Goal: Task Accomplishment & Management: Manage account settings

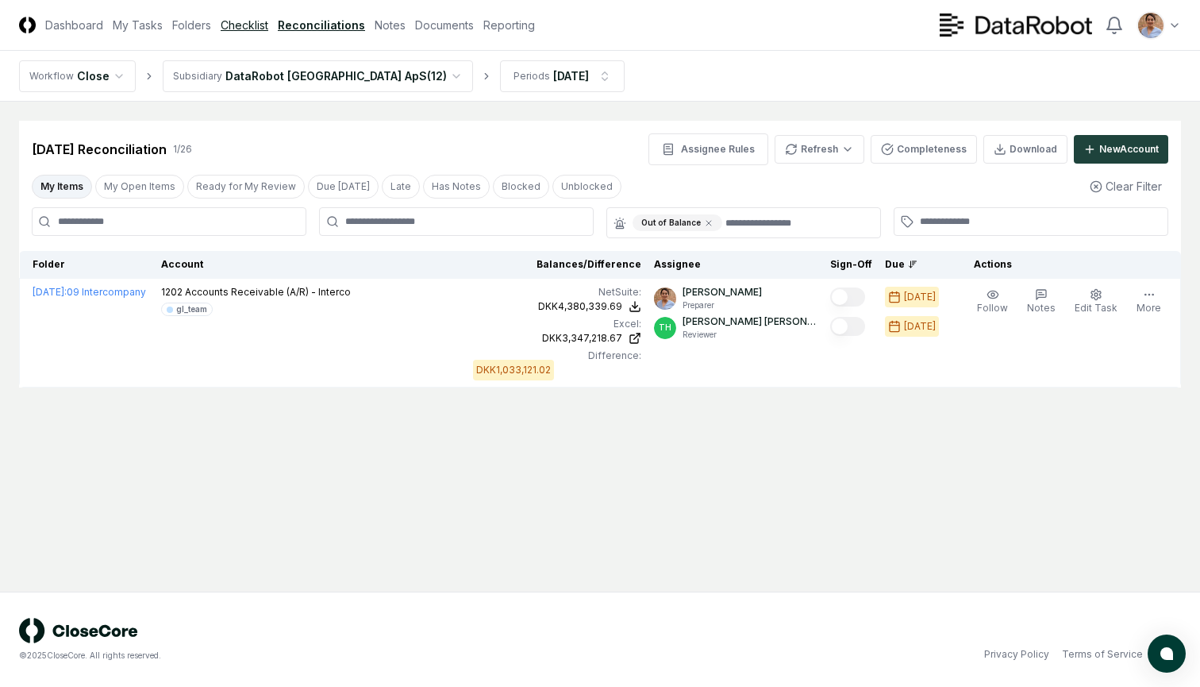
click at [245, 32] on link "Checklist" at bounding box center [245, 25] width 48 height 17
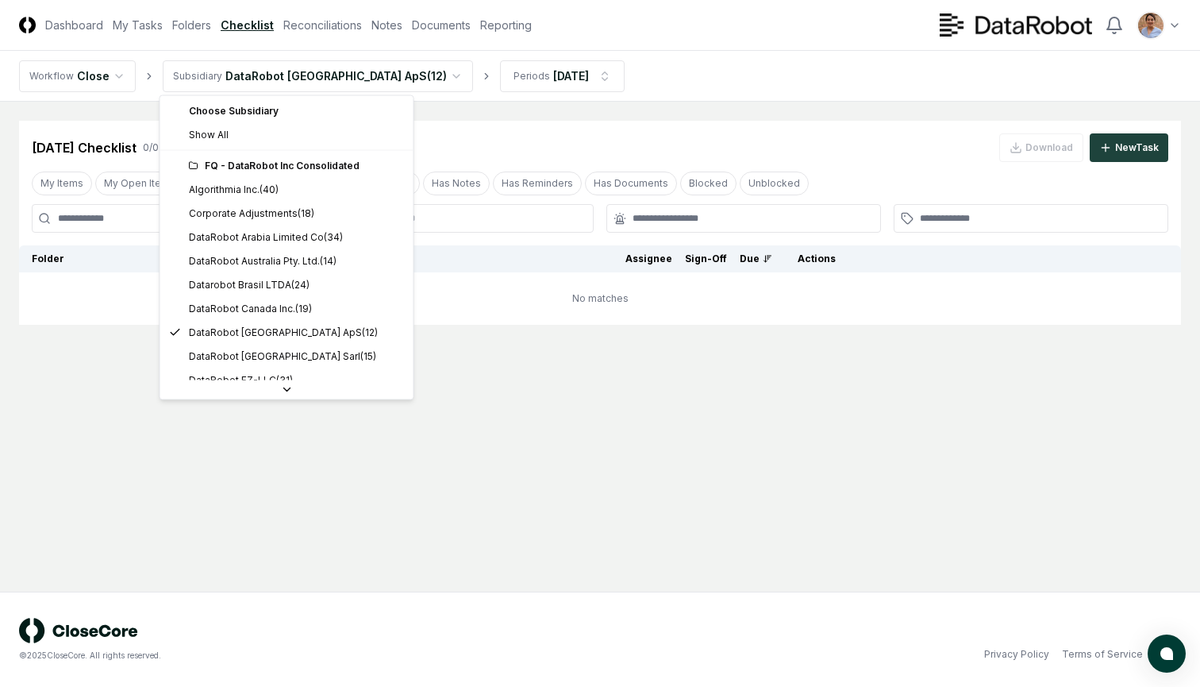
click at [382, 83] on html "CloseCore Dashboard My Tasks Folders Checklist Reconciliations Notes Documents …" at bounding box center [600, 343] width 1200 height 687
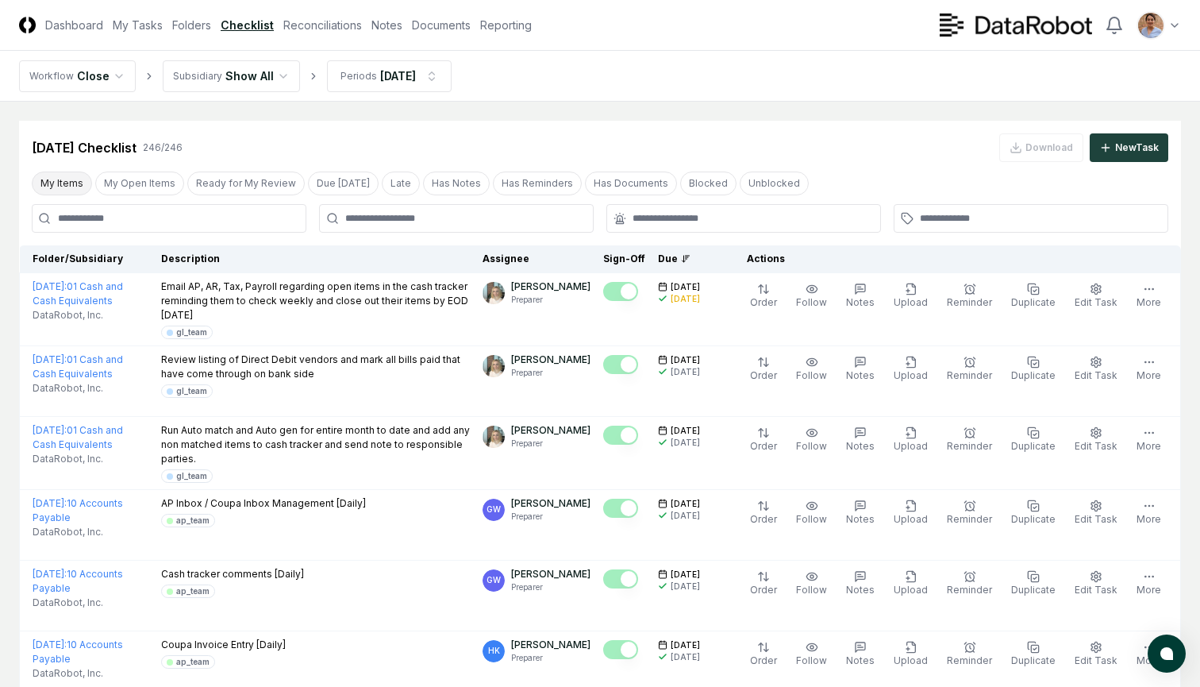
click at [75, 186] on button "My Items" at bounding box center [62, 183] width 60 height 24
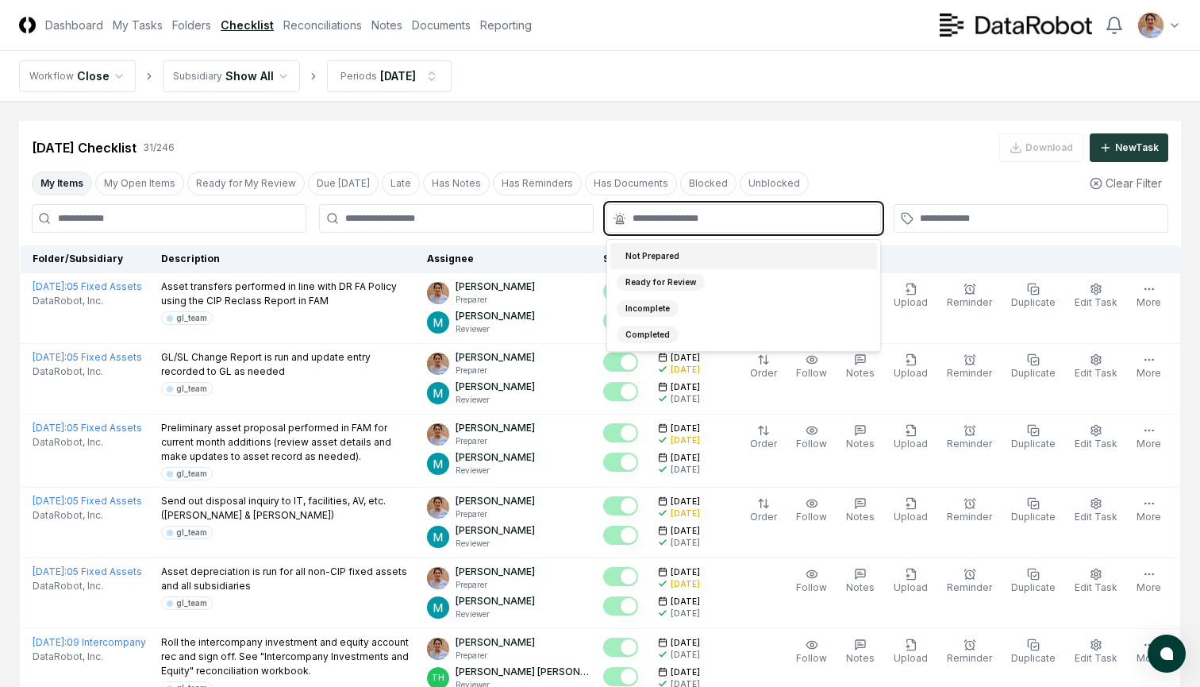
click at [736, 217] on input "text" at bounding box center [752, 218] width 238 height 14
click at [645, 307] on div "Incomplete" at bounding box center [648, 308] width 62 height 17
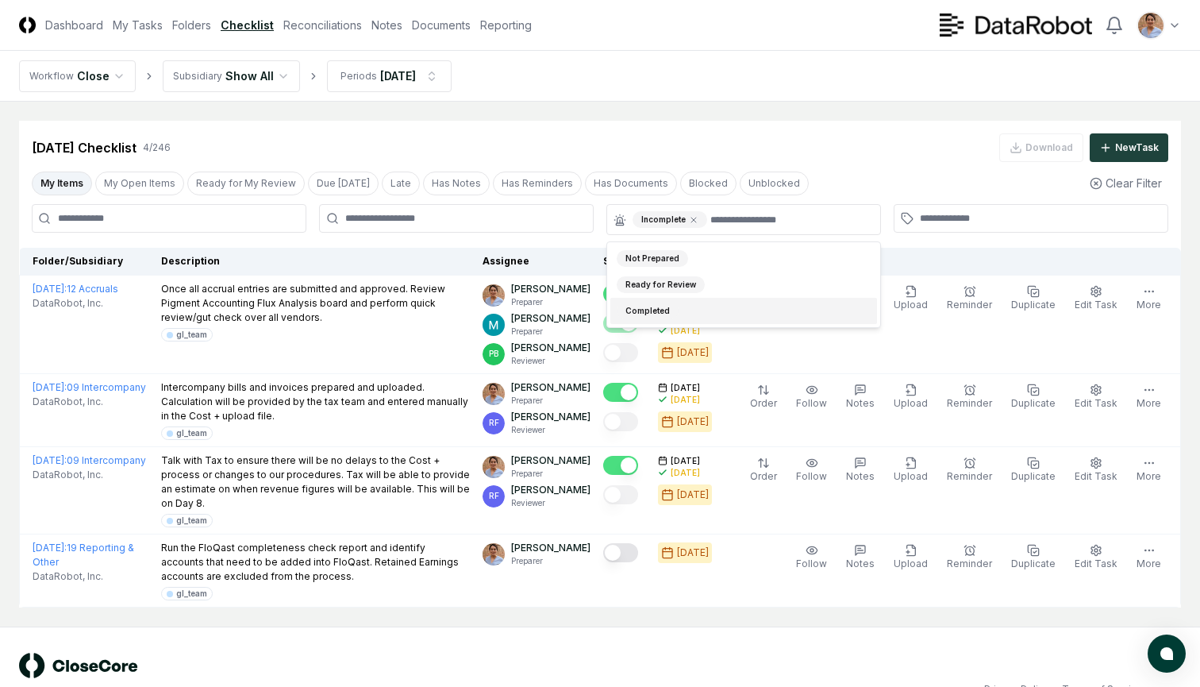
click at [626, 597] on main "Cancel Reassign [DATE] Checklist 4 / 246 Download New Task My Items My Open Ite…" at bounding box center [600, 364] width 1200 height 525
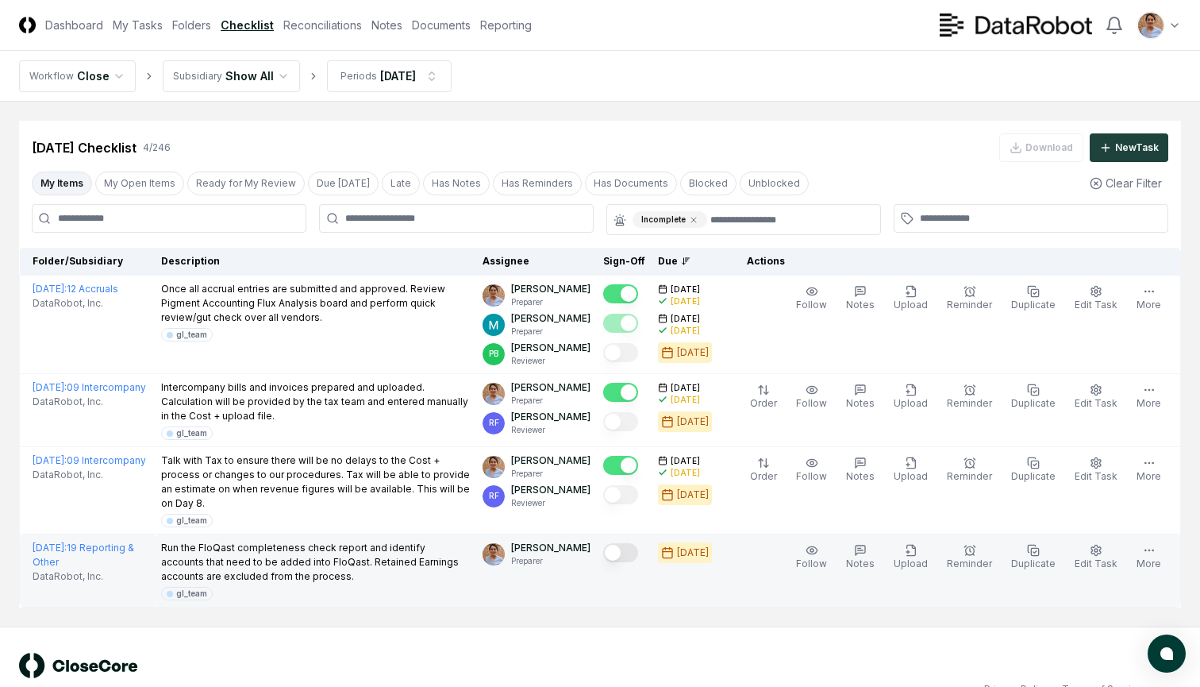
click at [637, 543] on button "Mark complete" at bounding box center [620, 552] width 35 height 19
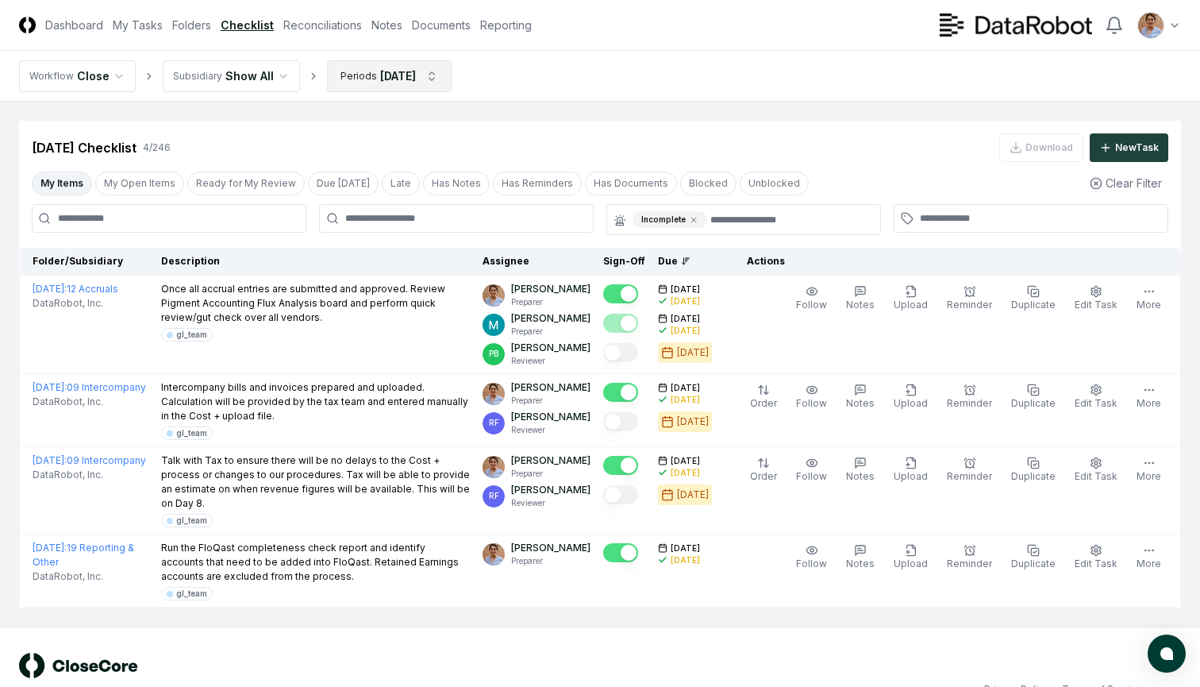
click at [432, 71] on html "CloseCore Dashboard My Tasks Folders Checklist Reconciliations Notes Documents …" at bounding box center [600, 360] width 1200 height 721
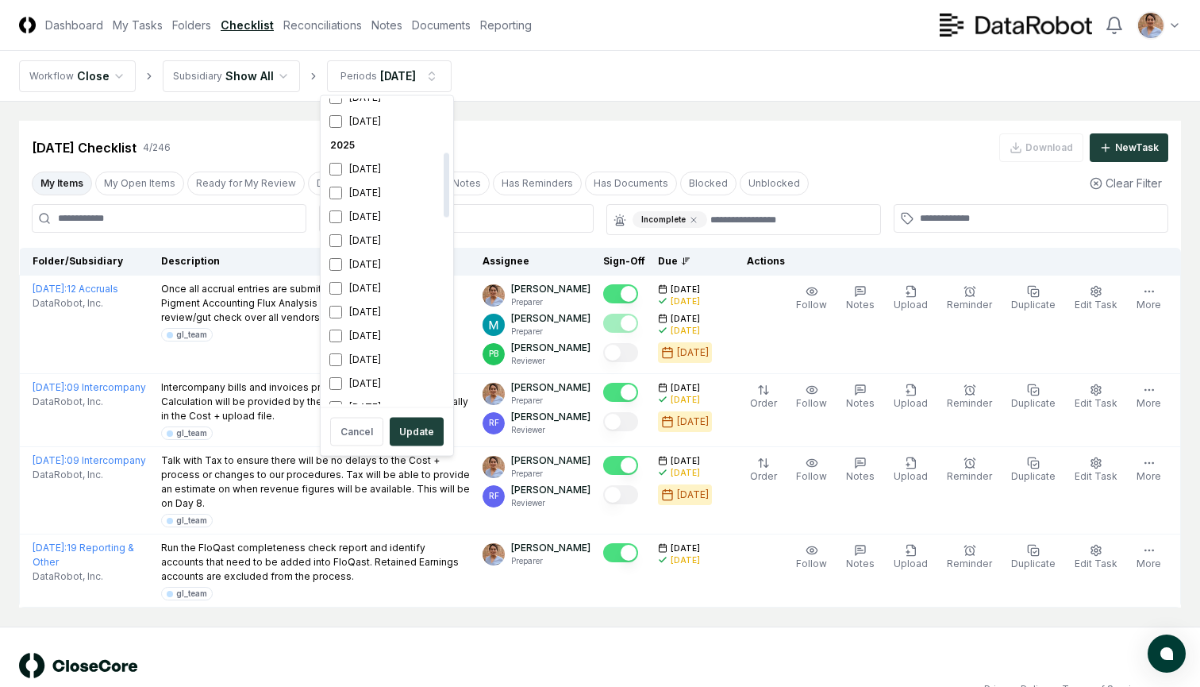
scroll to position [267, 0]
click at [410, 429] on button "Update" at bounding box center [417, 431] width 54 height 29
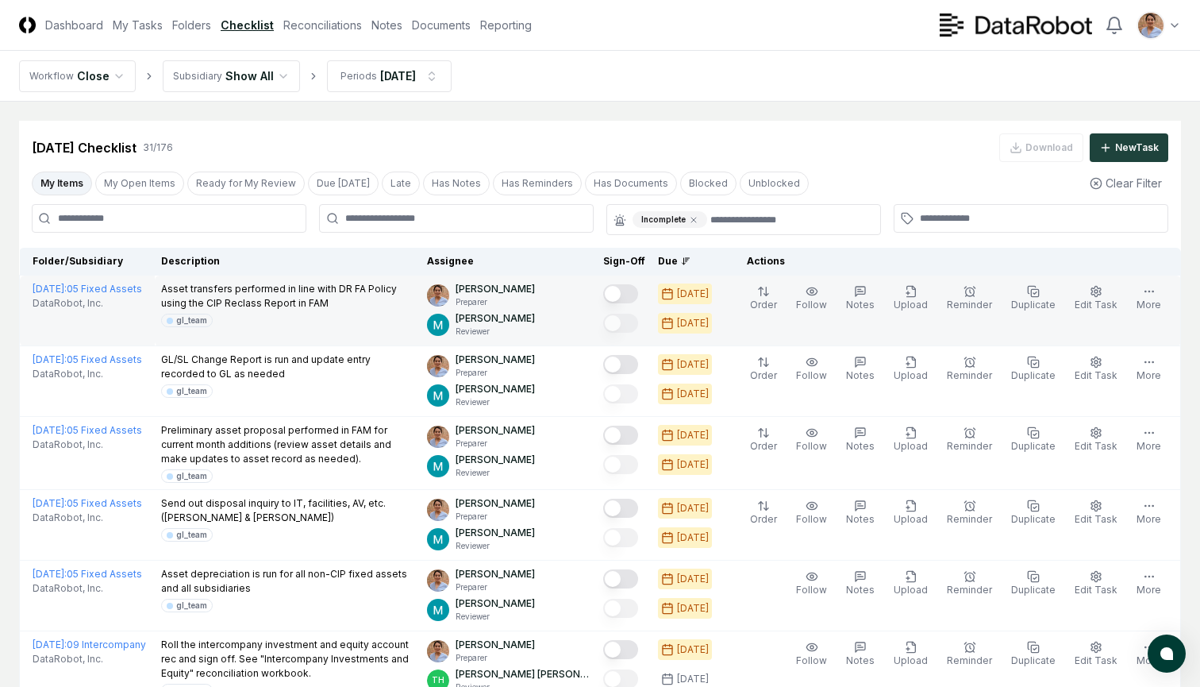
click at [629, 290] on button "Mark complete" at bounding box center [620, 293] width 35 height 19
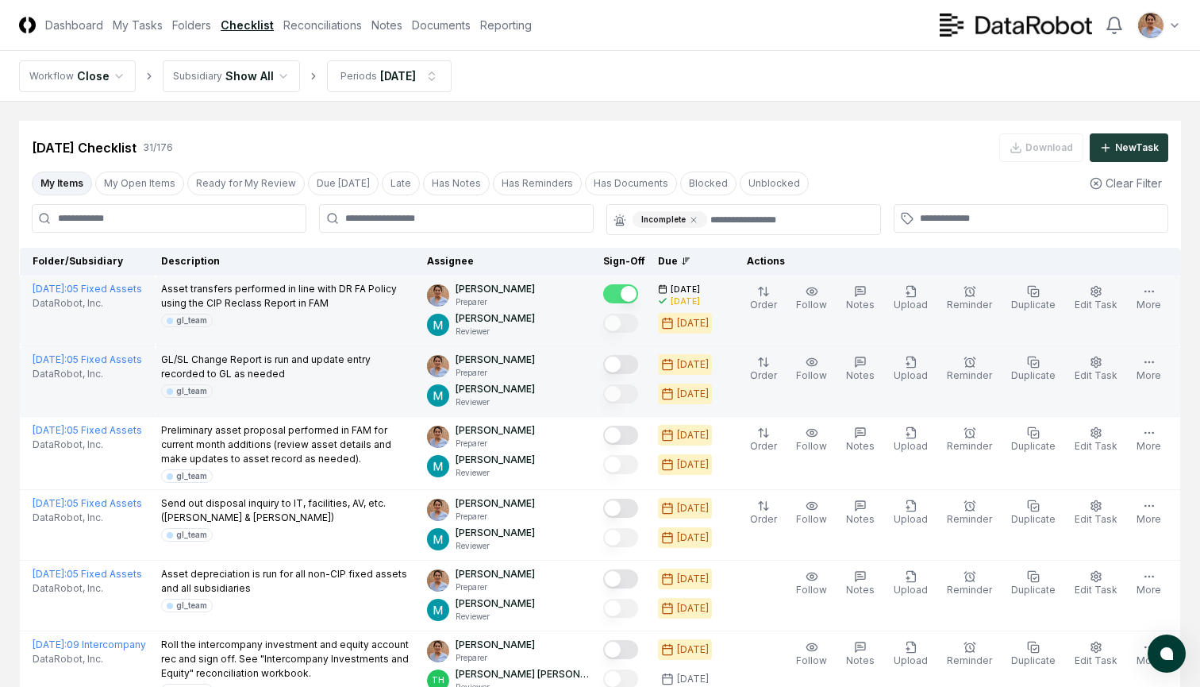
click at [630, 363] on button "Mark complete" at bounding box center [620, 364] width 35 height 19
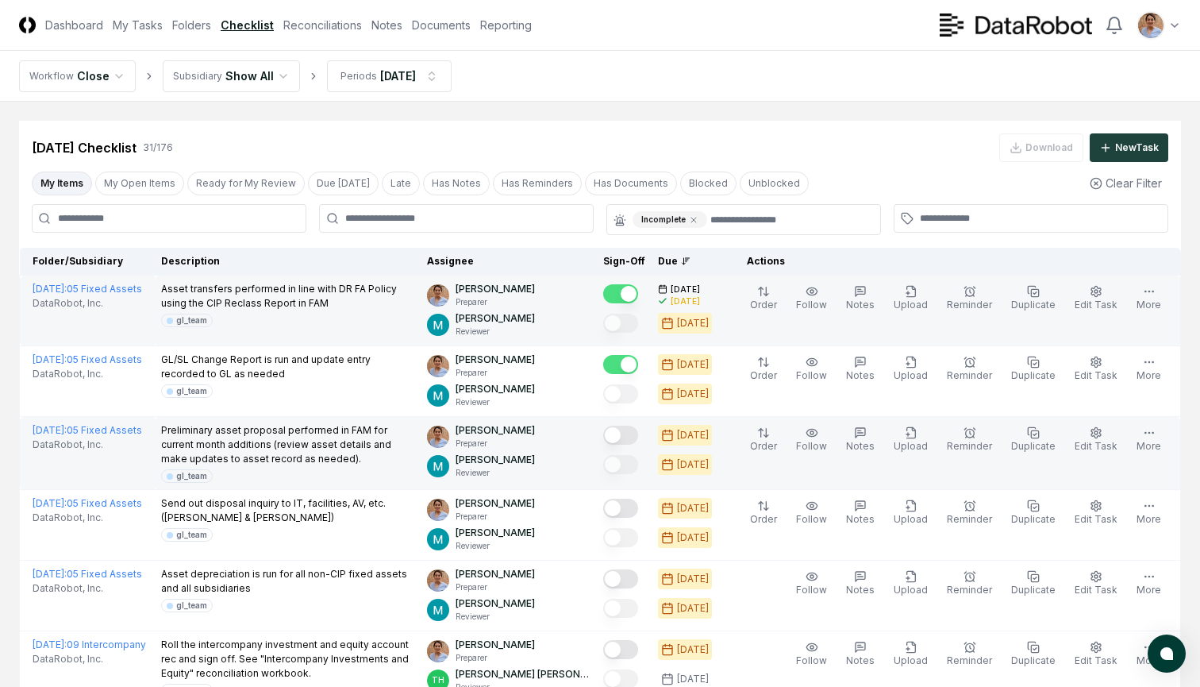
click at [626, 437] on button "Mark complete" at bounding box center [620, 434] width 35 height 19
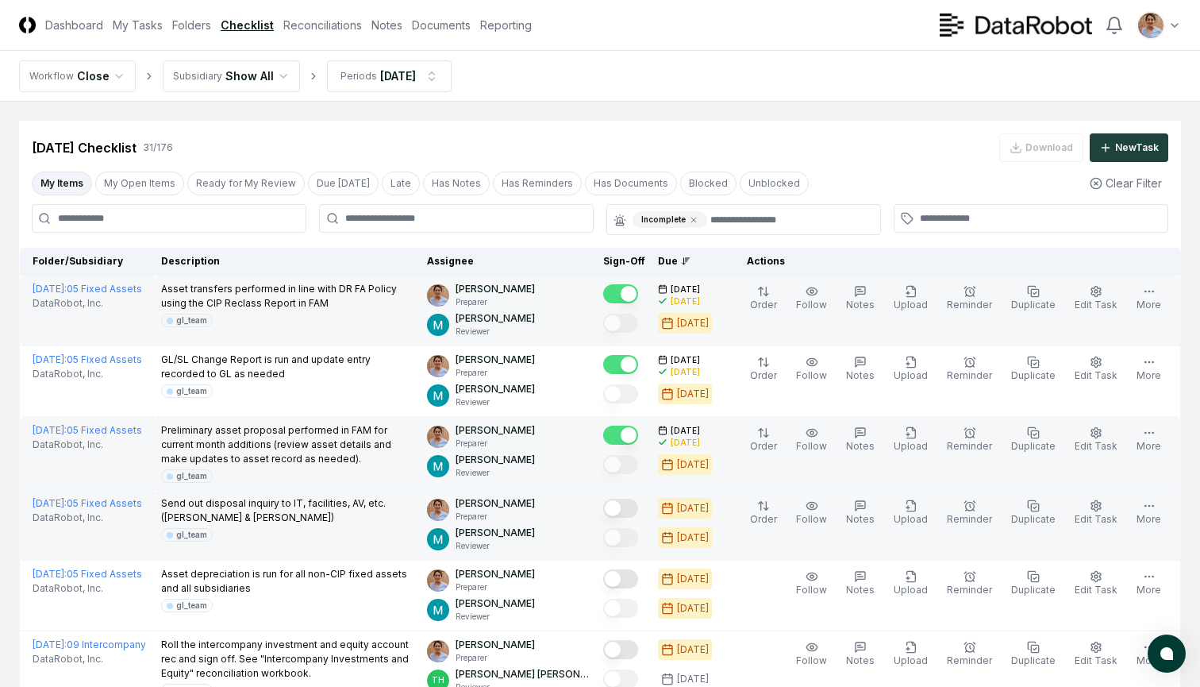
click at [630, 506] on button "Mark complete" at bounding box center [620, 507] width 35 height 19
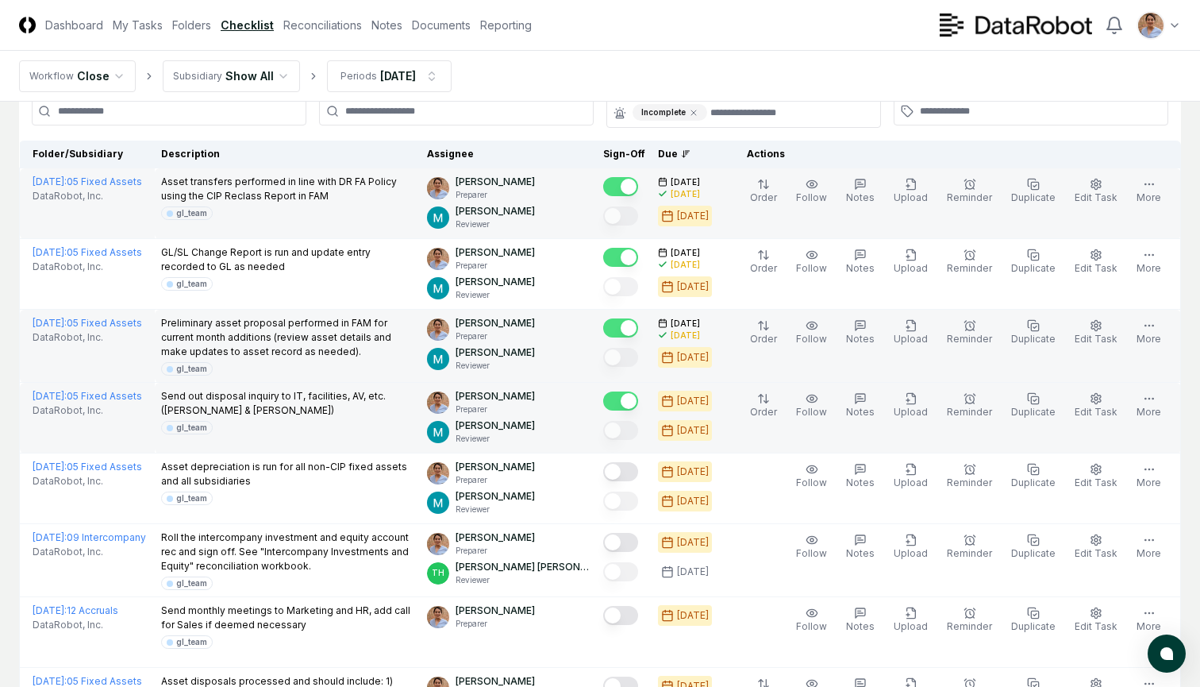
scroll to position [171, 0]
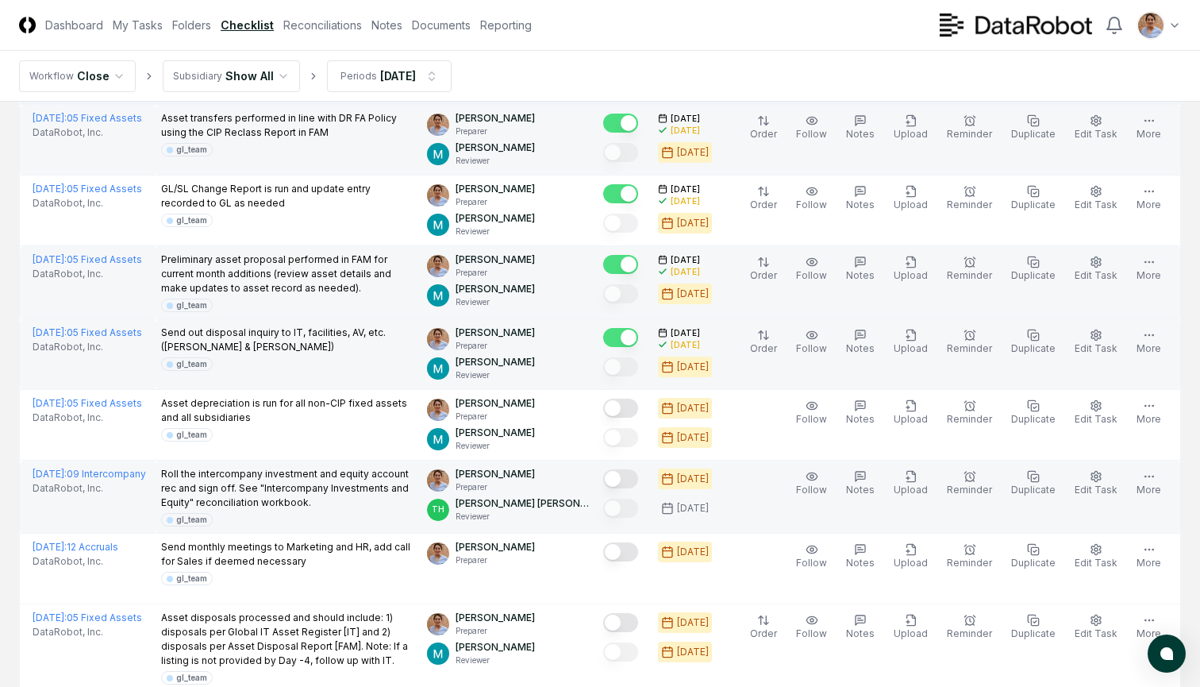
click at [633, 476] on button "Mark complete" at bounding box center [620, 478] width 35 height 19
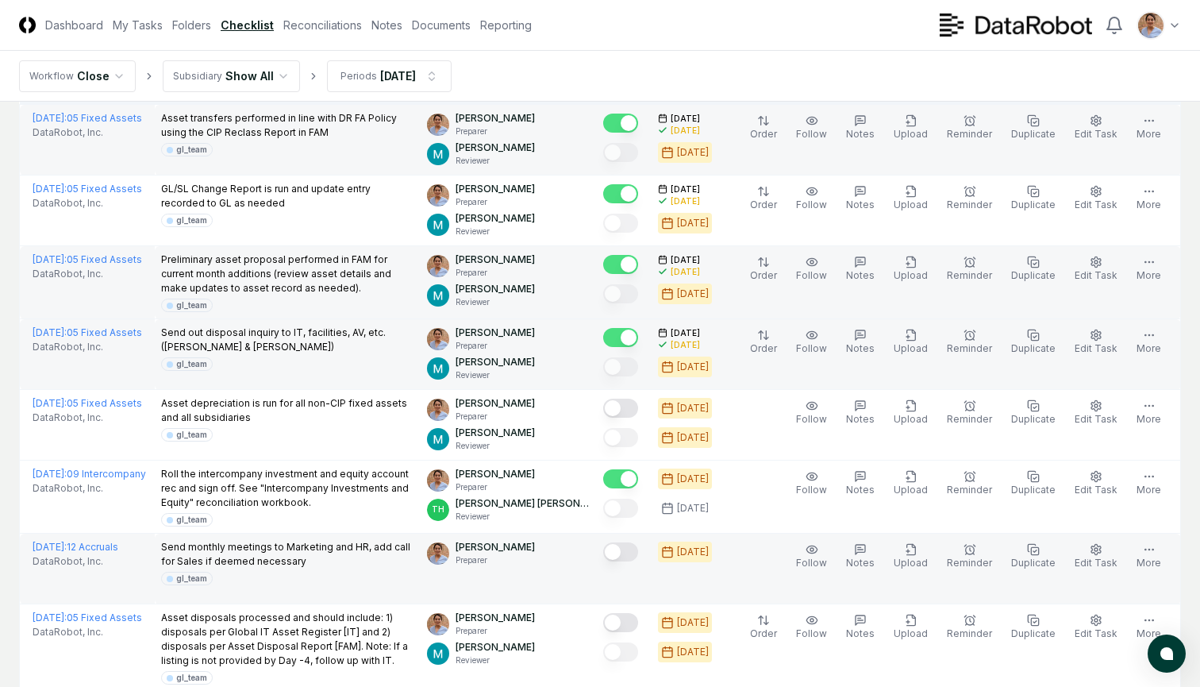
click at [628, 548] on button "Mark complete" at bounding box center [620, 551] width 35 height 19
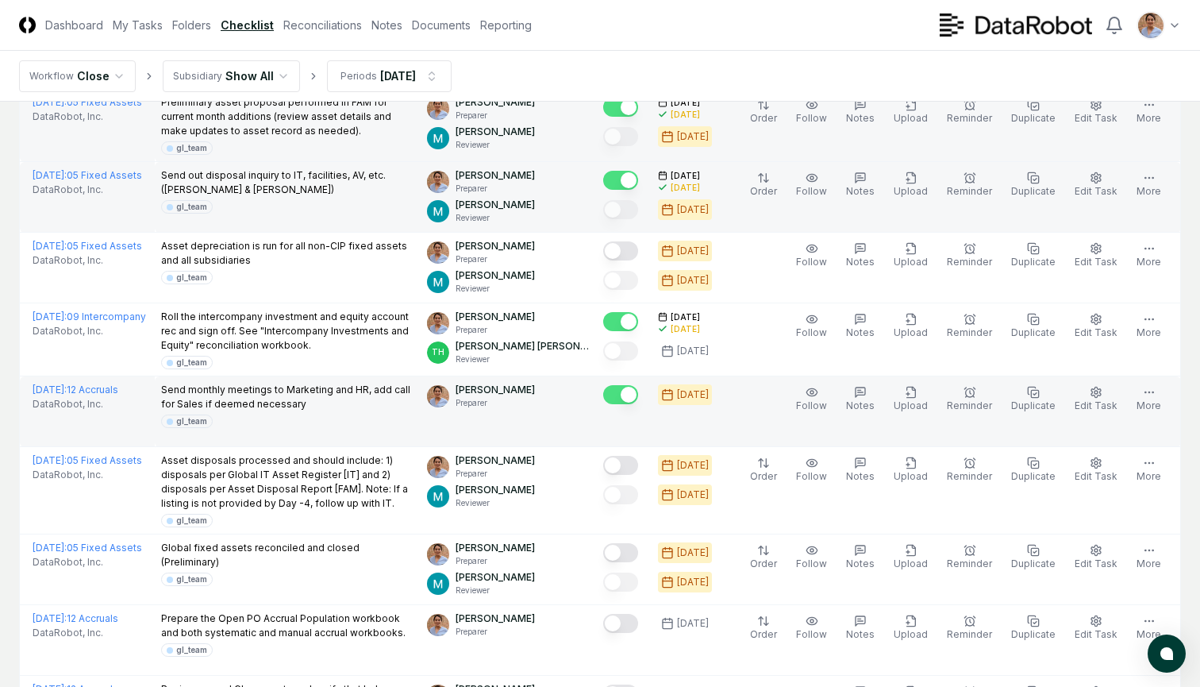
scroll to position [329, 0]
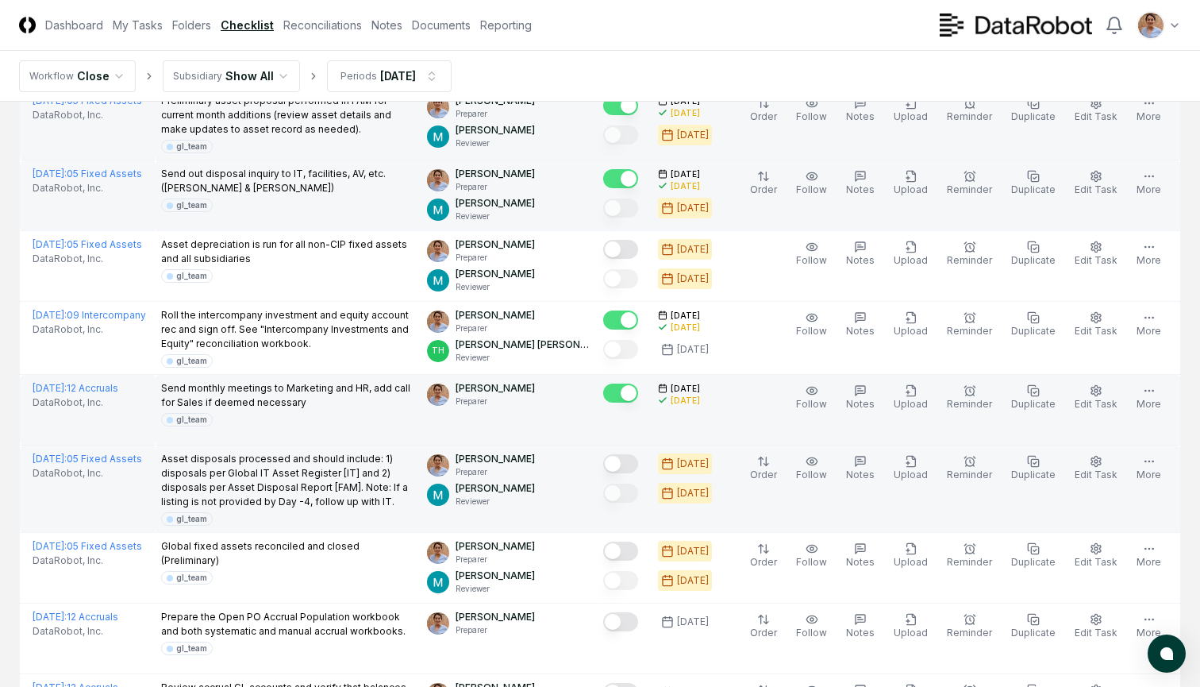
click at [626, 459] on button "Mark complete" at bounding box center [620, 463] width 35 height 19
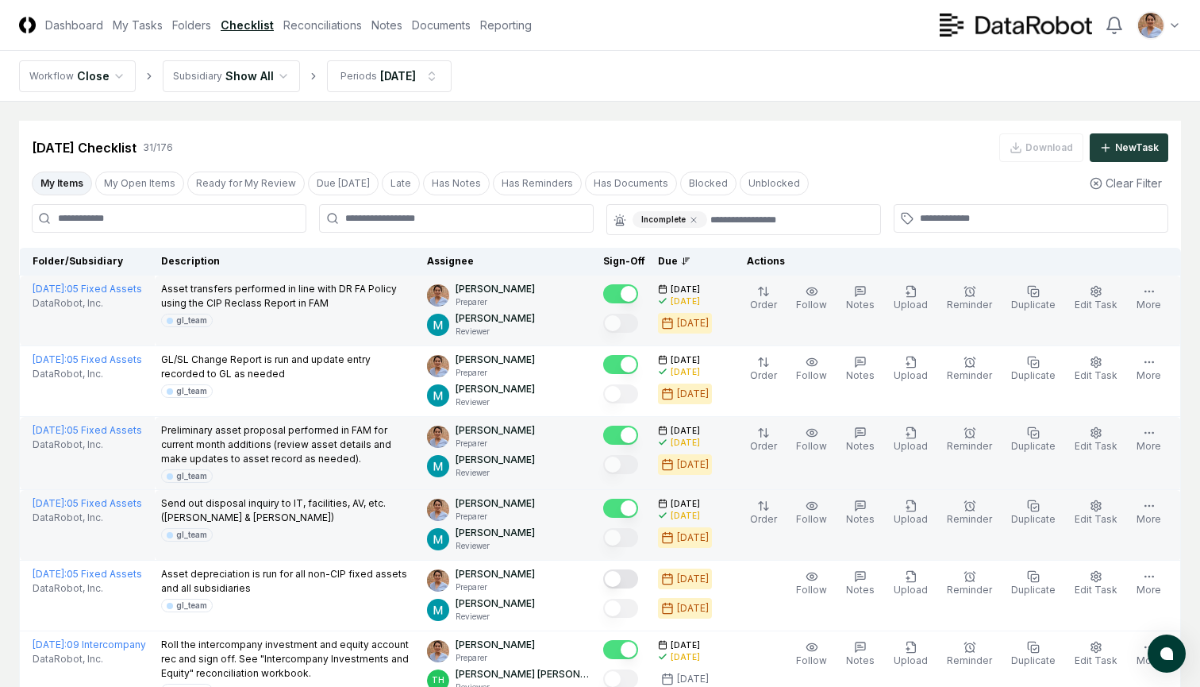
scroll to position [0, 0]
click at [321, 23] on link "Reconciliations" at bounding box center [322, 25] width 79 height 17
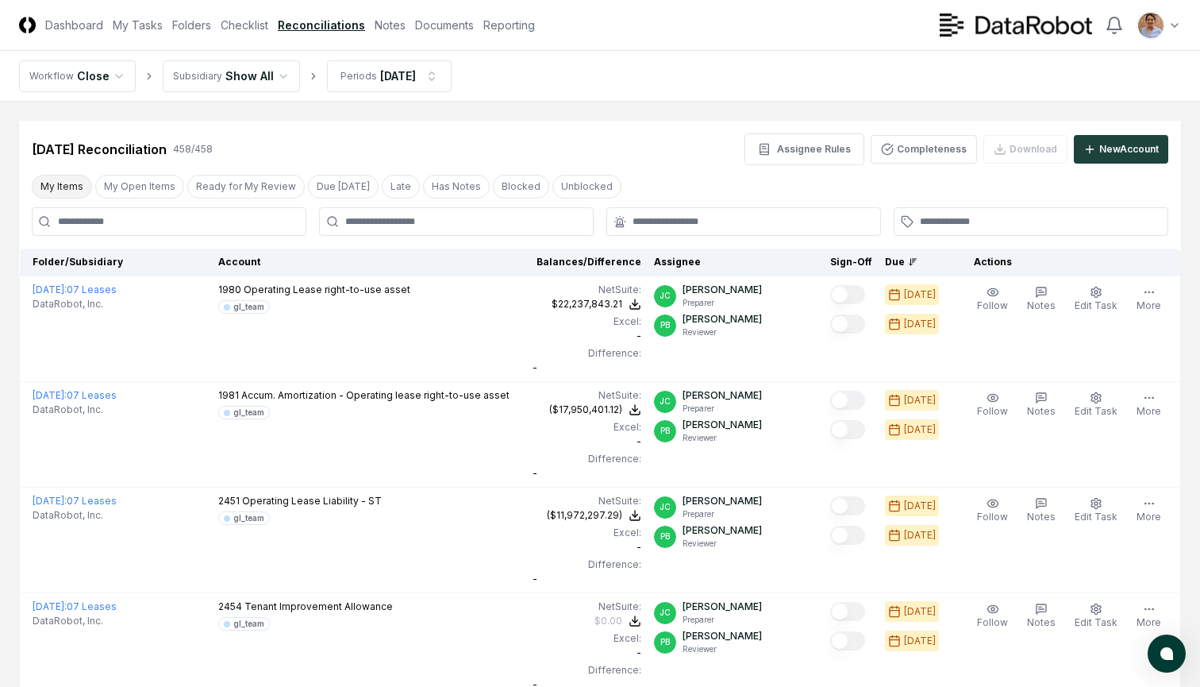
click at [55, 190] on button "My Items" at bounding box center [62, 187] width 60 height 24
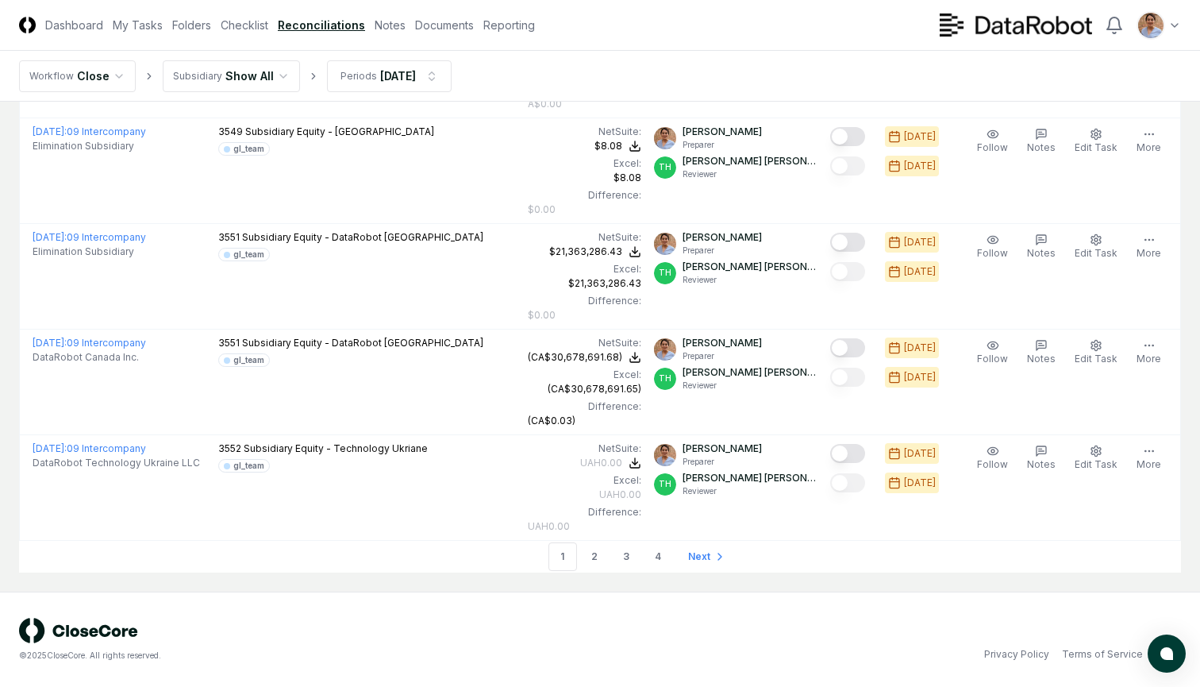
scroll to position [5013, 0]
click at [594, 562] on link "2" at bounding box center [594, 556] width 29 height 29
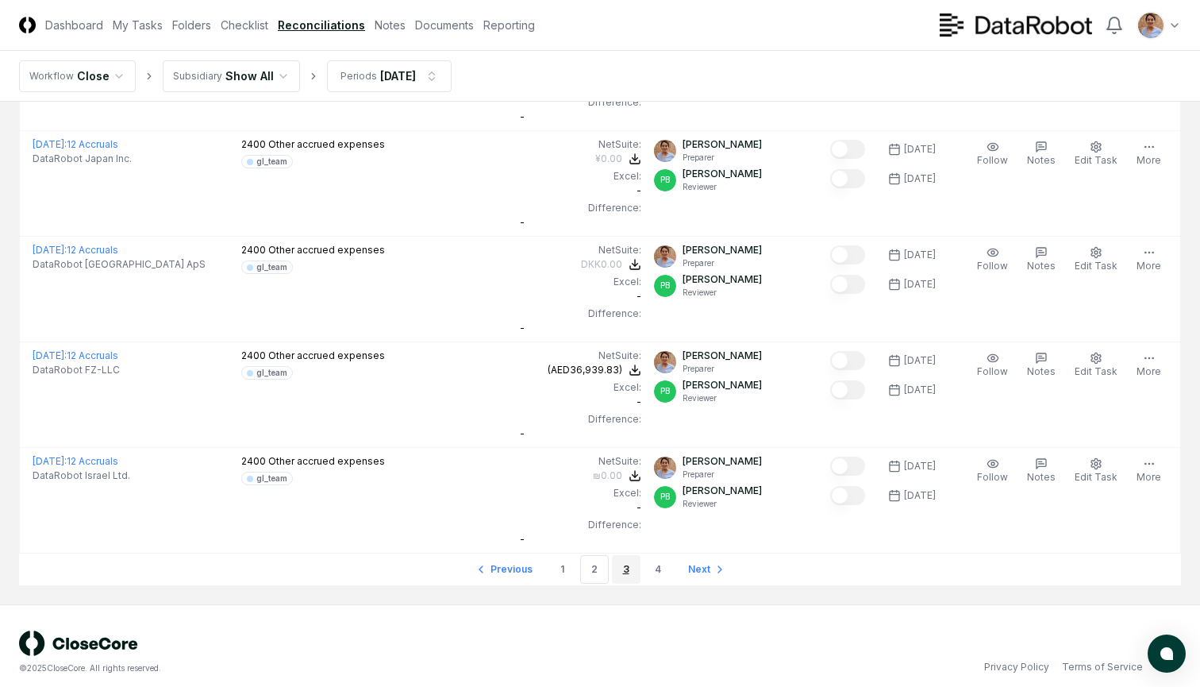
click at [624, 570] on link "3" at bounding box center [626, 569] width 29 height 29
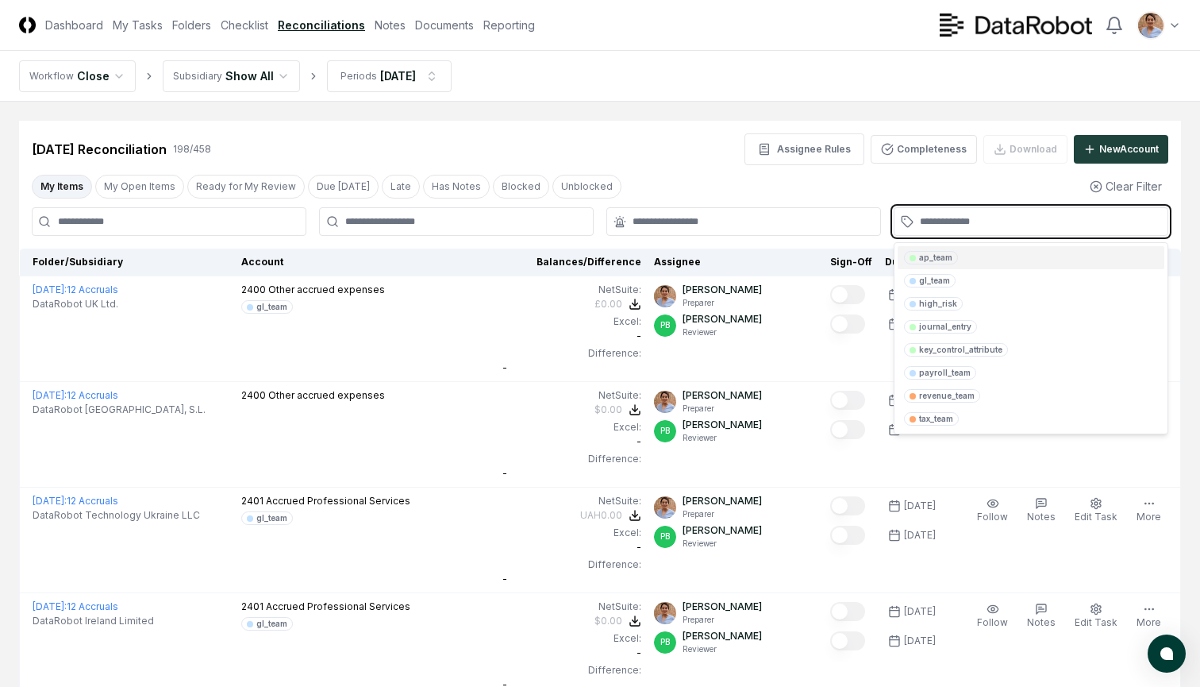
click at [926, 221] on input "text" at bounding box center [1039, 221] width 238 height 14
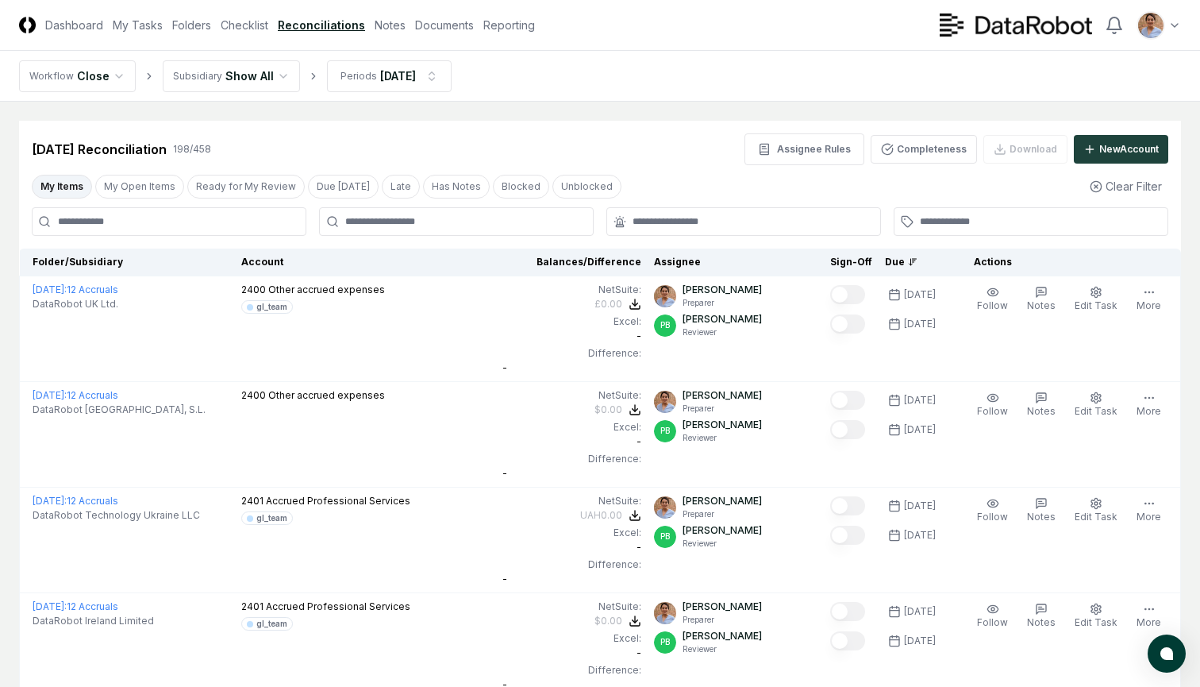
click at [749, 229] on div at bounding box center [743, 221] width 275 height 29
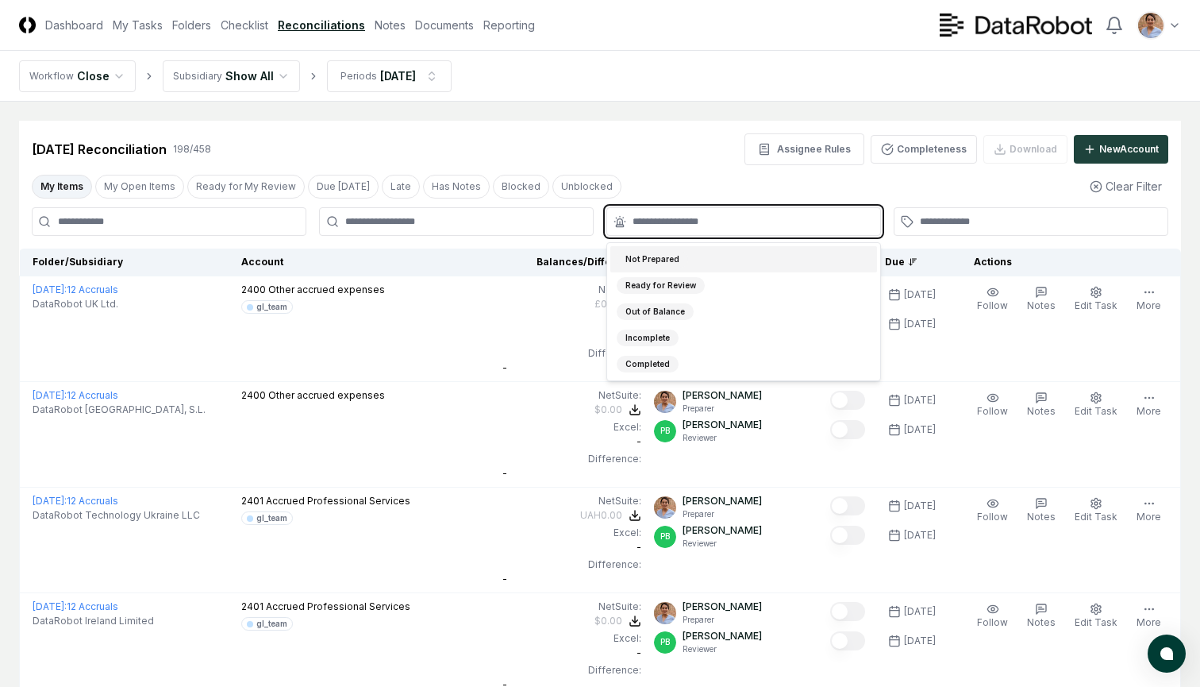
click at [765, 225] on input "text" at bounding box center [752, 221] width 238 height 14
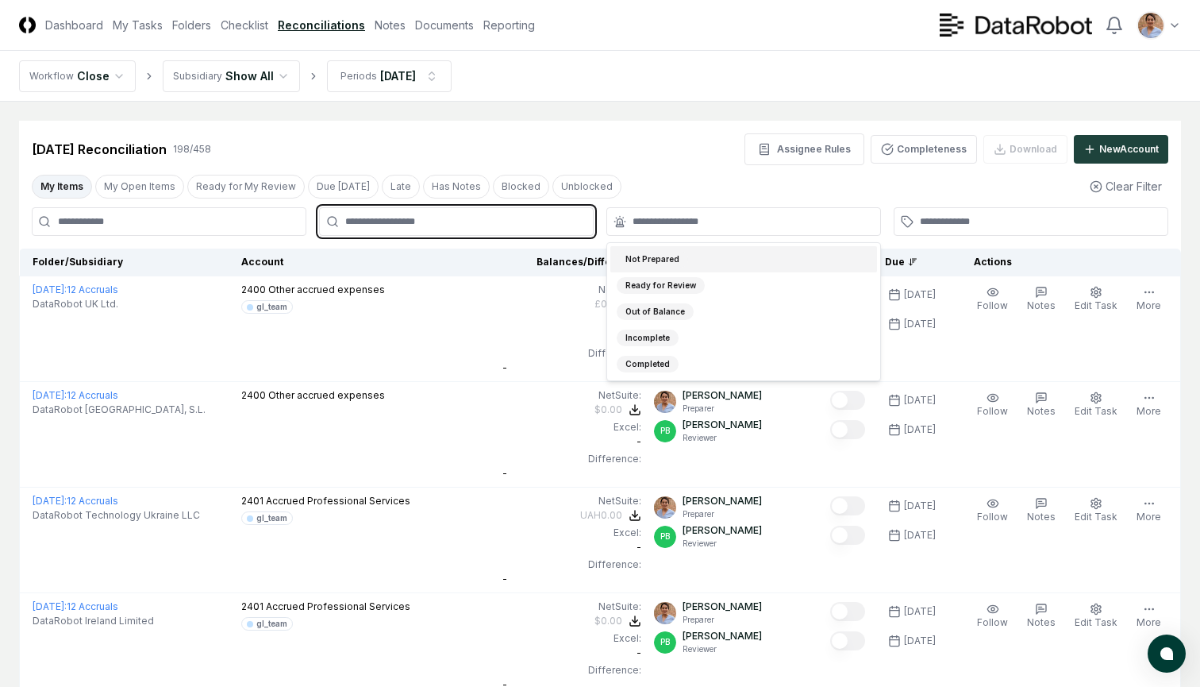
click at [521, 226] on input "text" at bounding box center [464, 221] width 238 height 14
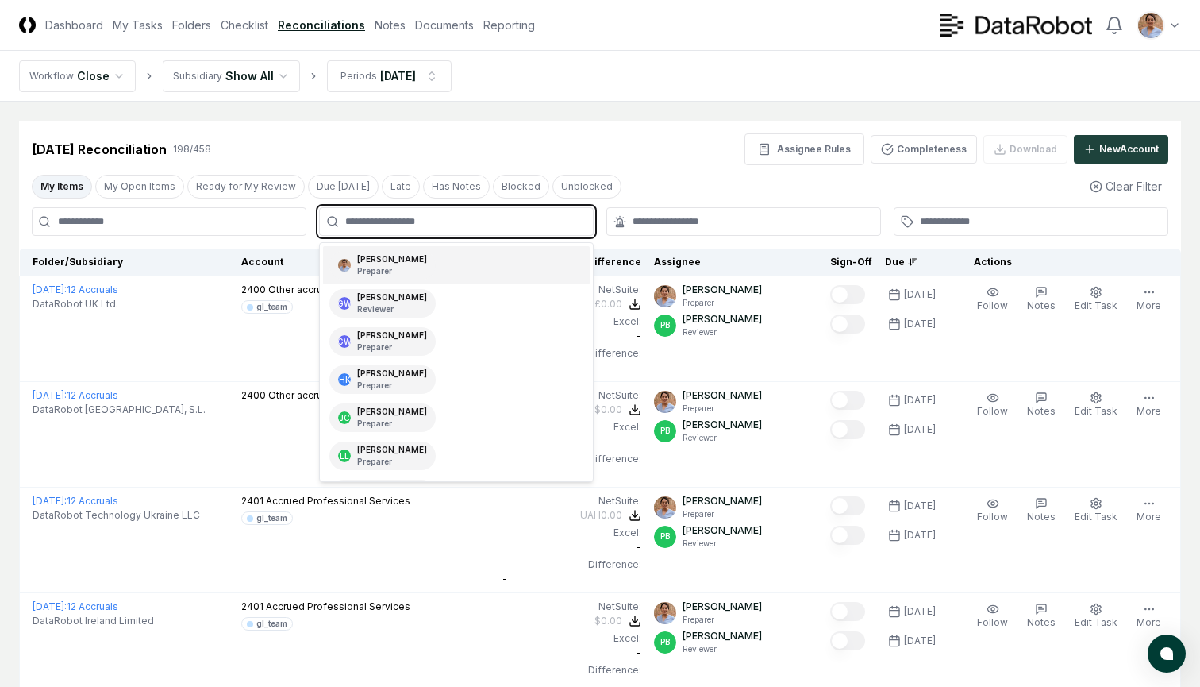
click at [486, 265] on div "[PERSON_NAME] Preparer" at bounding box center [456, 265] width 267 height 38
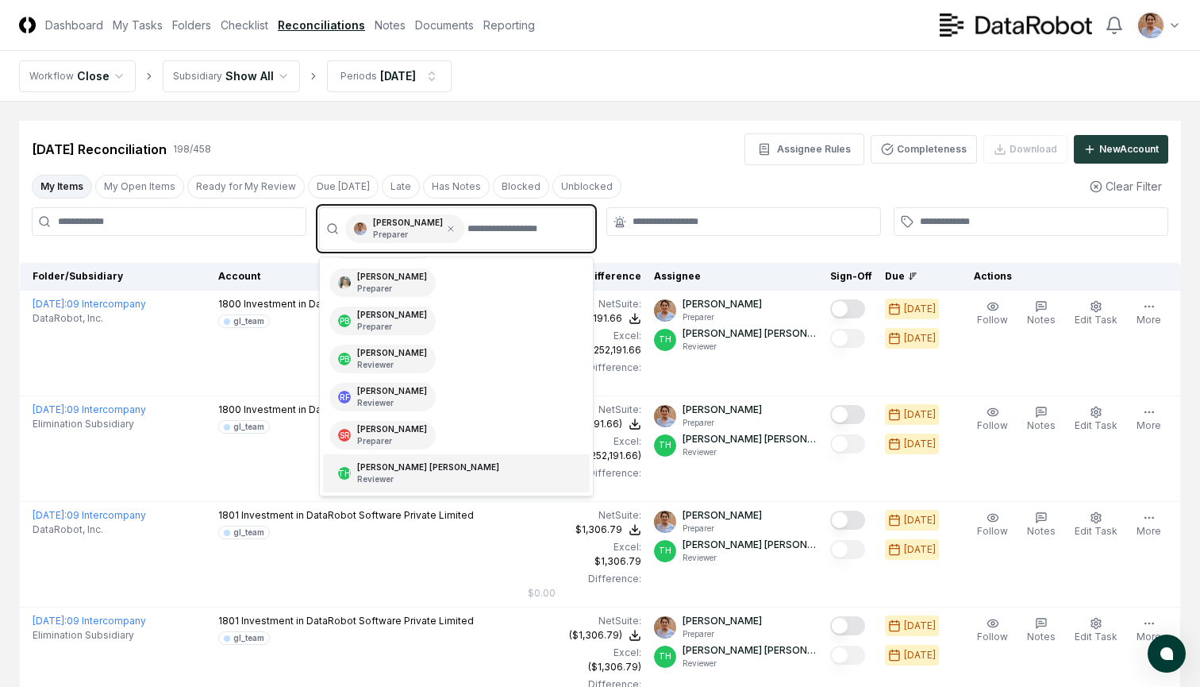
click at [392, 485] on p "Reviewer" at bounding box center [428, 479] width 142 height 12
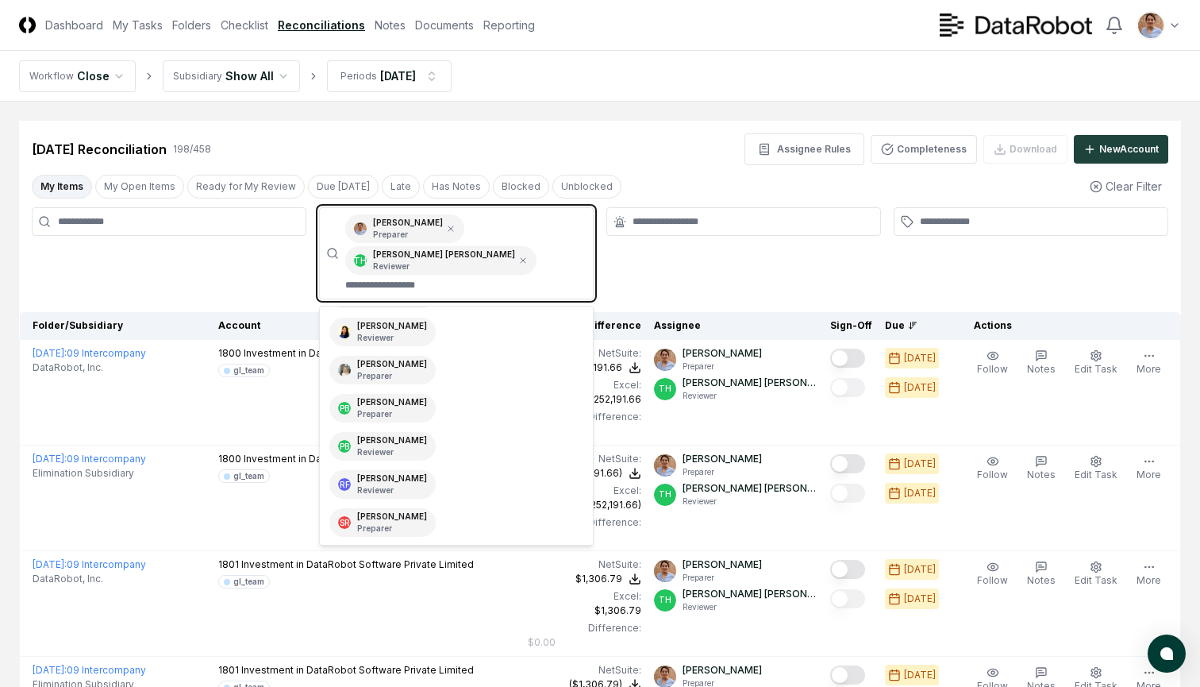
scroll to position [302, 0]
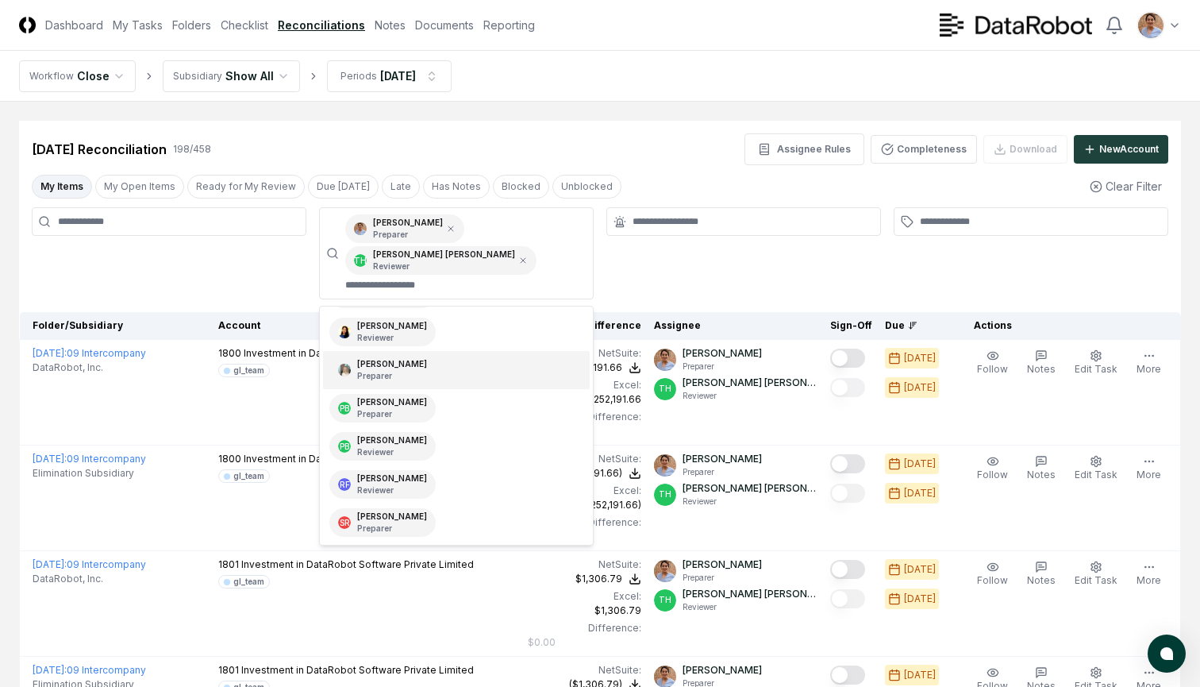
click at [659, 173] on div "My Items My Open Items Ready for My Review Due [DATE] Late Has Notes Blocked Un…" at bounding box center [600, 185] width 1162 height 29
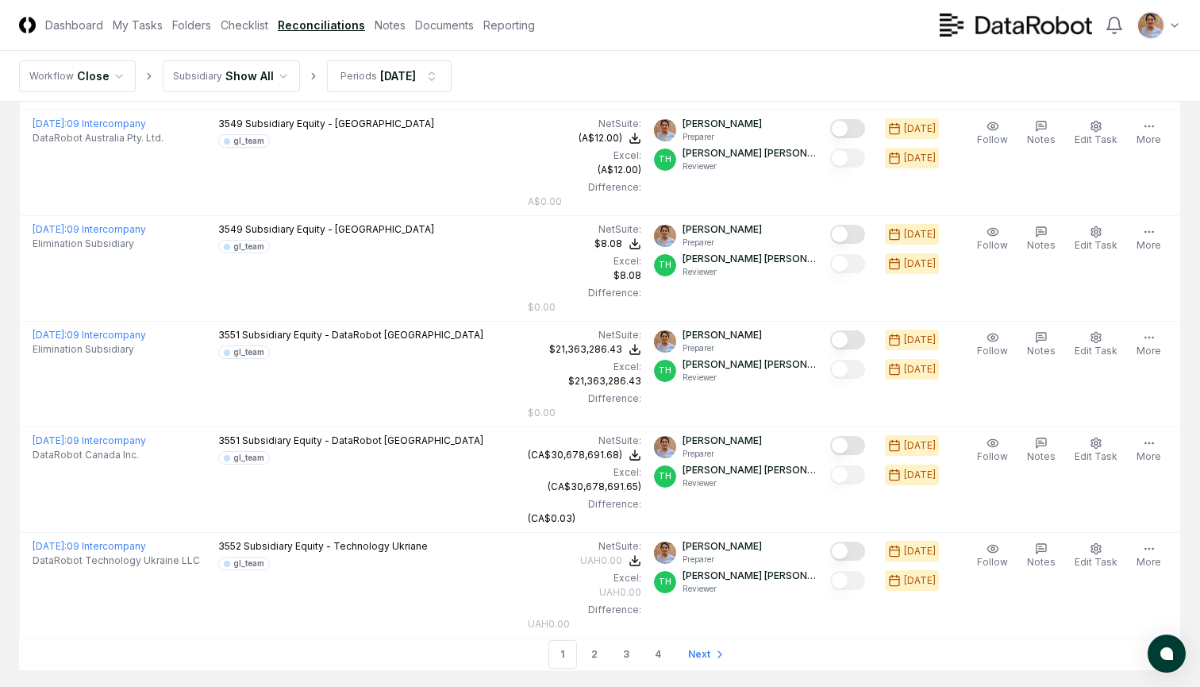
scroll to position [5018, 0]
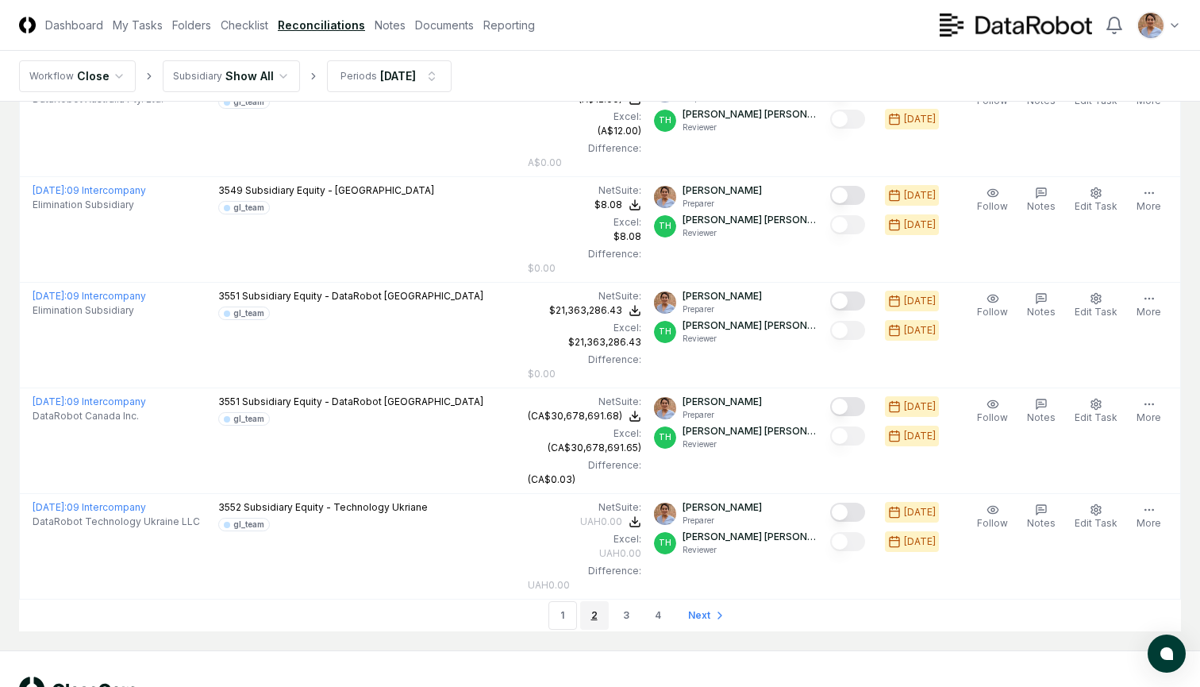
click at [596, 601] on link "2" at bounding box center [594, 615] width 29 height 29
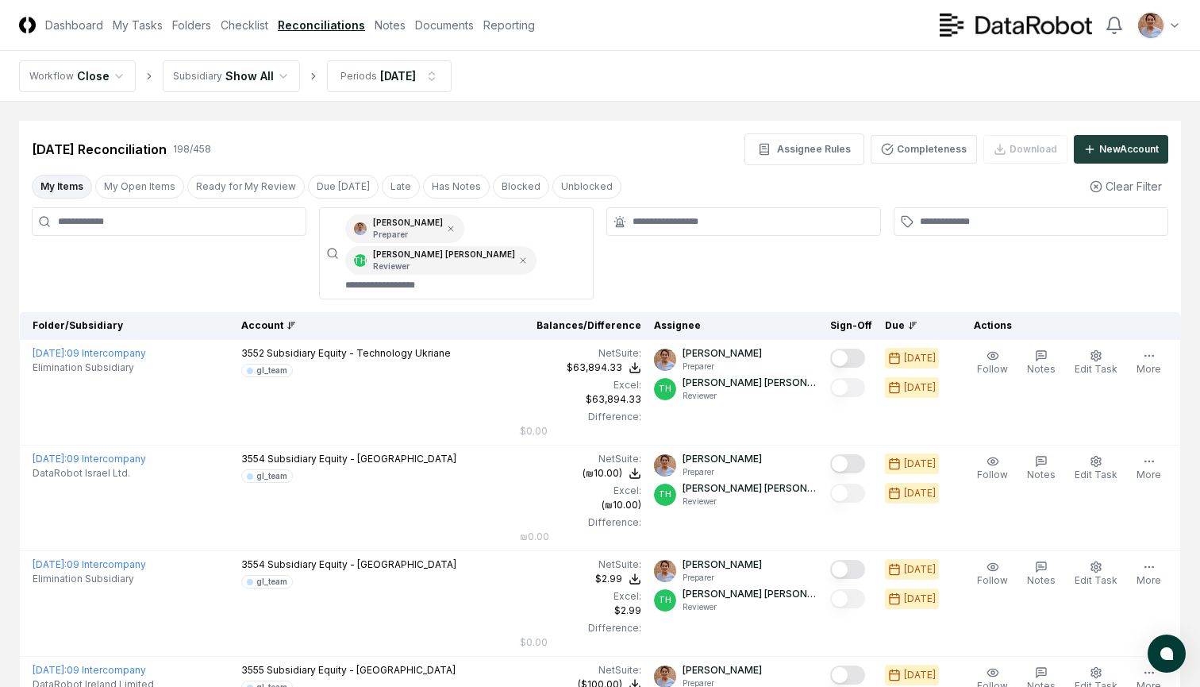
click at [291, 324] on icon at bounding box center [292, 324] width 3 height 0
click at [90, 312] on th "Folder/Subsidiary" at bounding box center [128, 326] width 216 height 28
click at [525, 258] on icon at bounding box center [523, 260] width 5 height 5
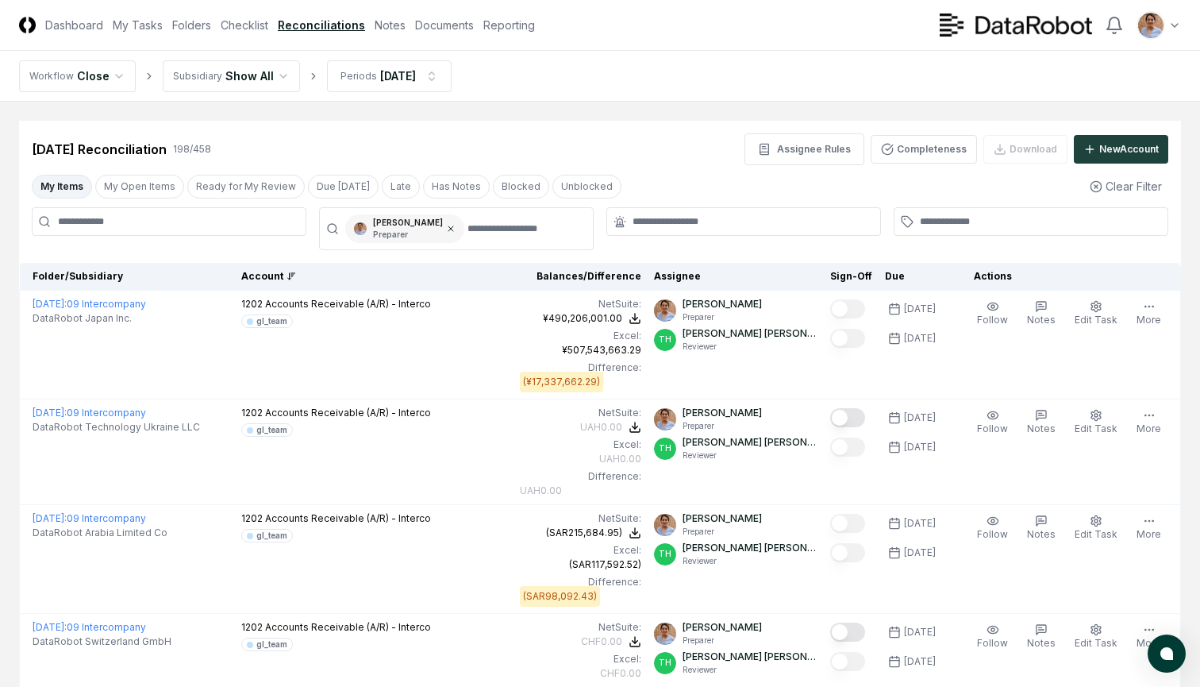
click at [453, 225] on icon at bounding box center [451, 229] width 10 height 10
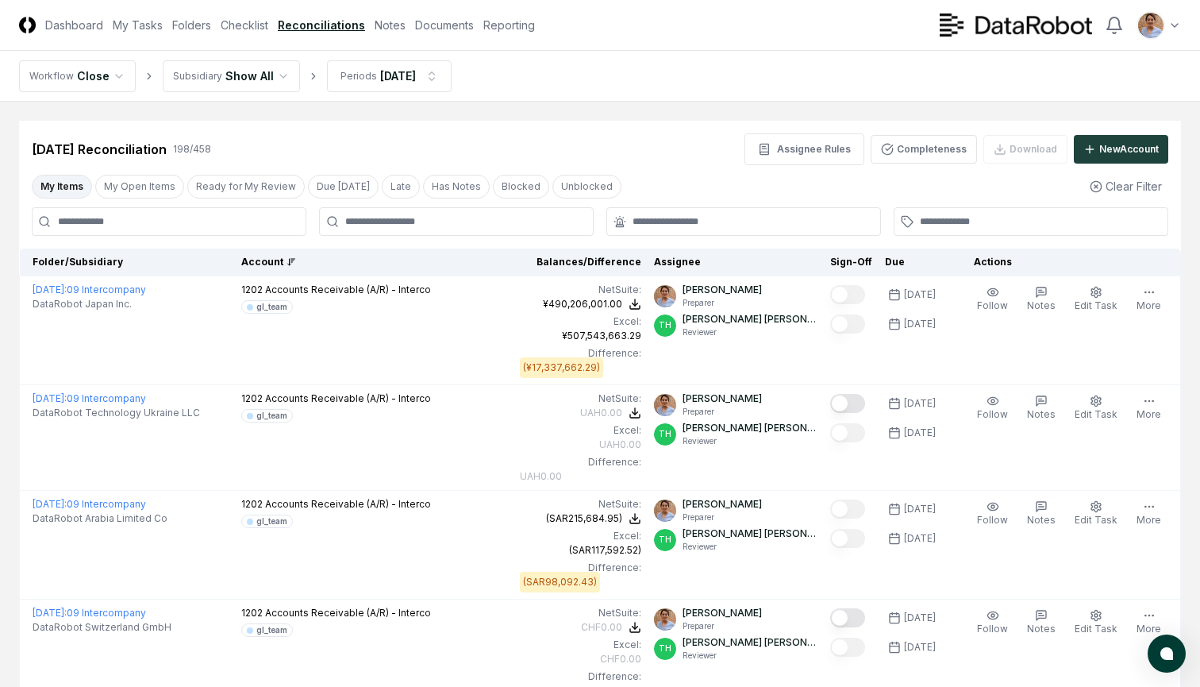
click at [98, 253] on th "Folder/Subsidiary" at bounding box center [128, 262] width 216 height 28
click at [90, 263] on th "Folder/Subsidiary" at bounding box center [128, 262] width 216 height 28
click at [60, 188] on button "My Items" at bounding box center [62, 187] width 60 height 24
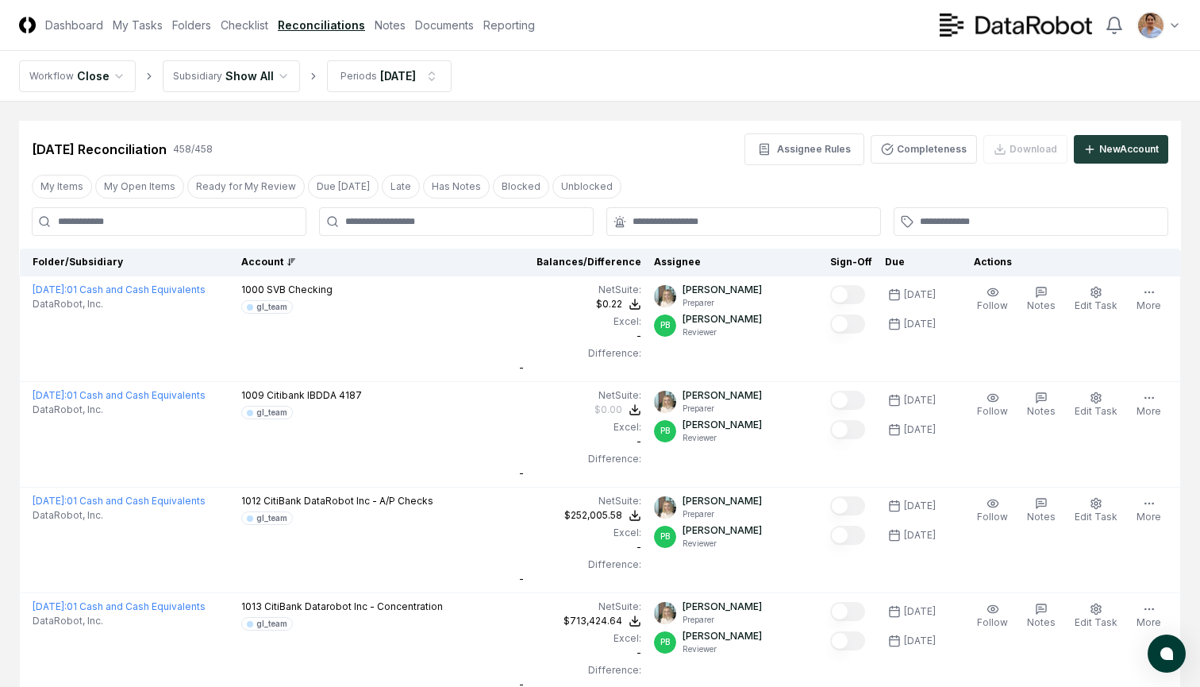
click at [94, 259] on th "Folder/Subsidiary" at bounding box center [128, 262] width 216 height 28
click at [64, 187] on button "My Items" at bounding box center [62, 187] width 60 height 24
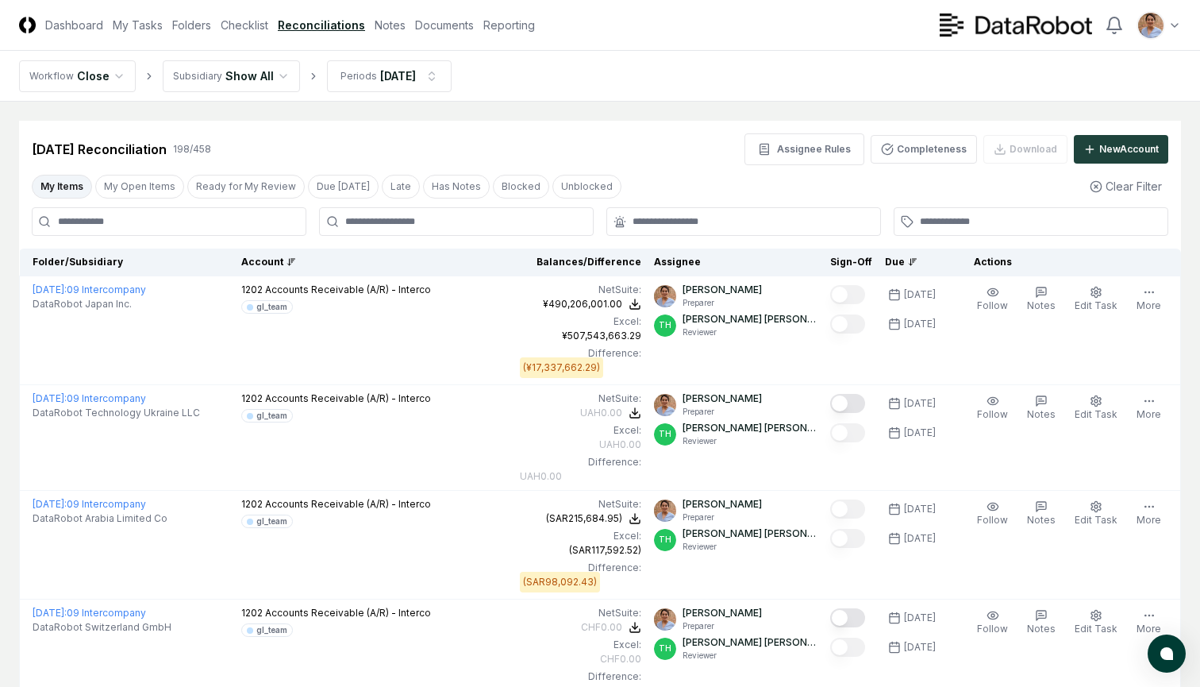
click at [917, 260] on icon at bounding box center [913, 262] width 10 height 10
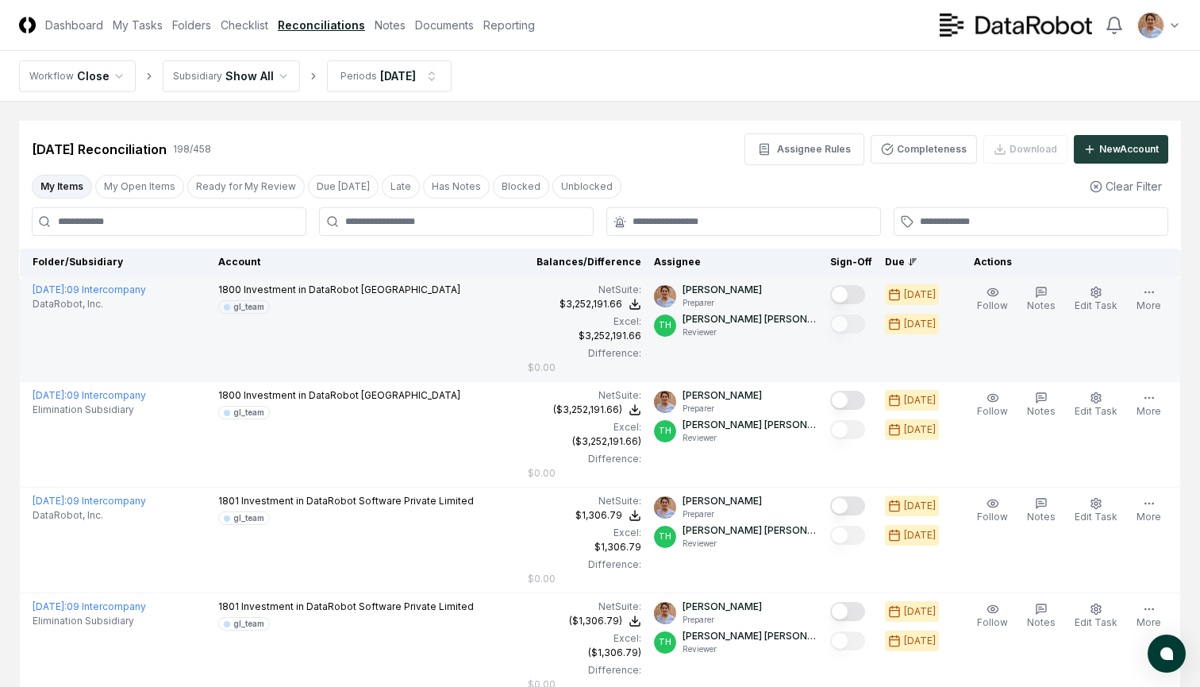
click at [852, 292] on button "Mark complete" at bounding box center [847, 294] width 35 height 19
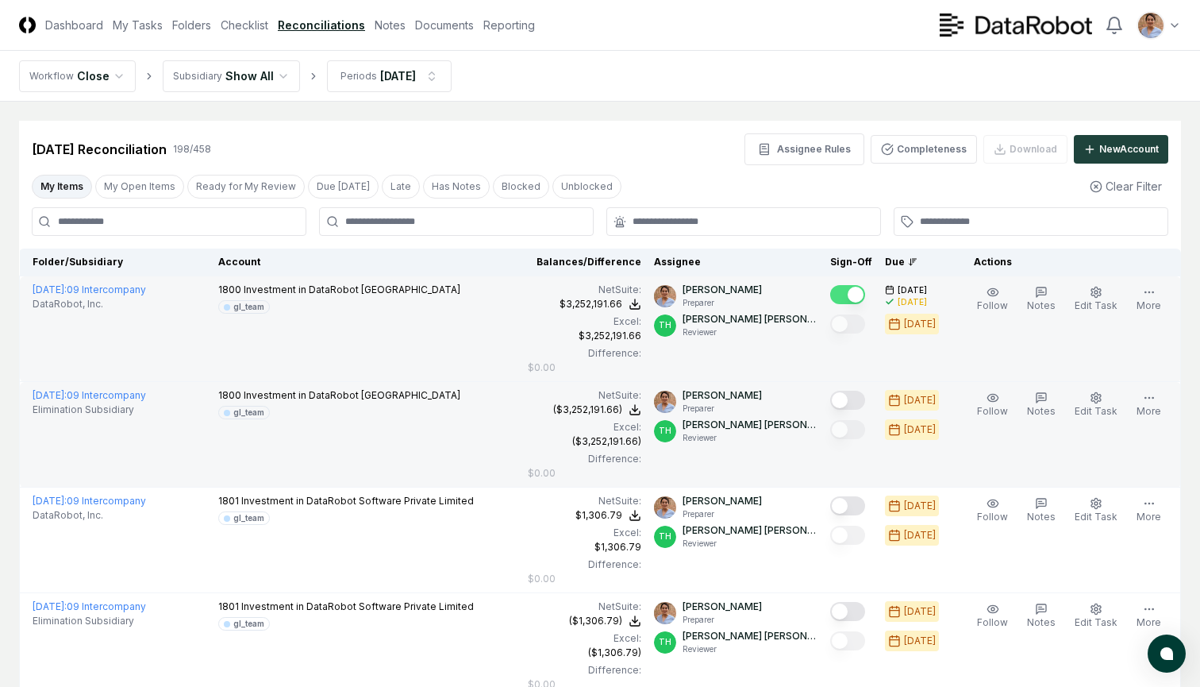
click at [852, 398] on button "Mark complete" at bounding box center [847, 399] width 35 height 19
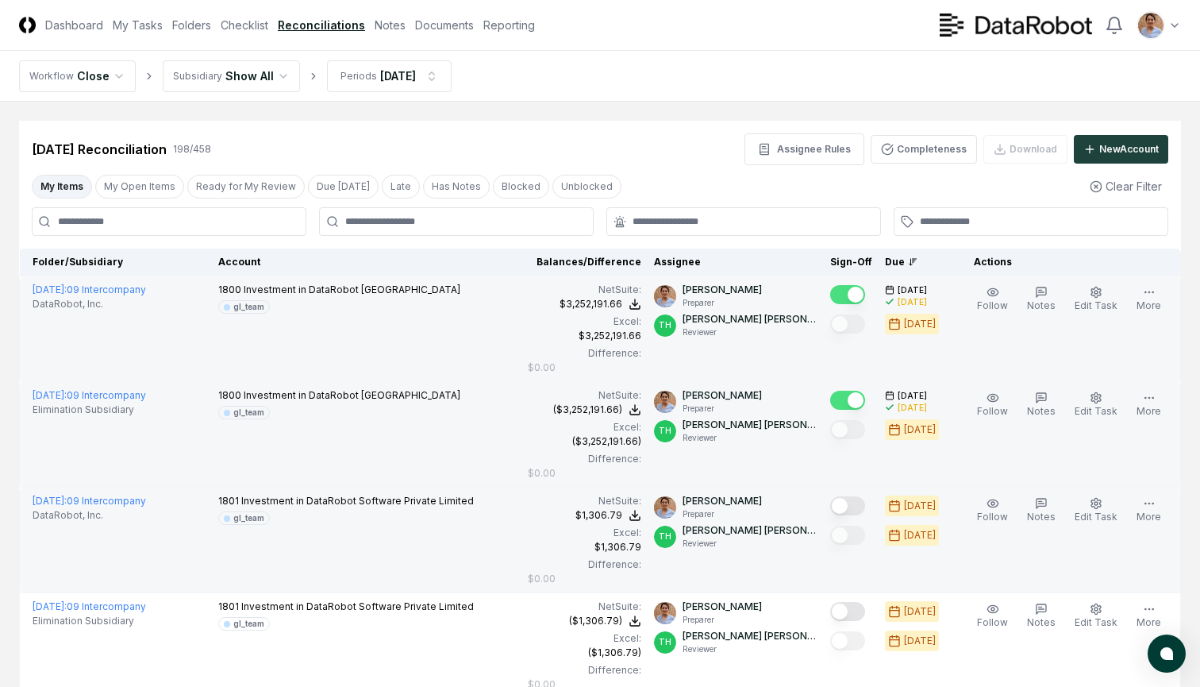
click at [850, 503] on button "Mark complete" at bounding box center [847, 505] width 35 height 19
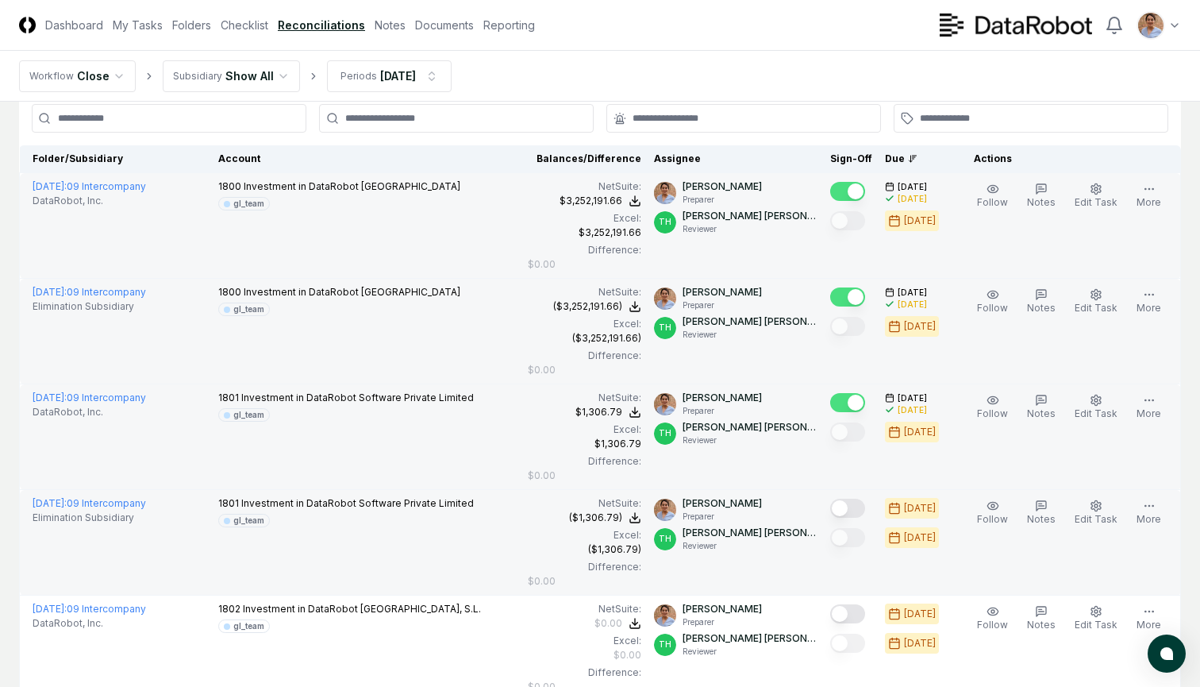
scroll to position [133, 0]
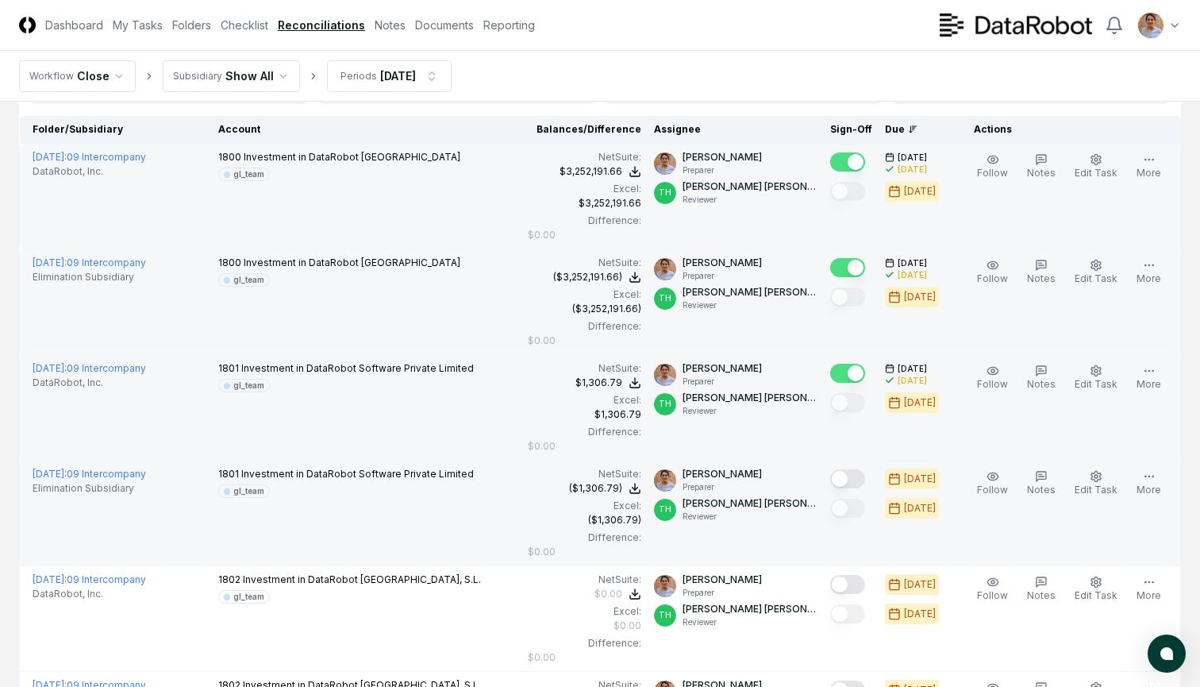
click at [850, 476] on button "Mark complete" at bounding box center [847, 478] width 35 height 19
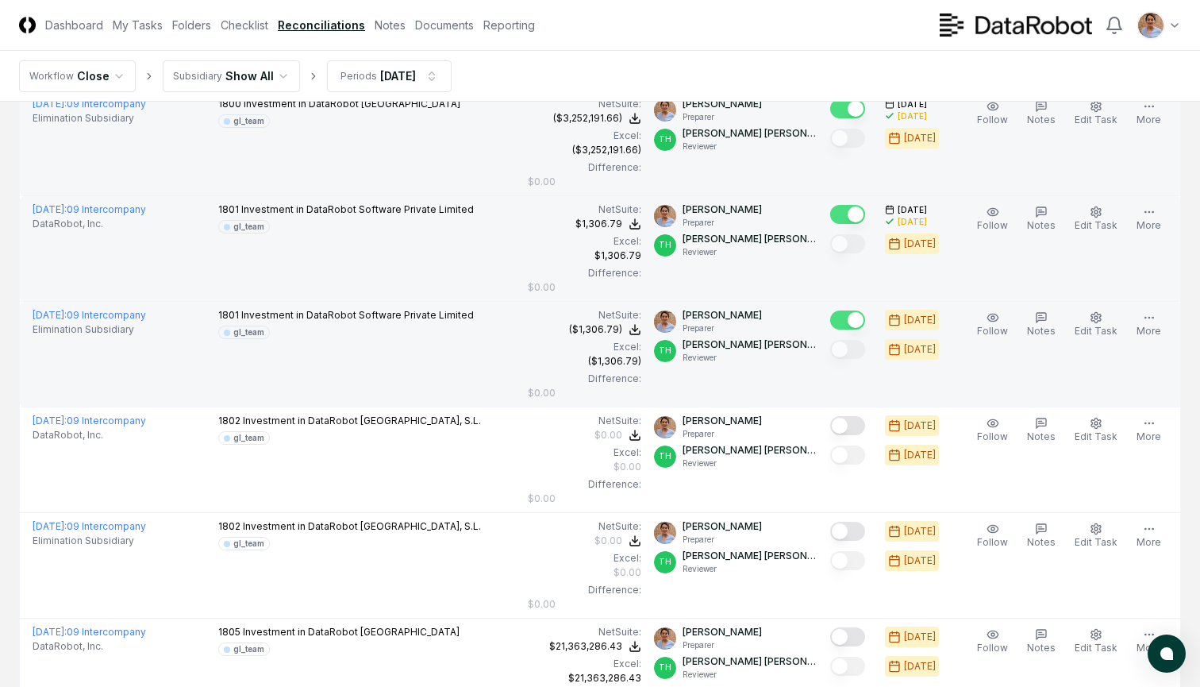
scroll to position [313, 0]
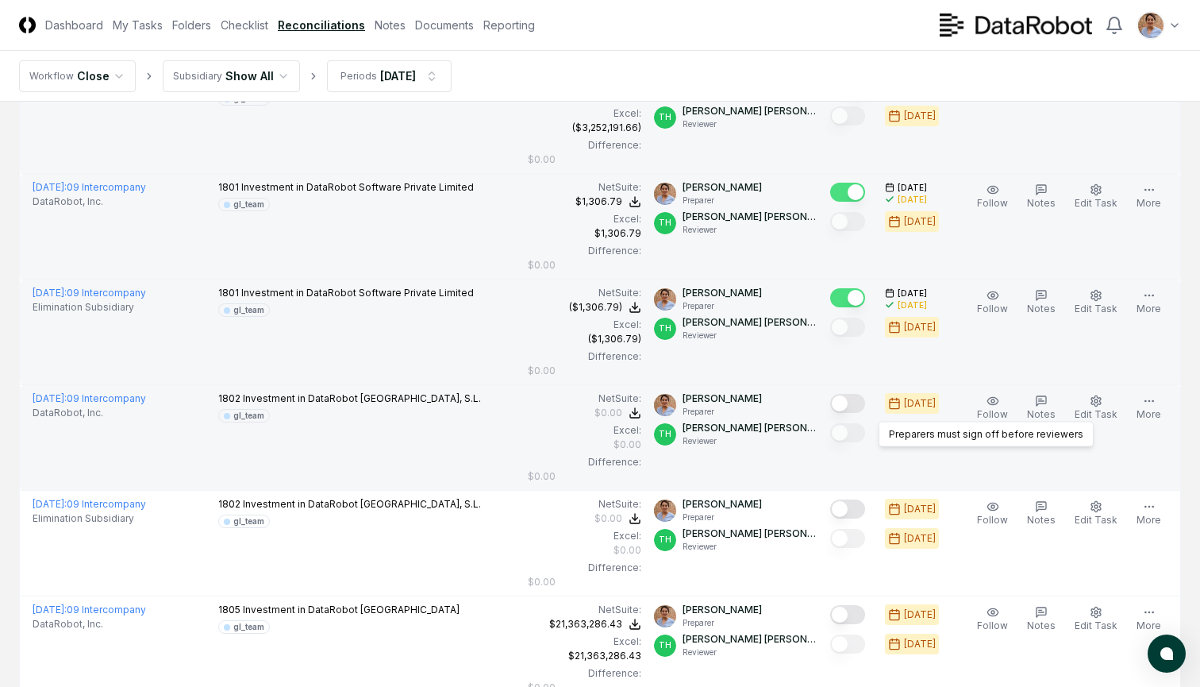
click at [853, 402] on button "Mark complete" at bounding box center [847, 403] width 35 height 19
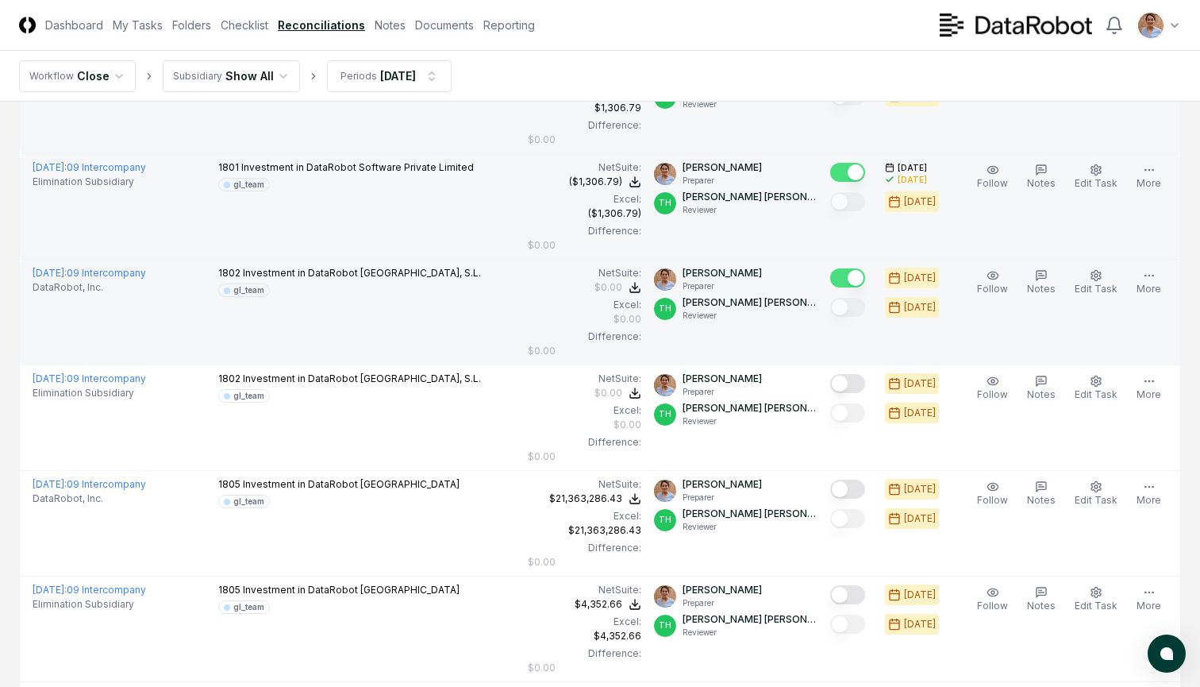
scroll to position [444, 0]
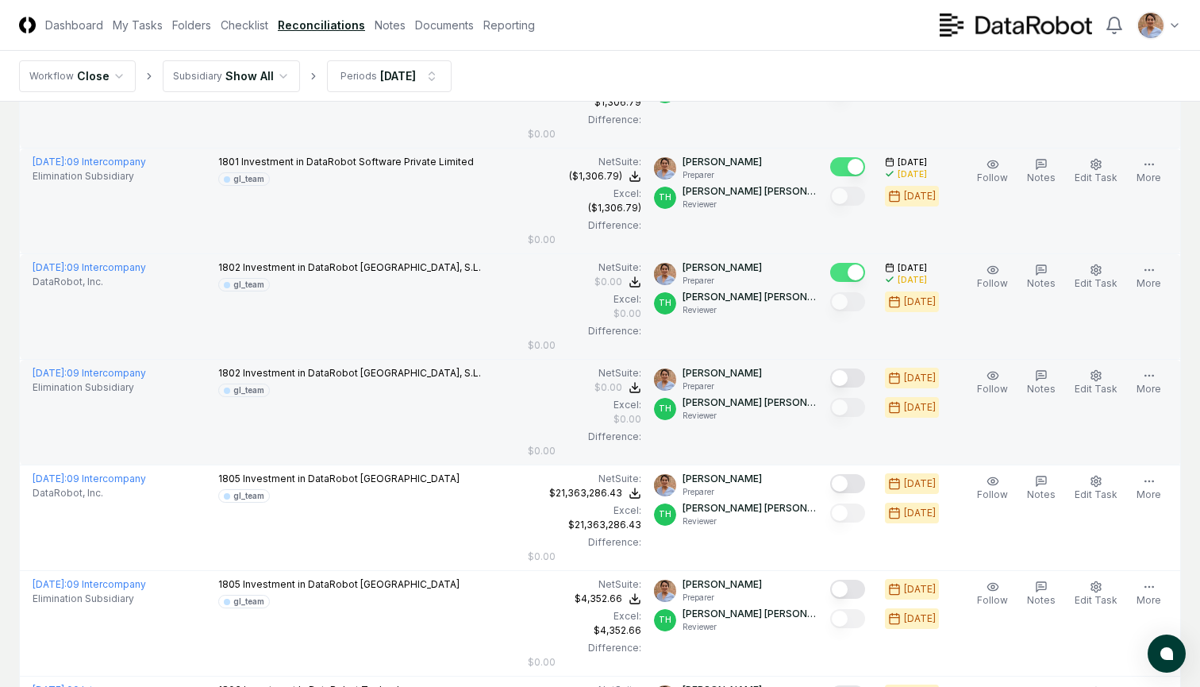
click at [850, 379] on button "Mark complete" at bounding box center [847, 377] width 35 height 19
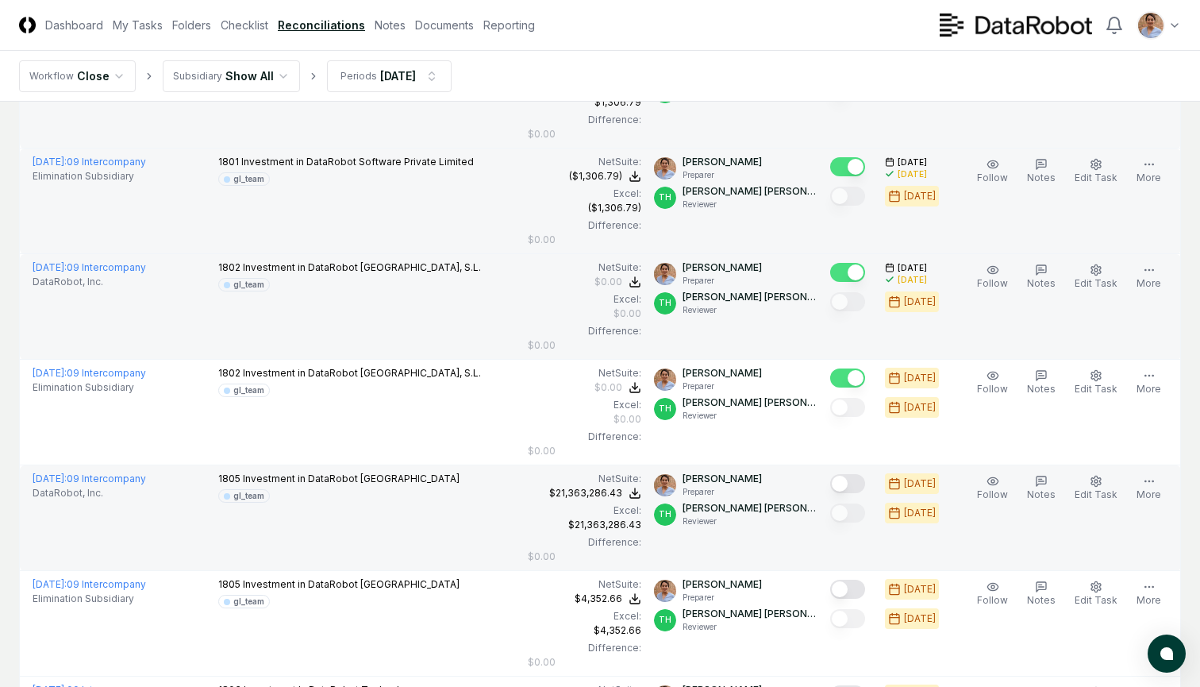
click at [852, 485] on button "Mark complete" at bounding box center [847, 483] width 35 height 19
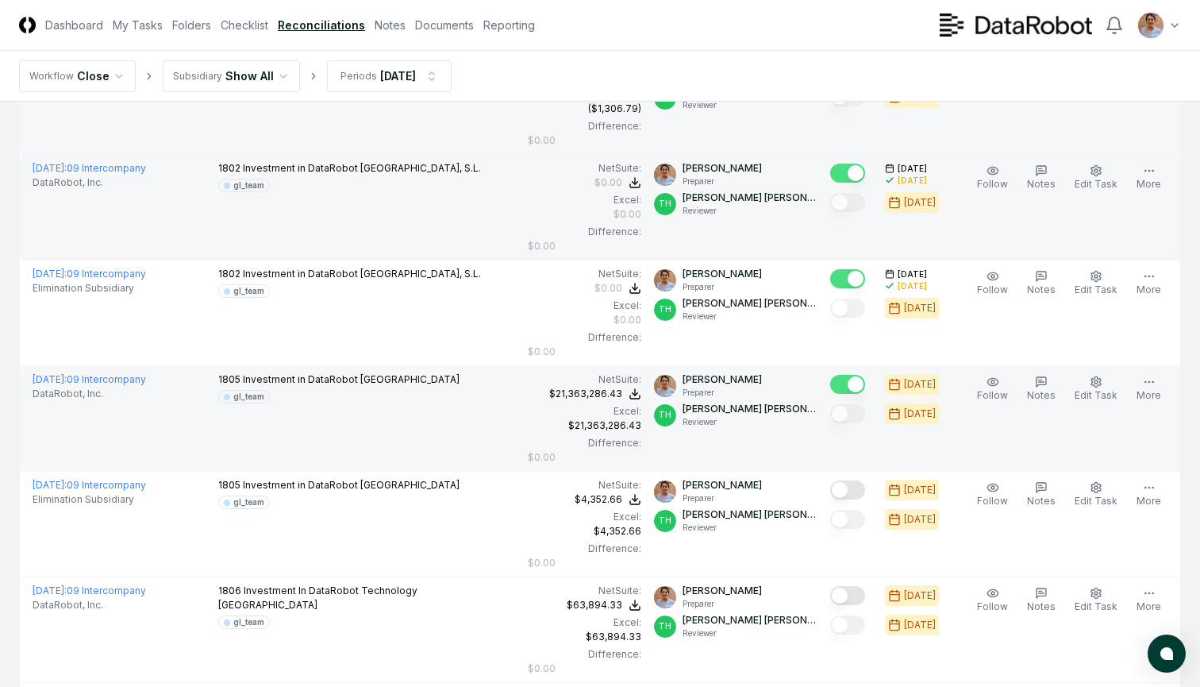
scroll to position [621, 0]
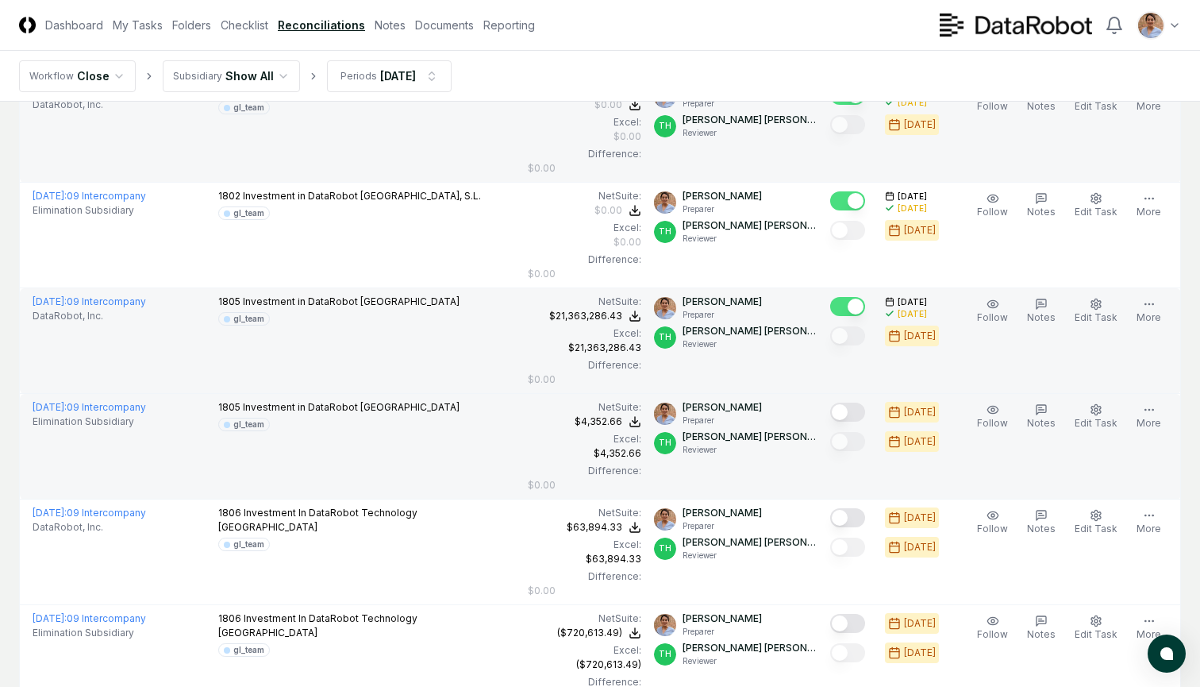
click at [846, 410] on button "Mark complete" at bounding box center [847, 411] width 35 height 19
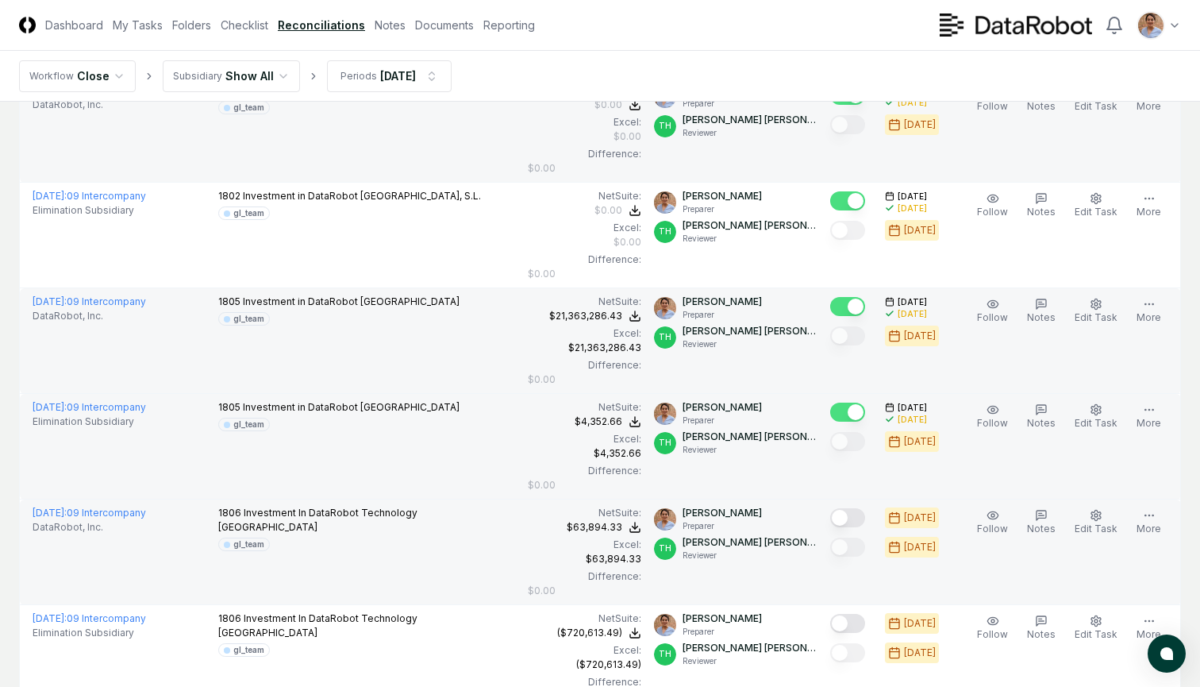
click at [852, 517] on button "Mark complete" at bounding box center [847, 517] width 35 height 19
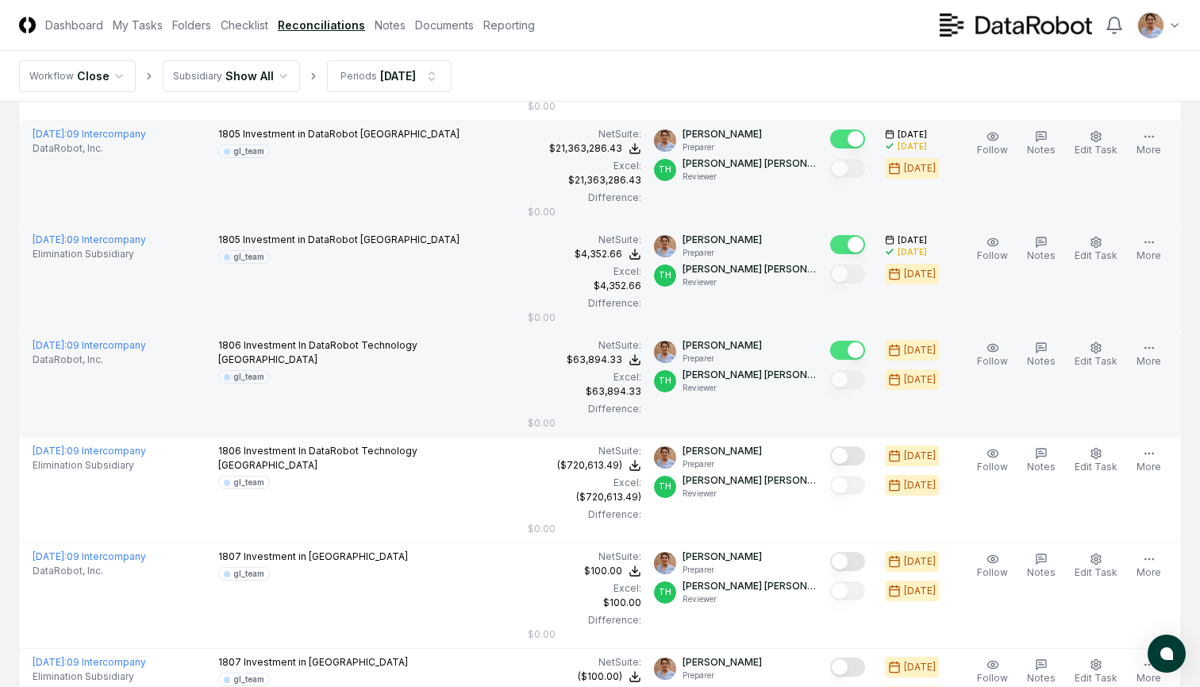
scroll to position [822, 0]
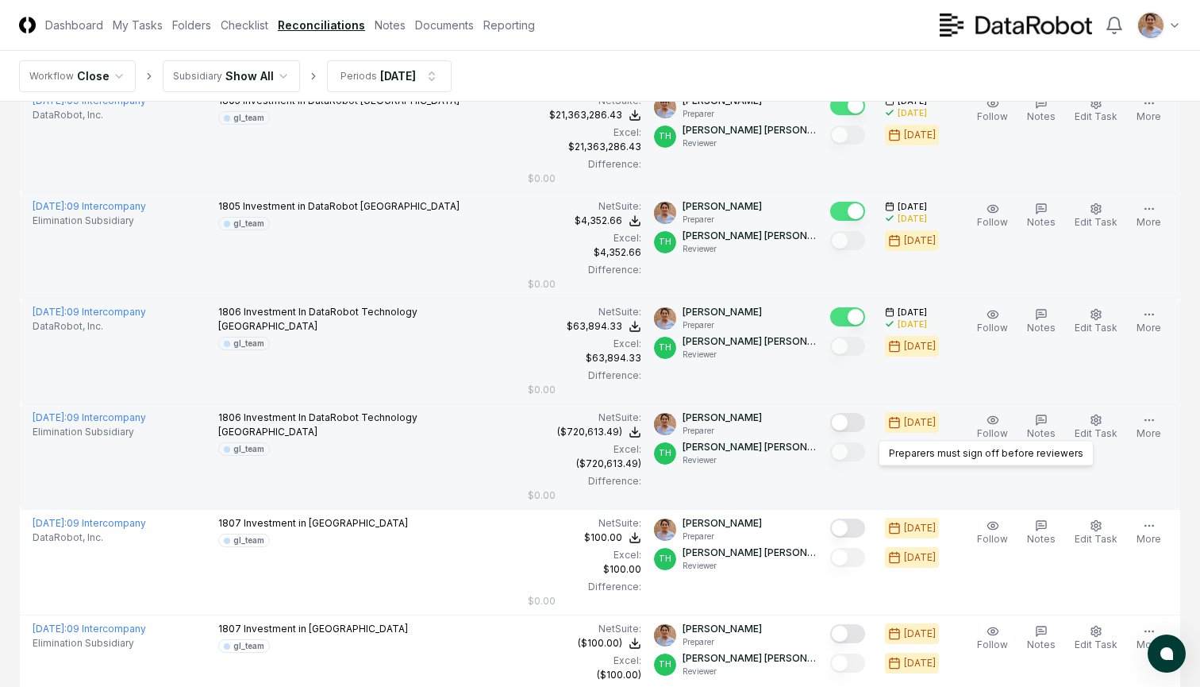
click at [850, 421] on button "Mark complete" at bounding box center [847, 422] width 35 height 19
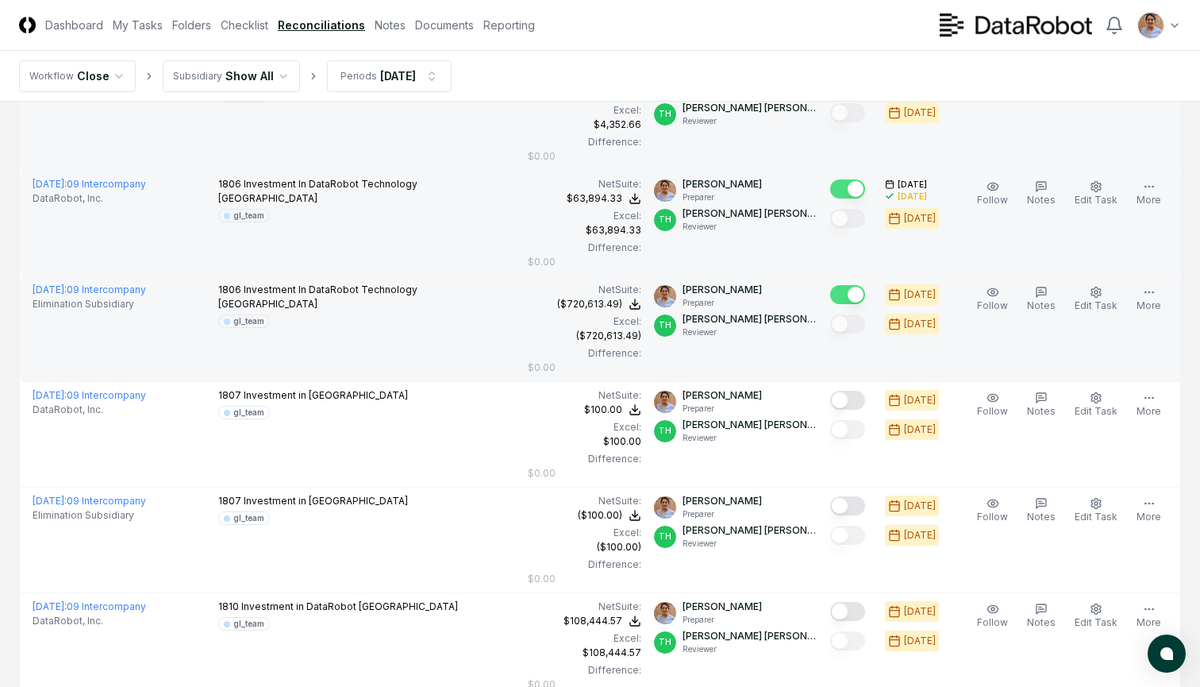
scroll to position [990, 0]
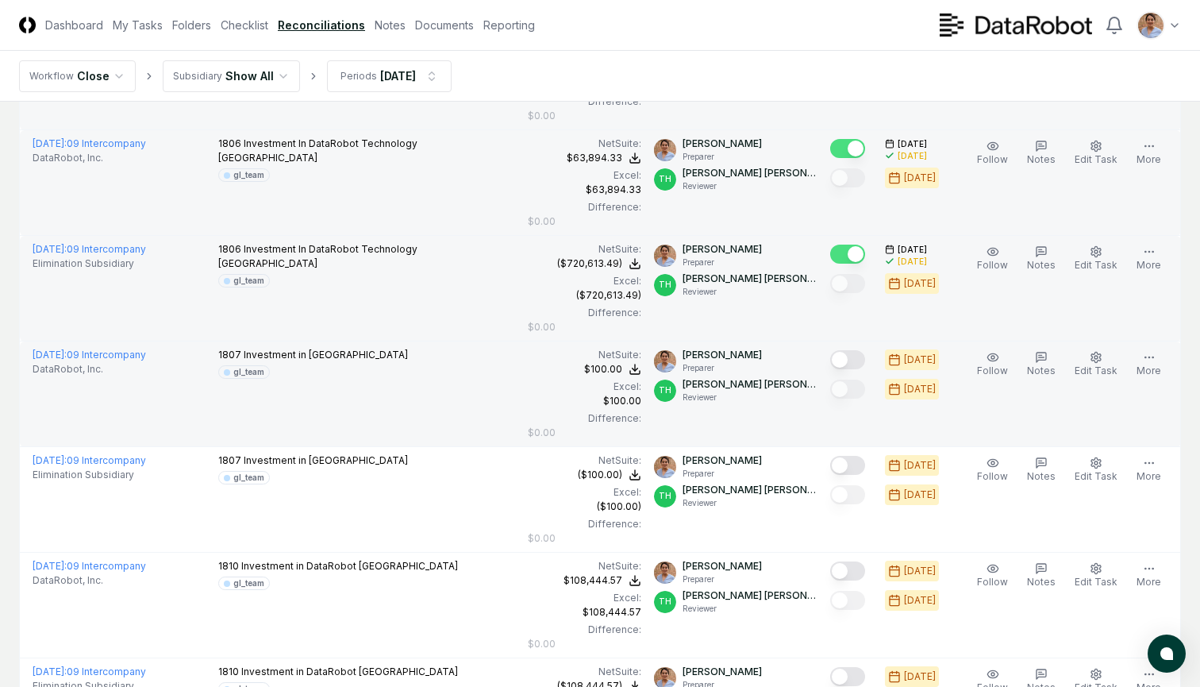
click at [852, 361] on button "Mark complete" at bounding box center [847, 359] width 35 height 19
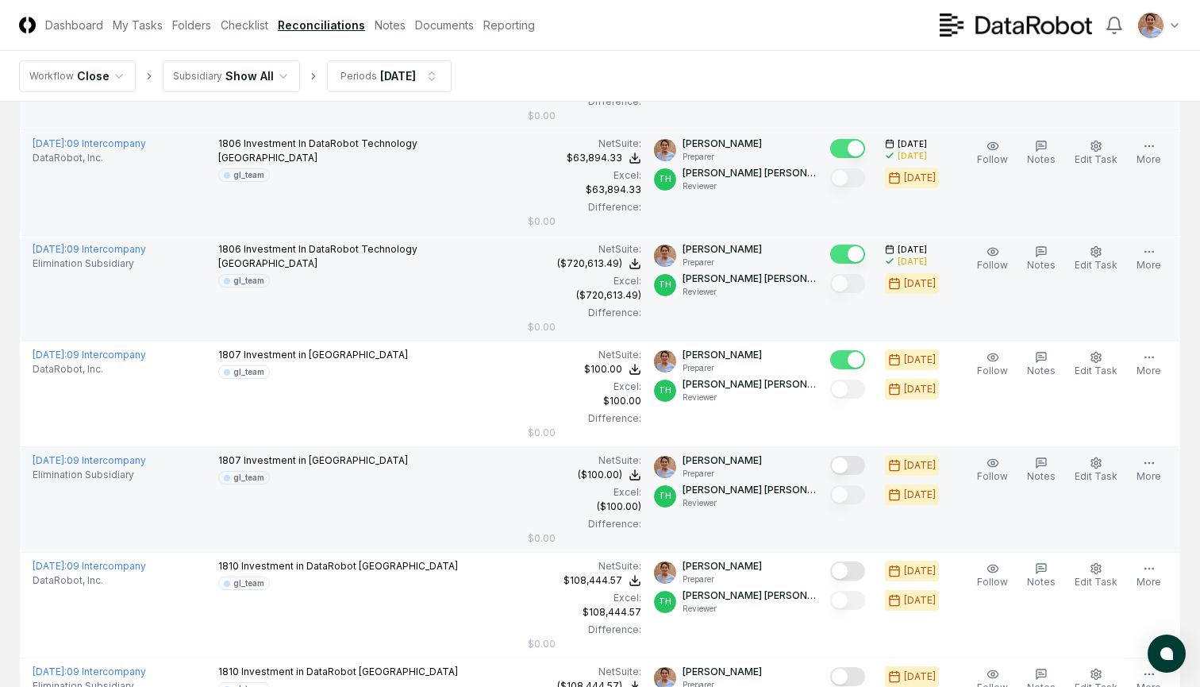
click at [852, 465] on button "Mark complete" at bounding box center [847, 465] width 35 height 19
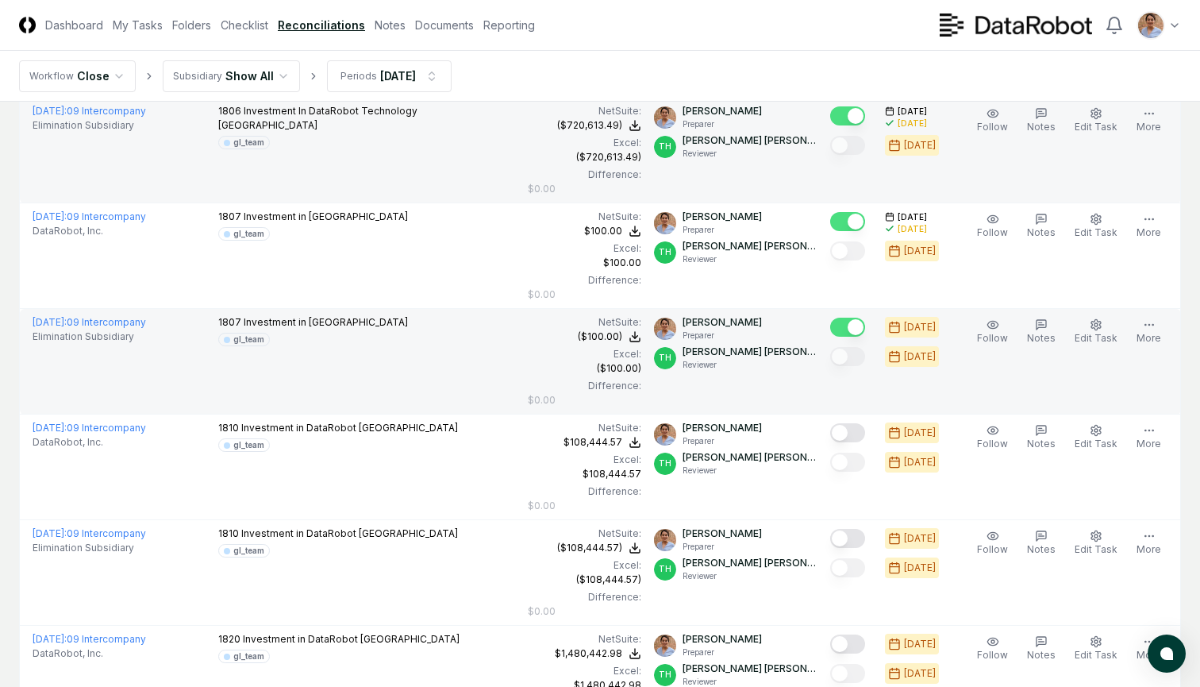
scroll to position [1148, 0]
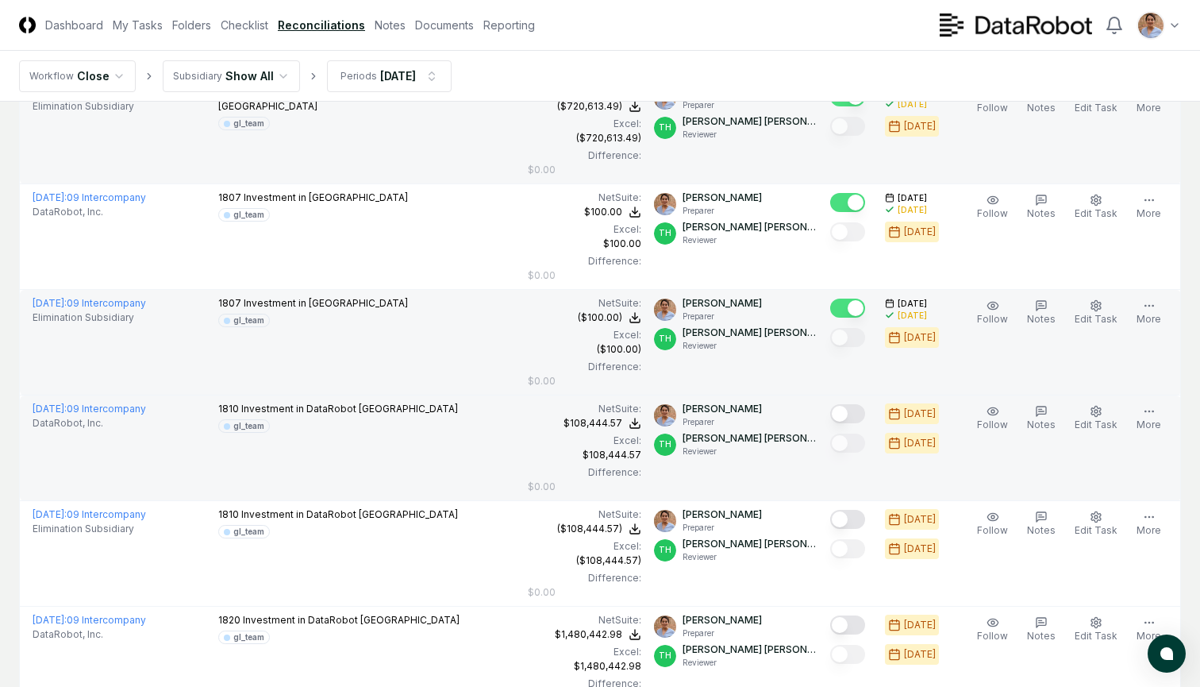
click at [852, 410] on button "Mark complete" at bounding box center [847, 413] width 35 height 19
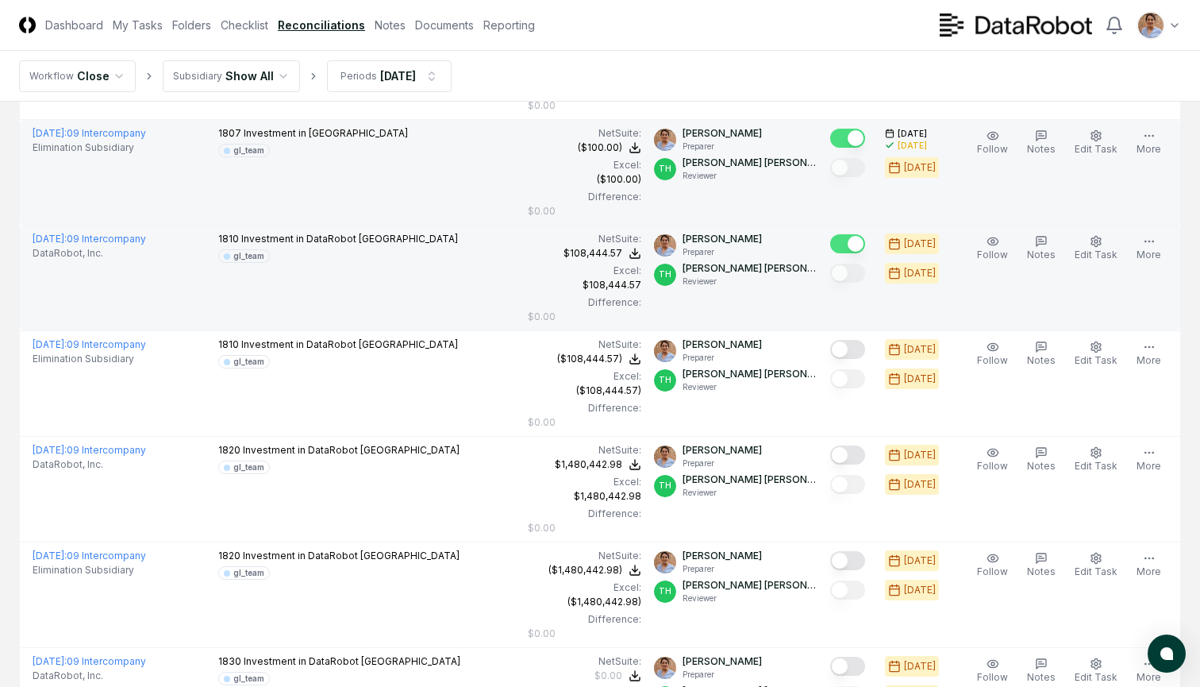
scroll to position [1335, 0]
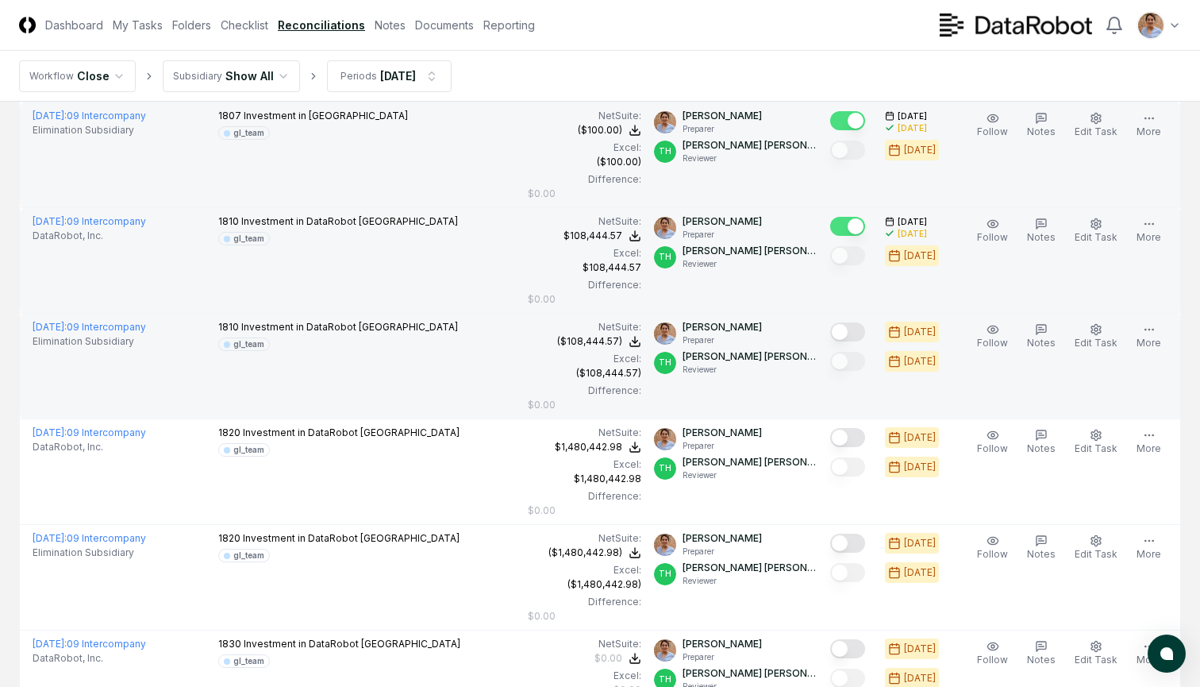
click at [850, 329] on button "Mark complete" at bounding box center [847, 331] width 35 height 19
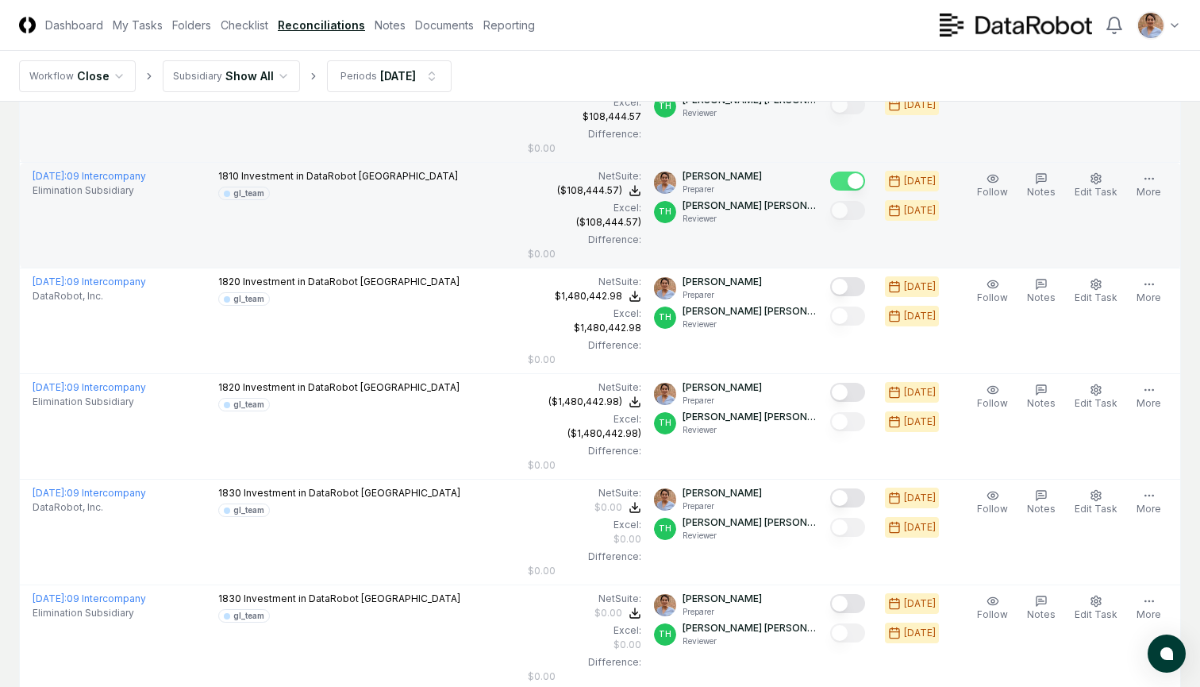
scroll to position [1495, 0]
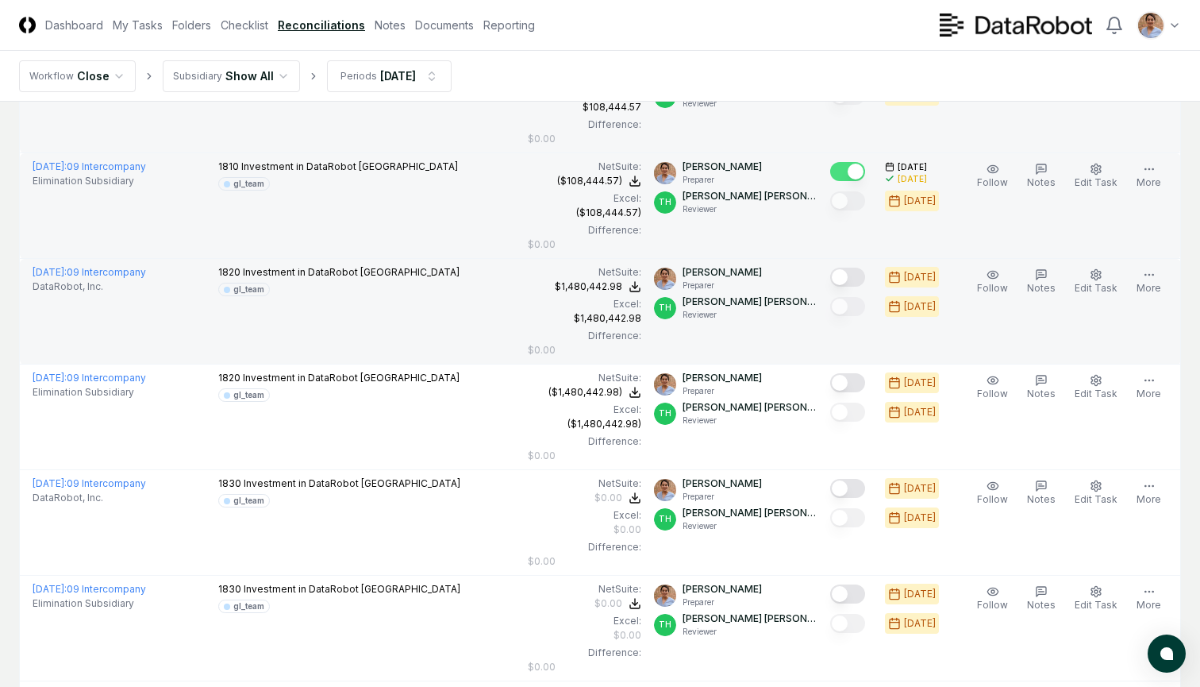
click at [852, 272] on button "Mark complete" at bounding box center [847, 276] width 35 height 19
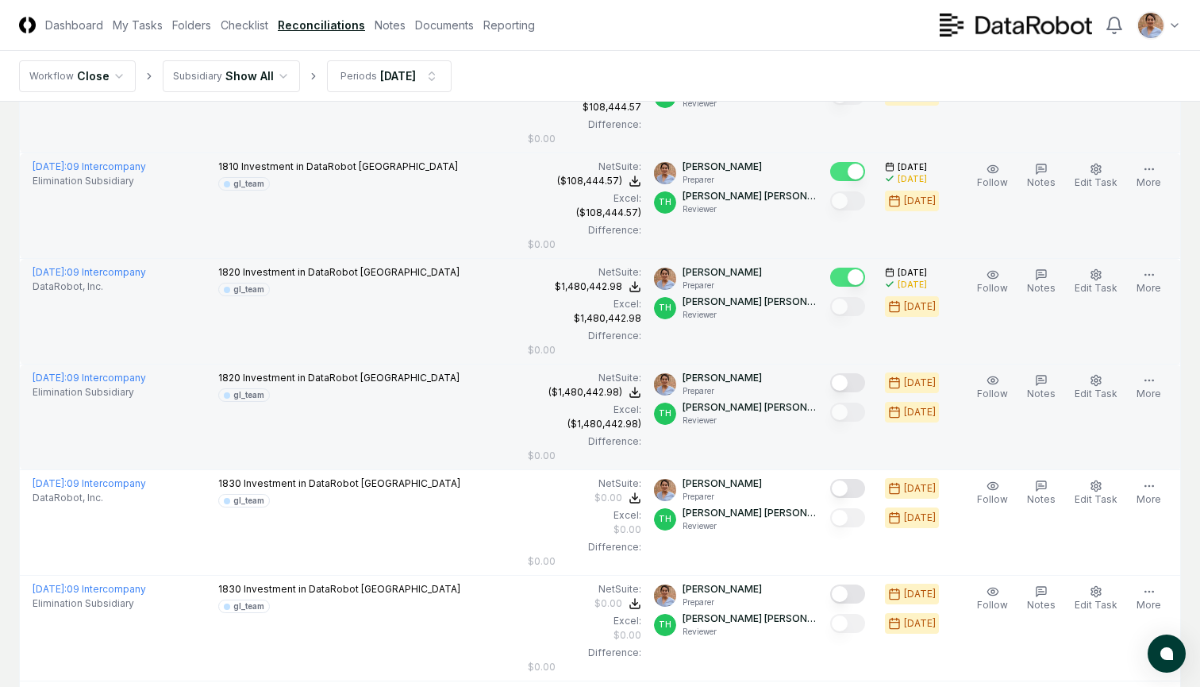
click at [855, 383] on button "Mark complete" at bounding box center [847, 382] width 35 height 19
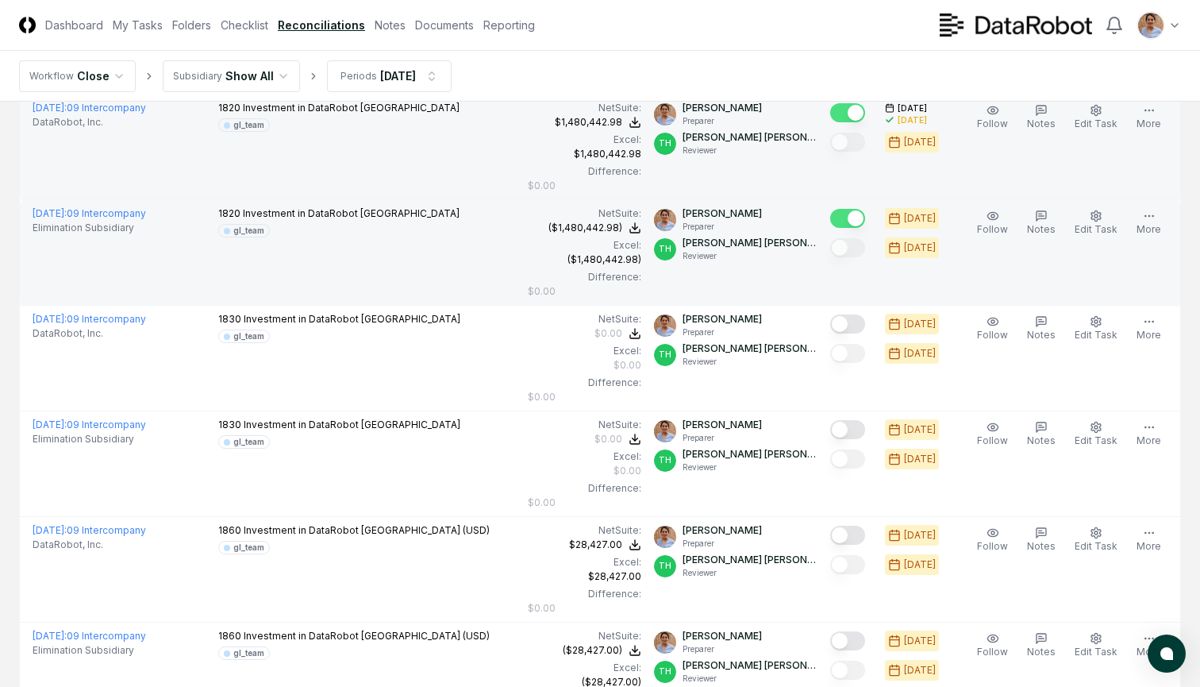
scroll to position [1669, 0]
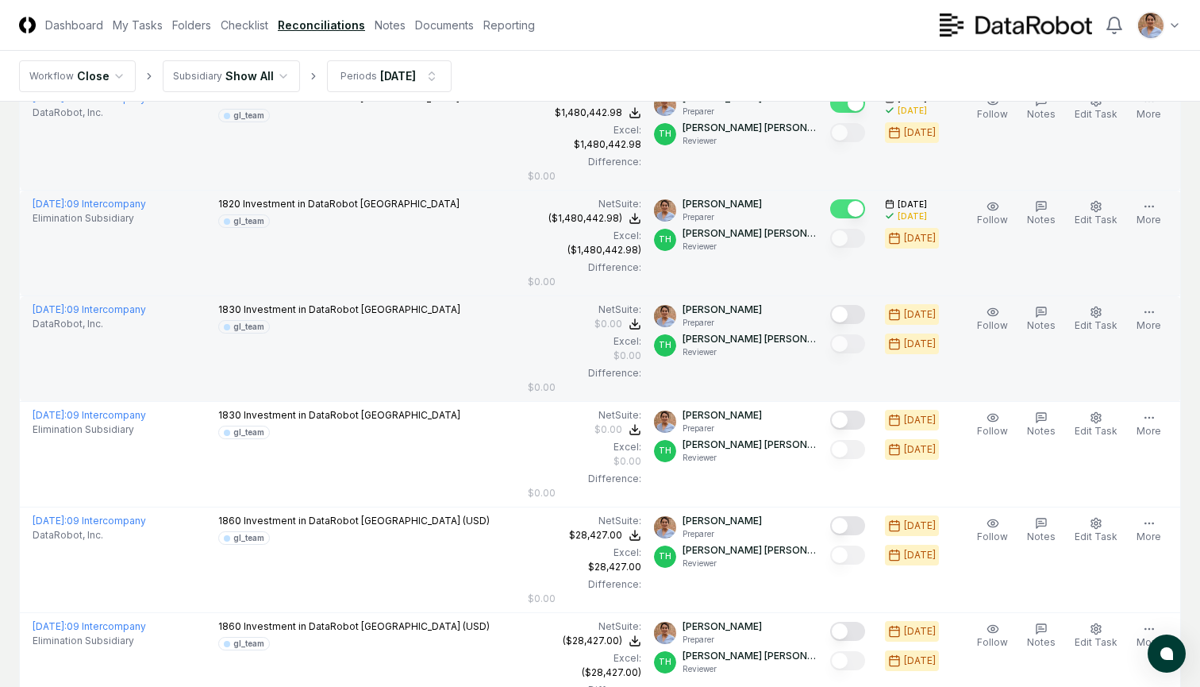
click at [850, 314] on button "Mark complete" at bounding box center [847, 314] width 35 height 19
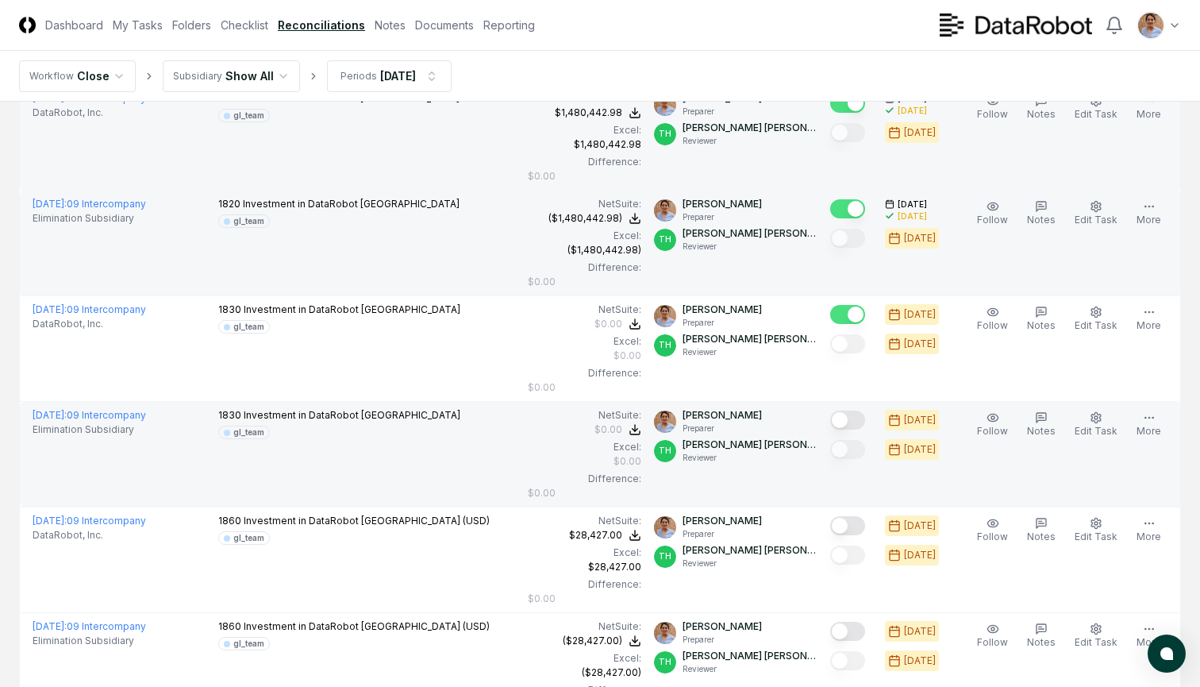
click at [850, 420] on button "Mark complete" at bounding box center [847, 419] width 35 height 19
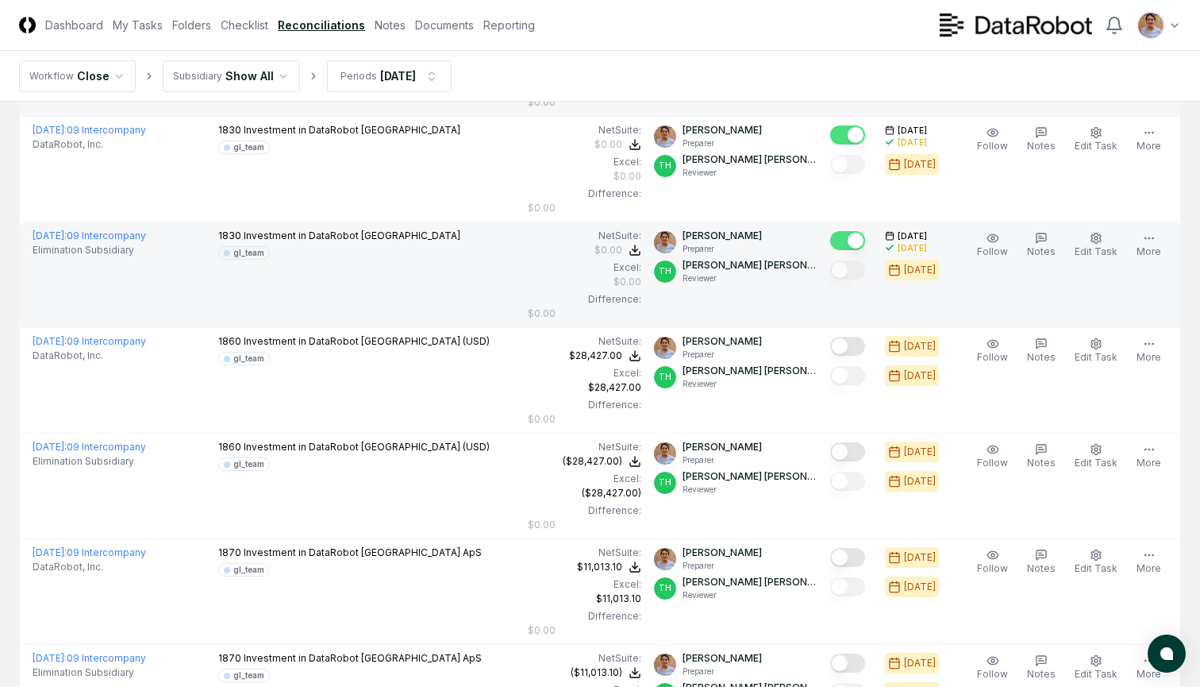
scroll to position [1871, 0]
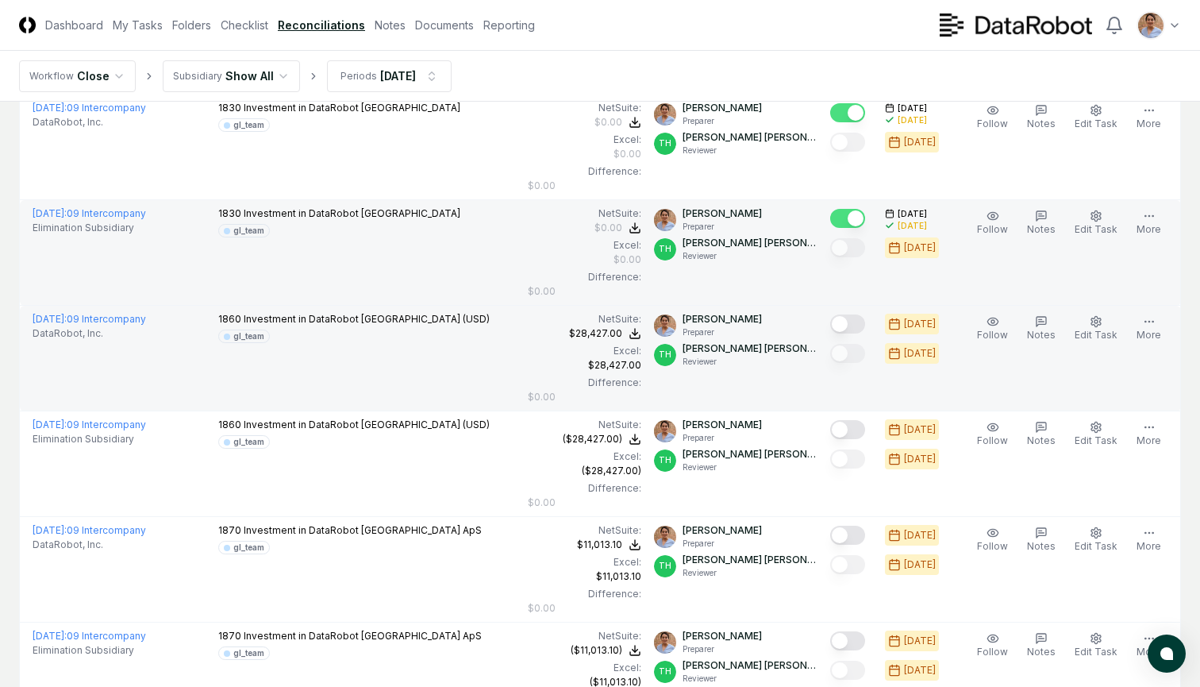
click at [849, 324] on button "Mark complete" at bounding box center [847, 323] width 35 height 19
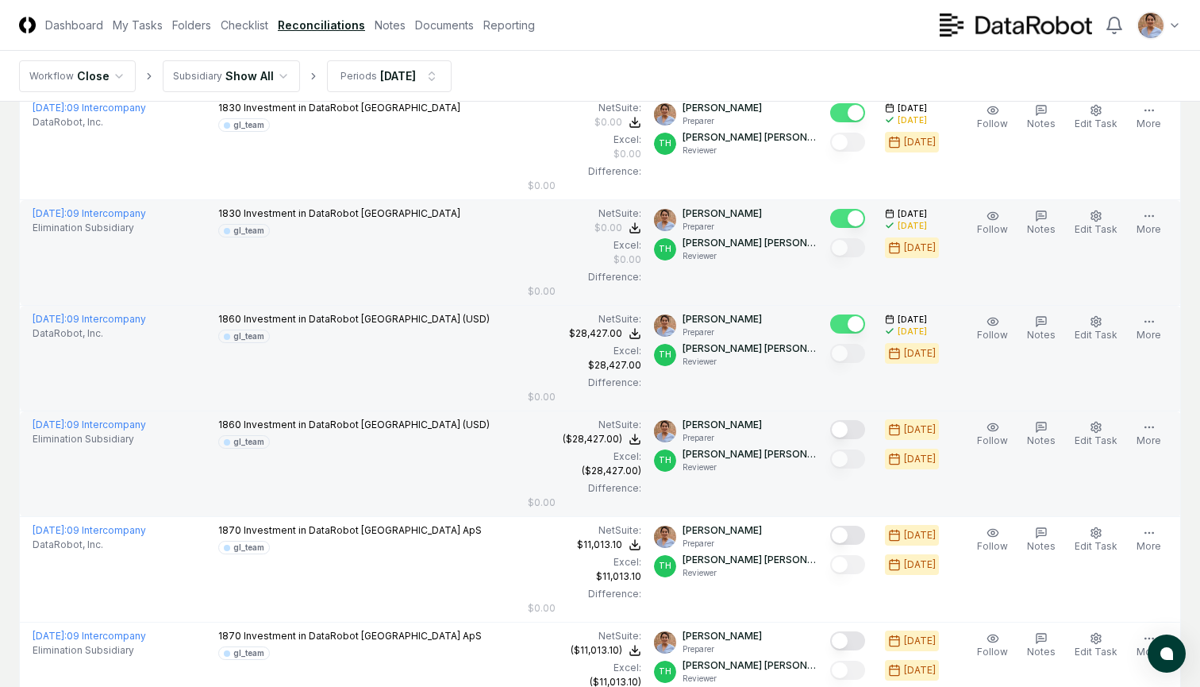
click at [850, 430] on button "Mark complete" at bounding box center [847, 429] width 35 height 19
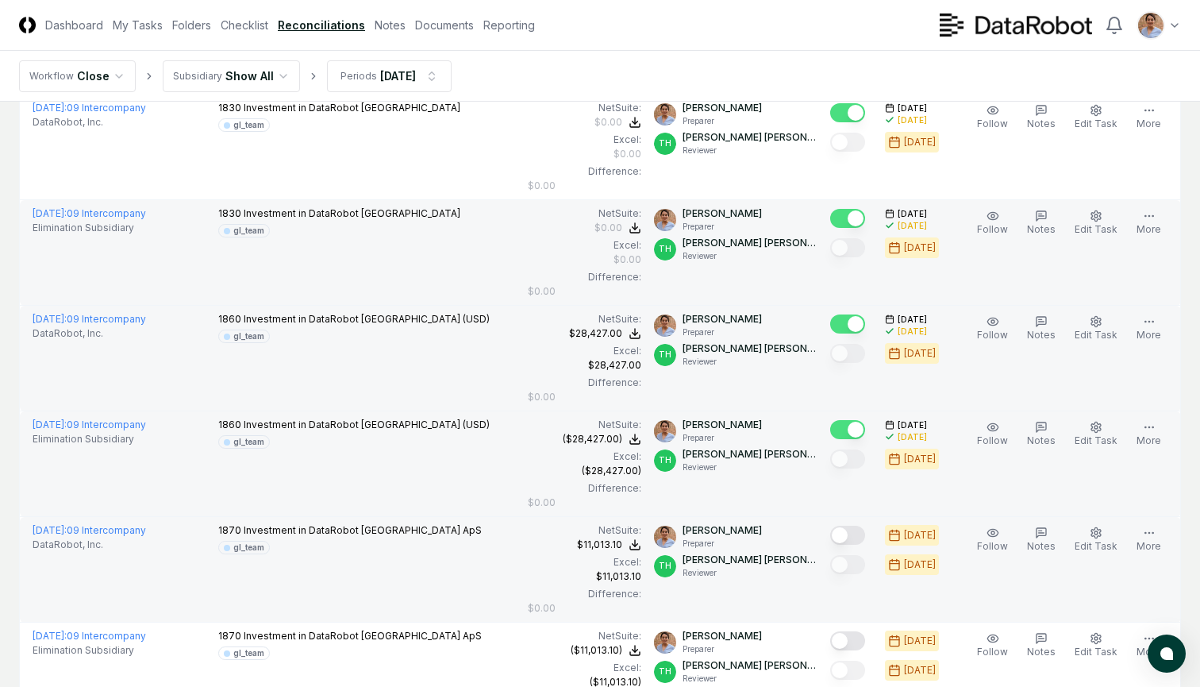
click at [848, 533] on button "Mark complete" at bounding box center [847, 534] width 35 height 19
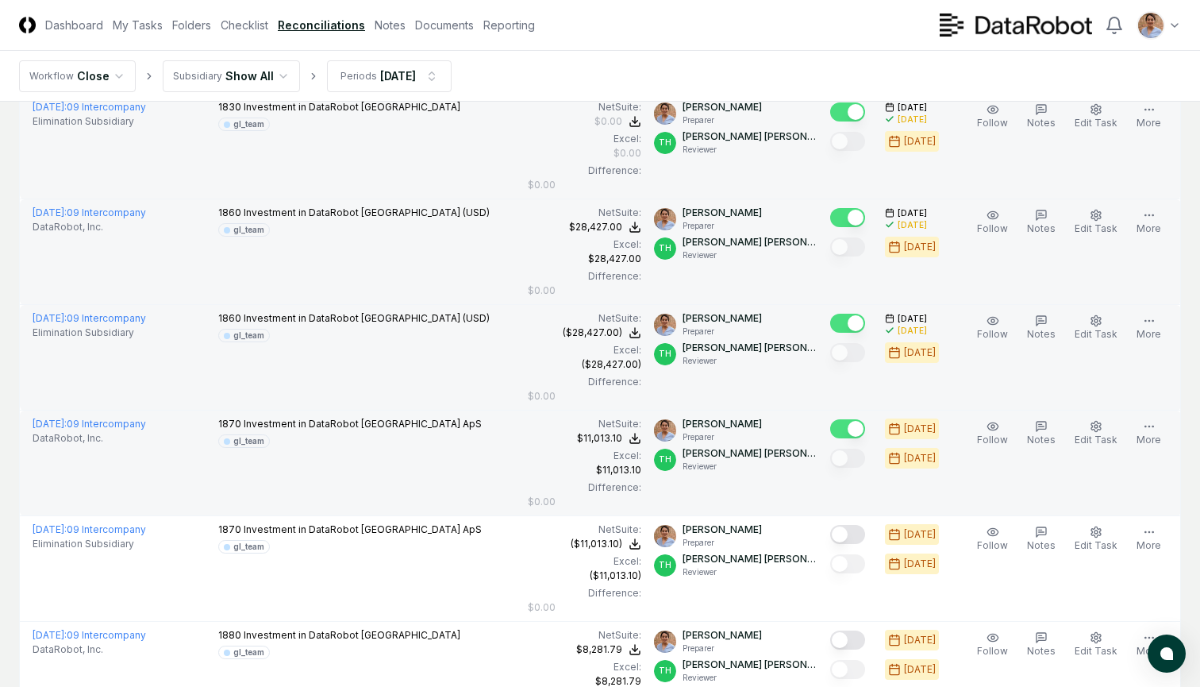
scroll to position [2056, 0]
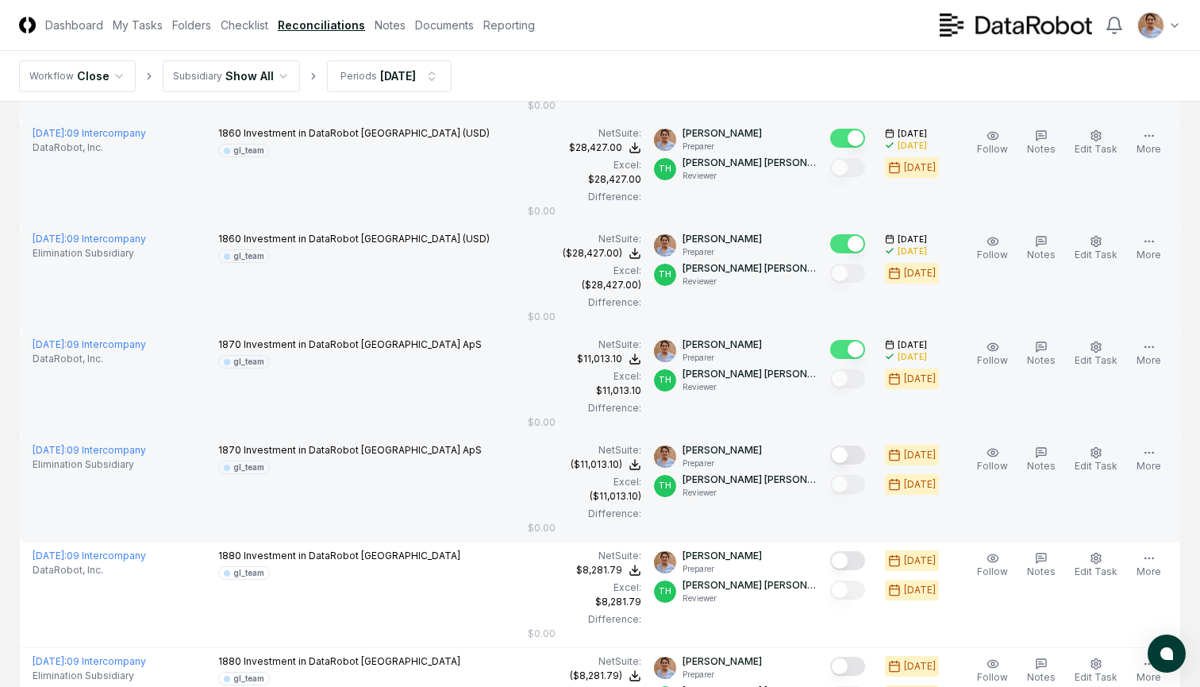
click at [852, 453] on button "Mark complete" at bounding box center [847, 454] width 35 height 19
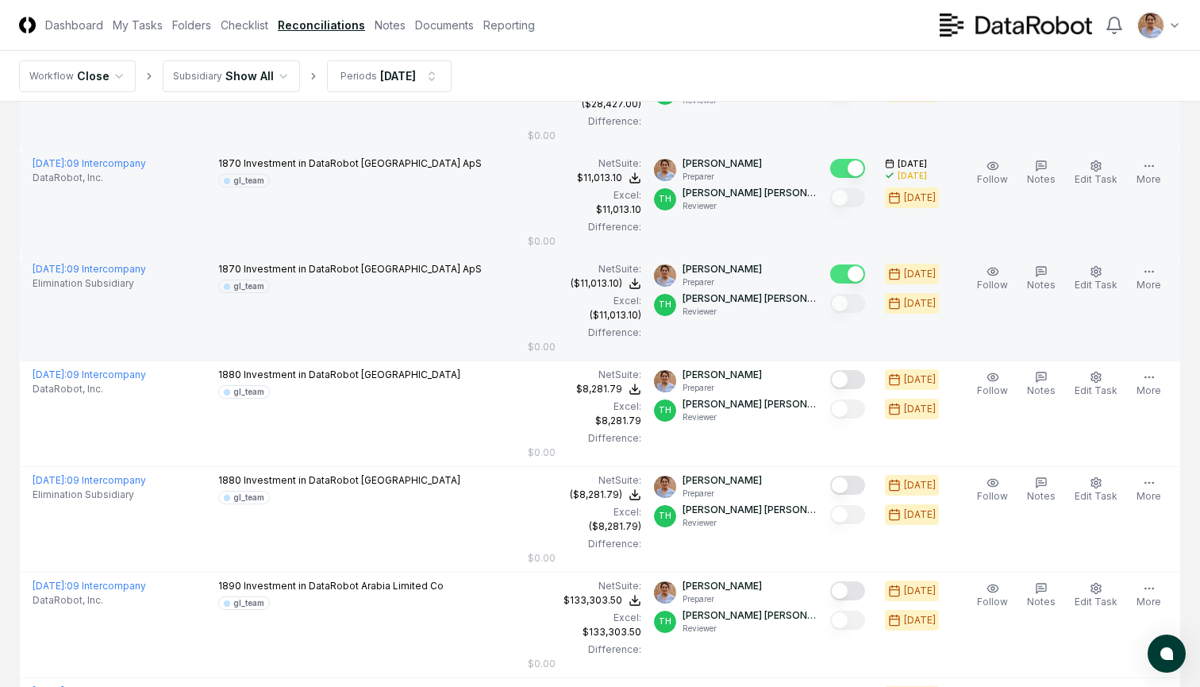
scroll to position [2239, 0]
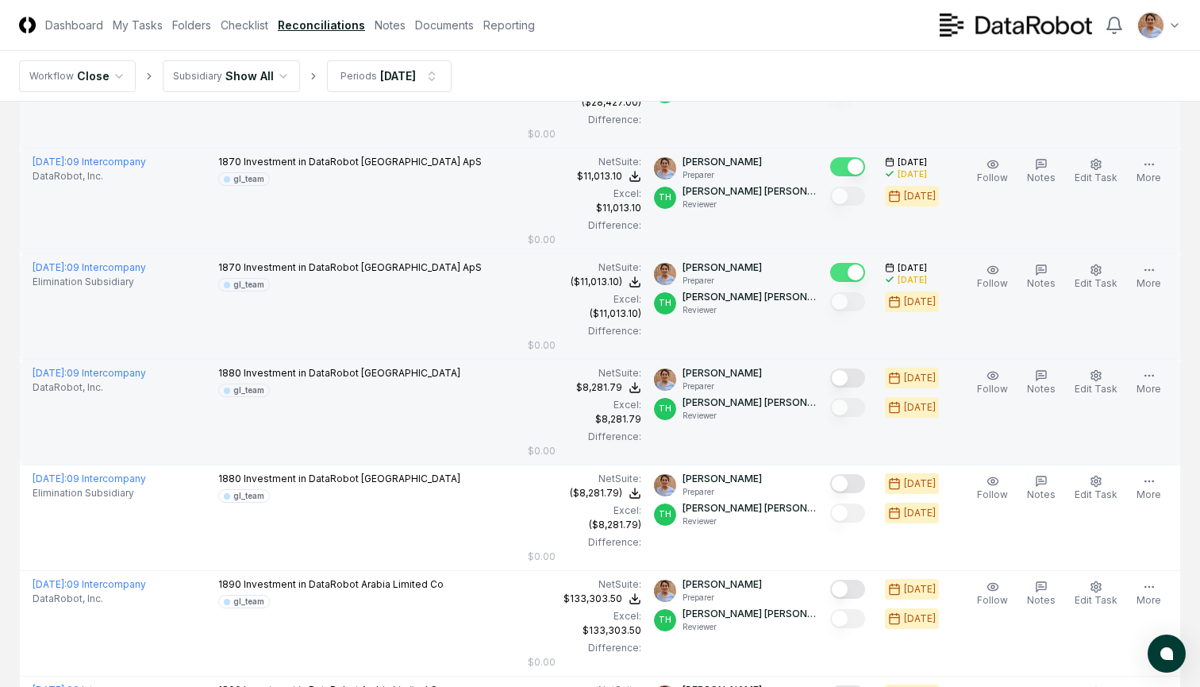
click at [848, 375] on button "Mark complete" at bounding box center [847, 377] width 35 height 19
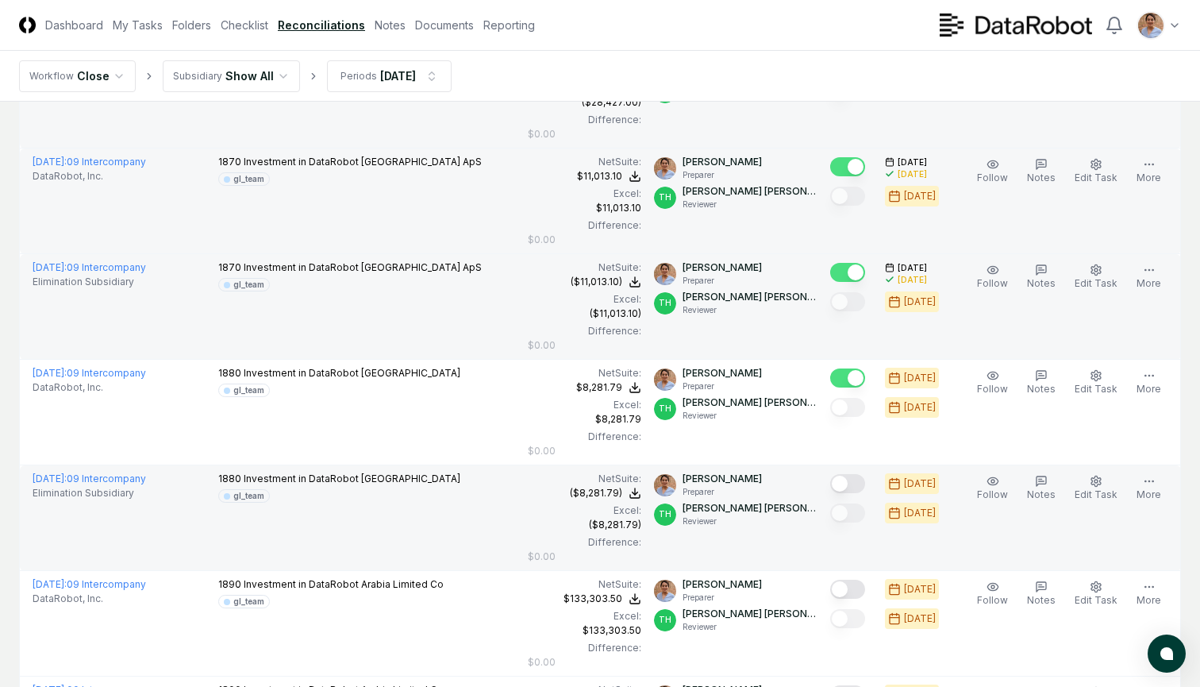
click at [848, 483] on button "Mark complete" at bounding box center [847, 483] width 35 height 19
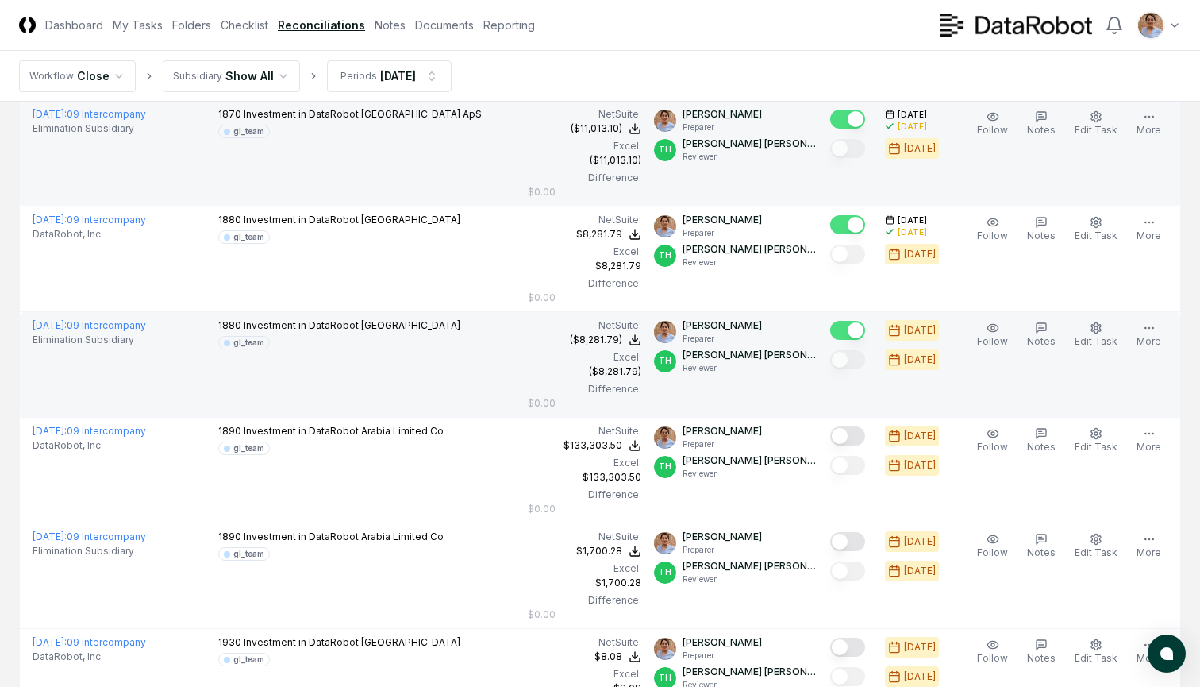
scroll to position [2427, 0]
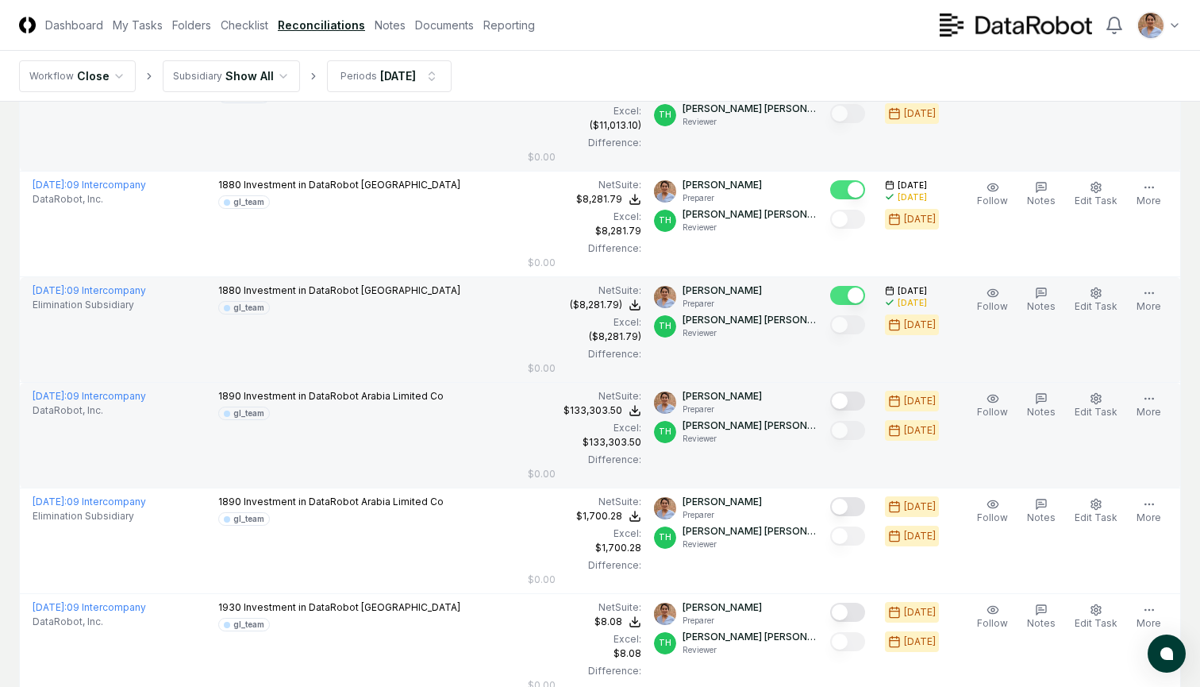
click at [849, 400] on button "Mark complete" at bounding box center [847, 400] width 35 height 19
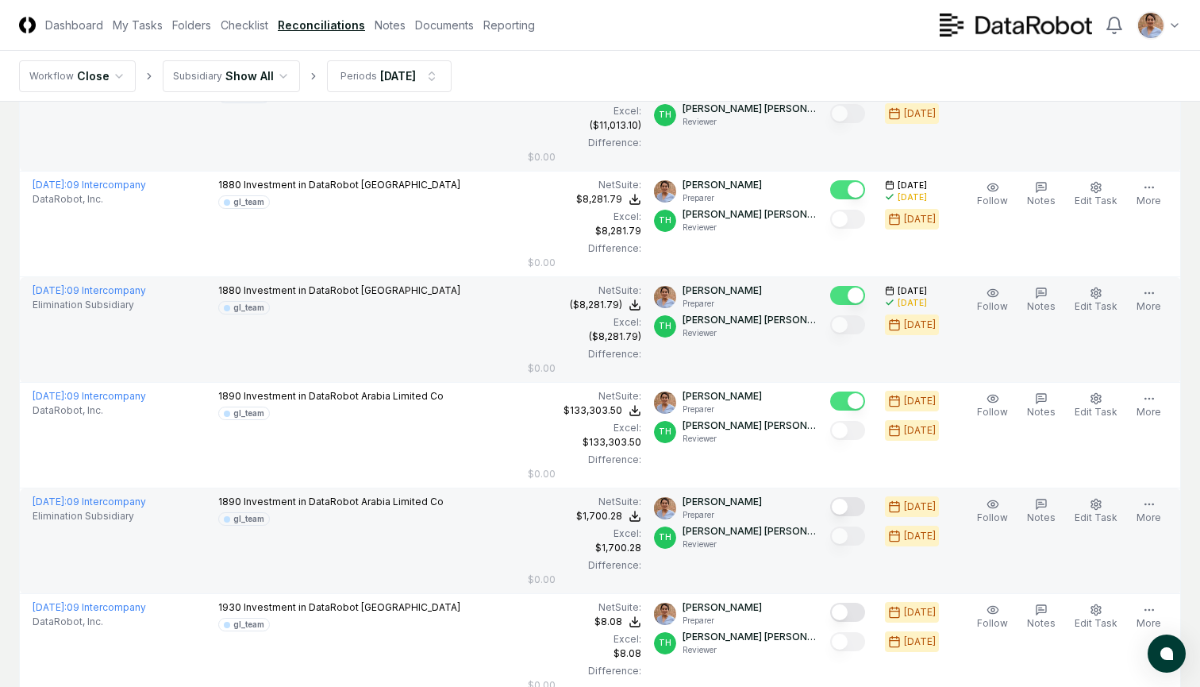
click at [850, 506] on button "Mark complete" at bounding box center [847, 506] width 35 height 19
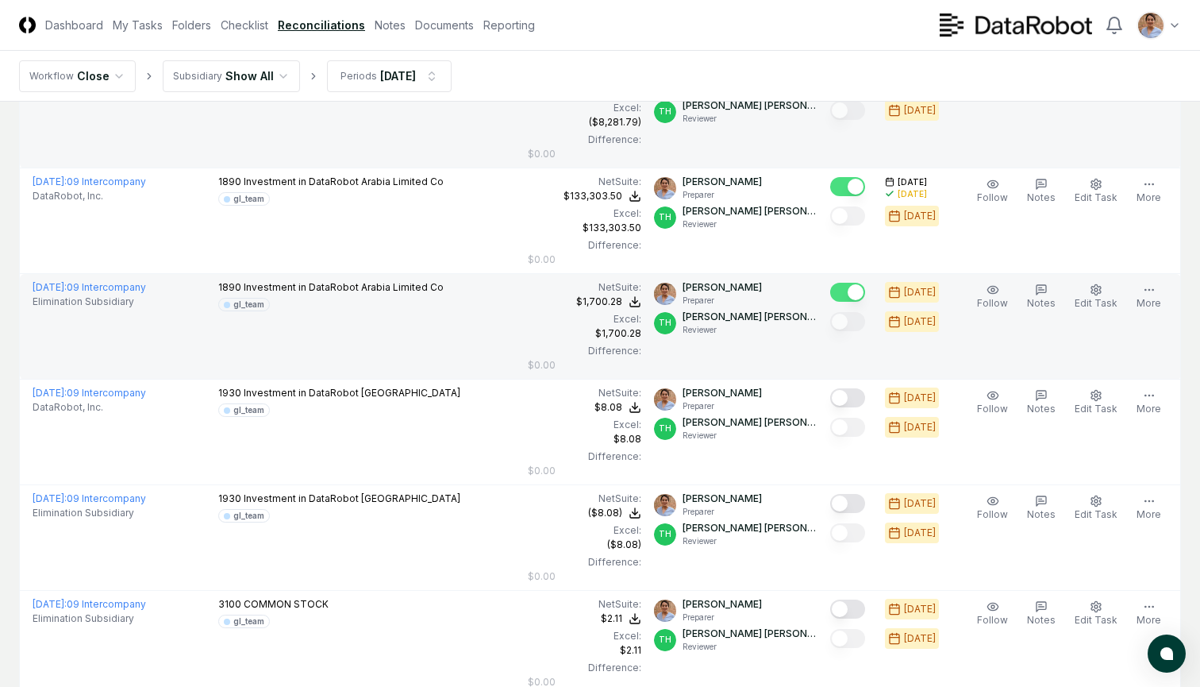
scroll to position [2647, 0]
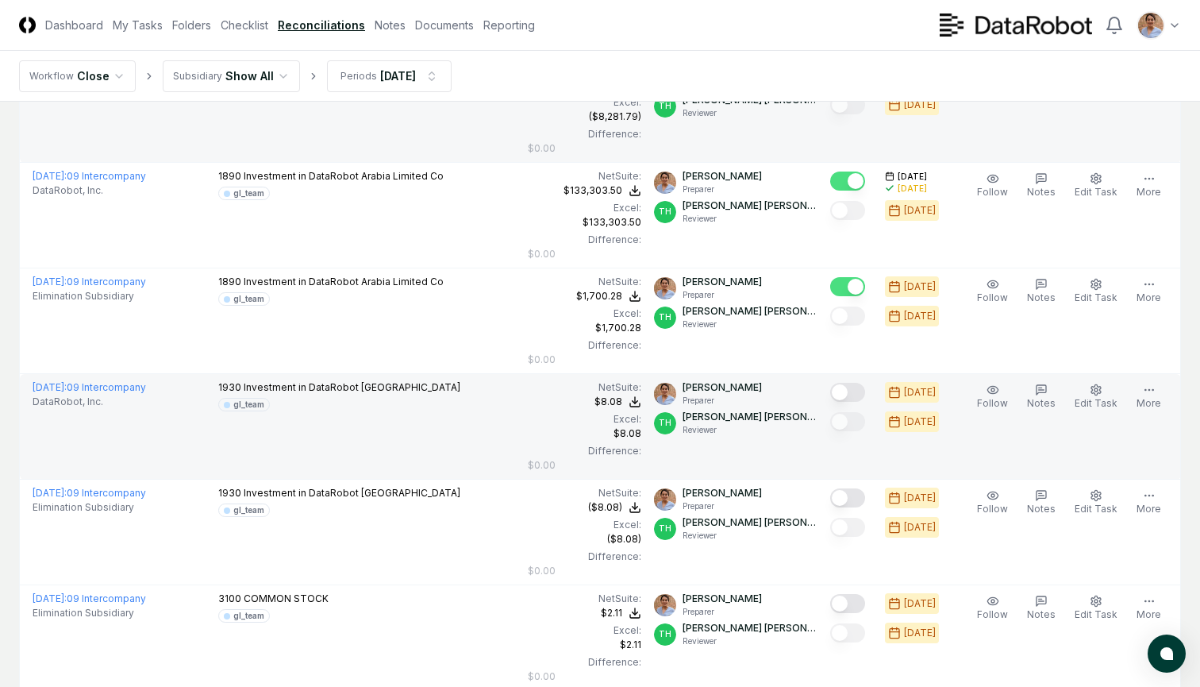
click at [853, 392] on button "Mark complete" at bounding box center [847, 392] width 35 height 19
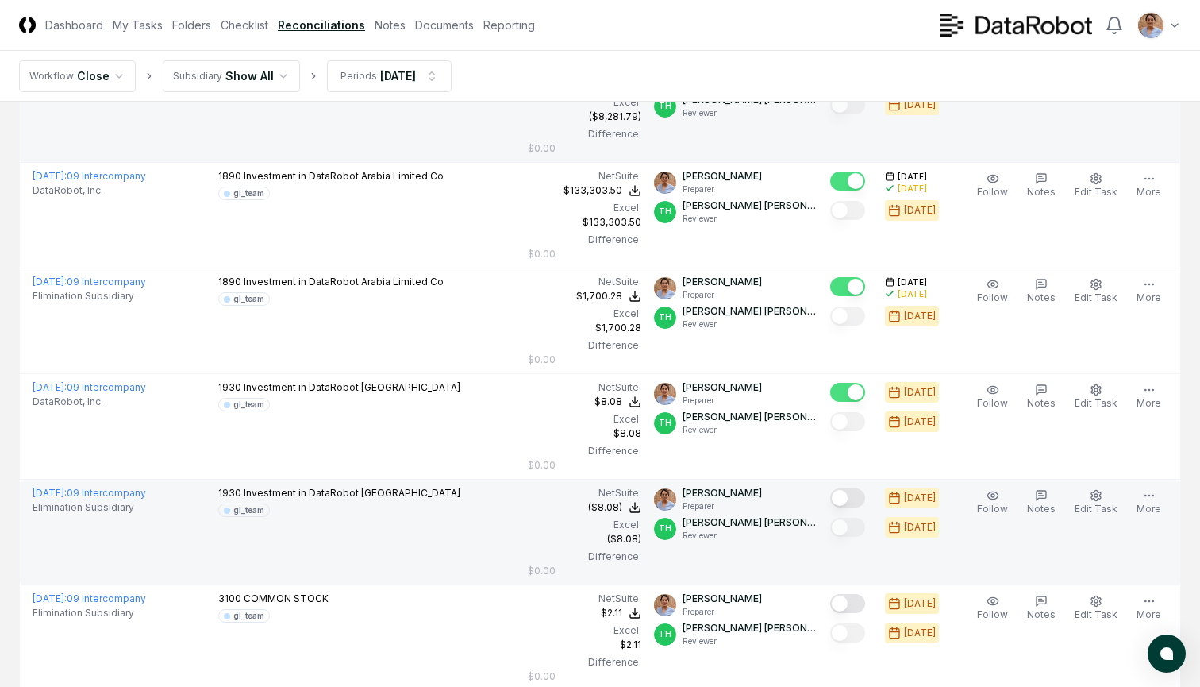
click at [854, 498] on button "Mark complete" at bounding box center [847, 497] width 35 height 19
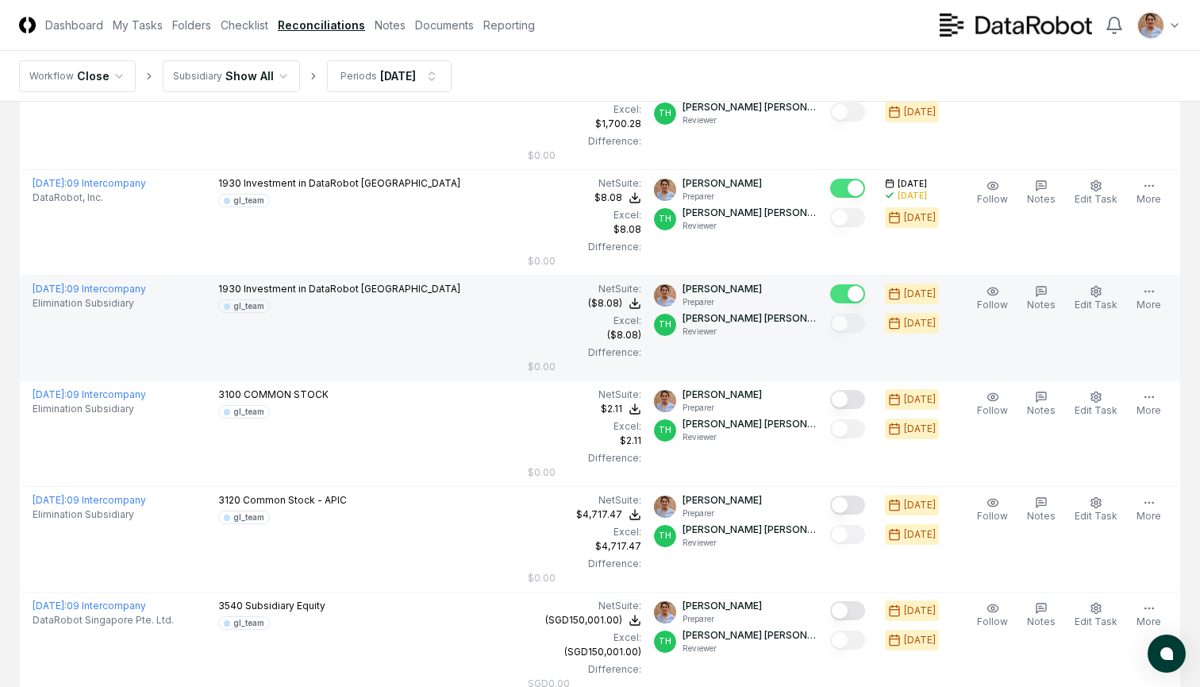
scroll to position [2856, 0]
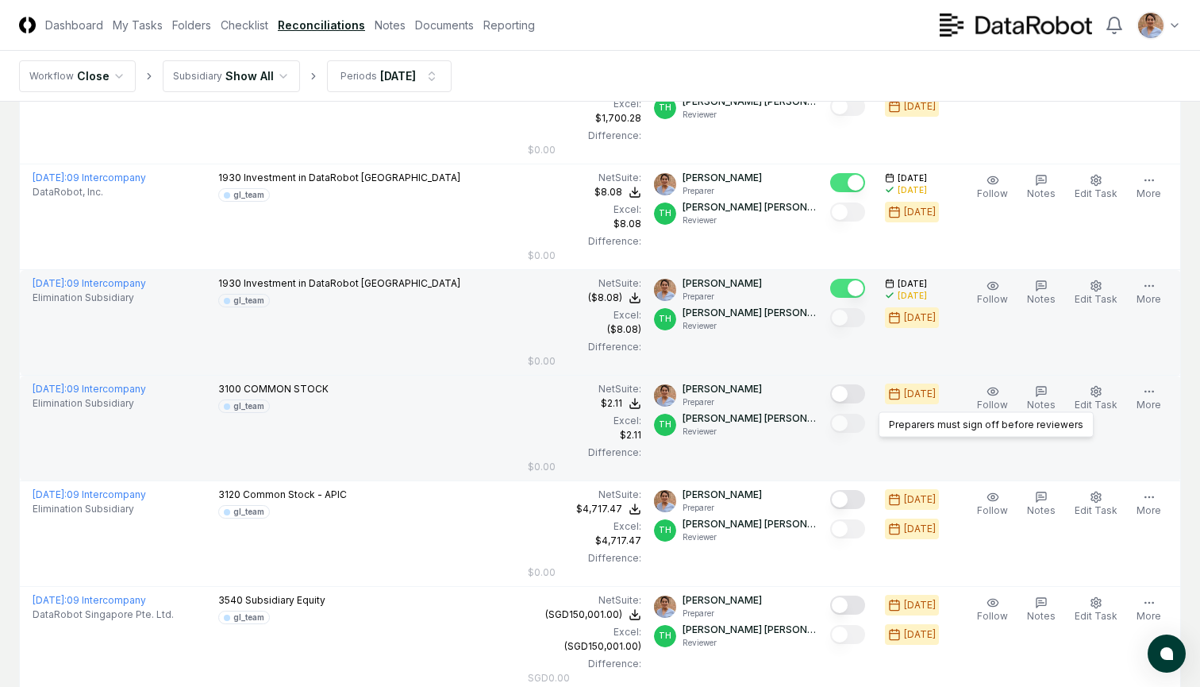
click at [849, 393] on button "Mark complete" at bounding box center [847, 393] width 35 height 19
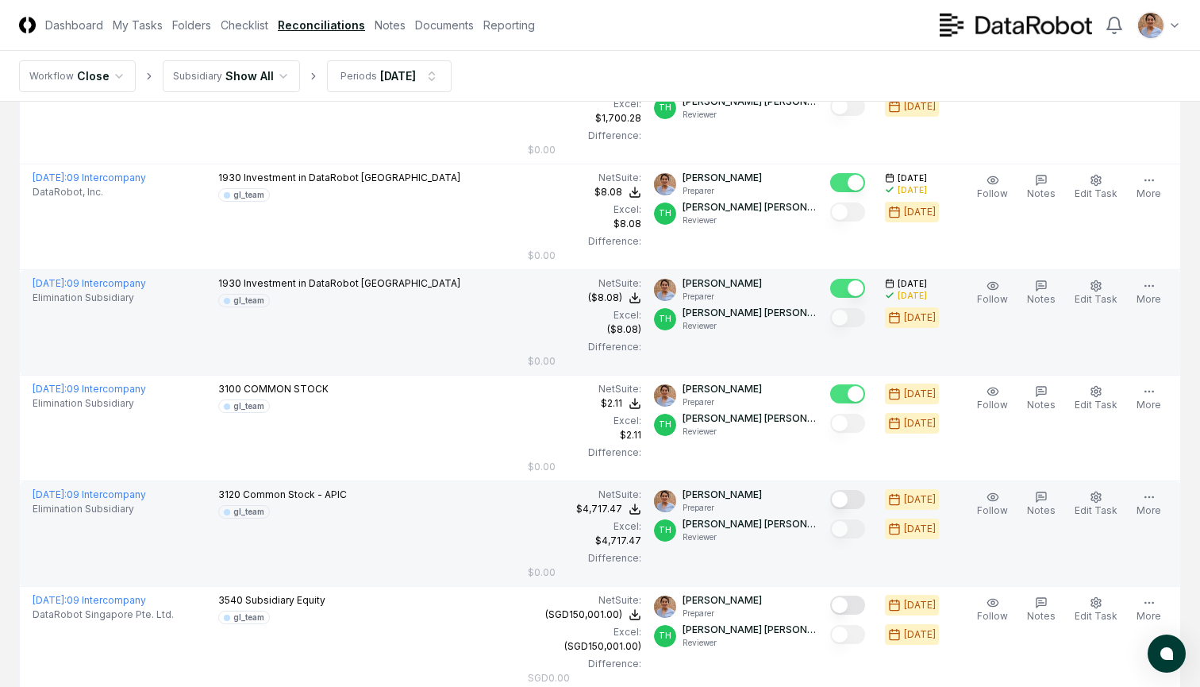
click at [851, 496] on button "Mark complete" at bounding box center [847, 499] width 35 height 19
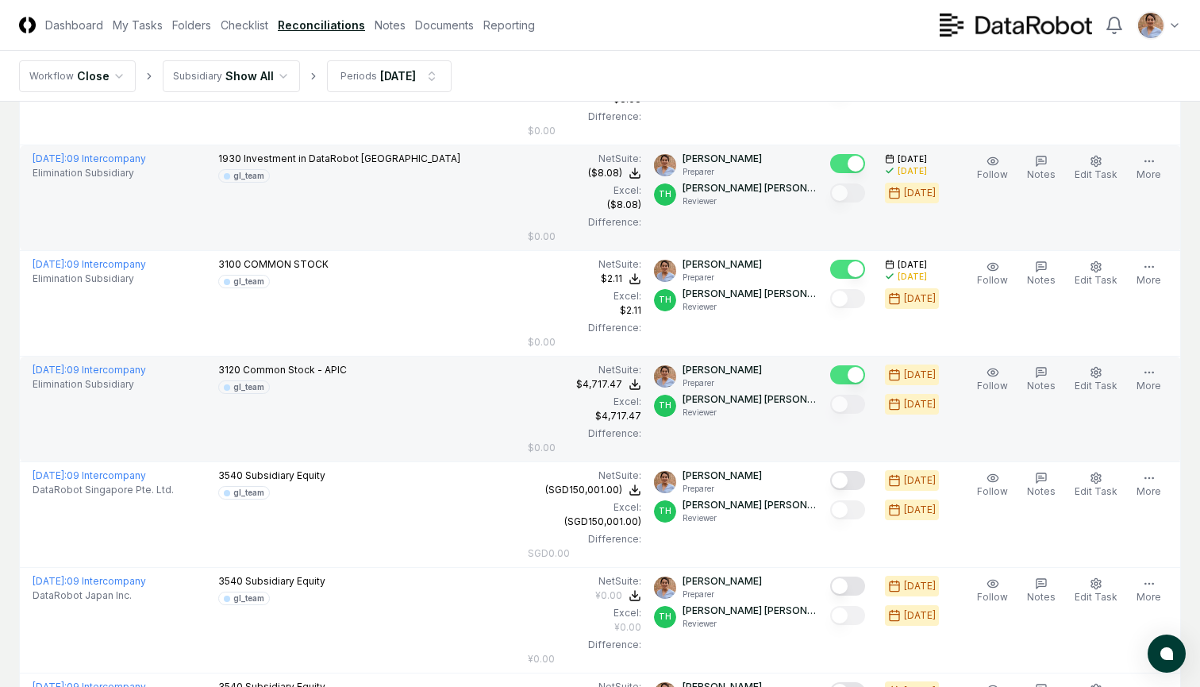
scroll to position [3060, 0]
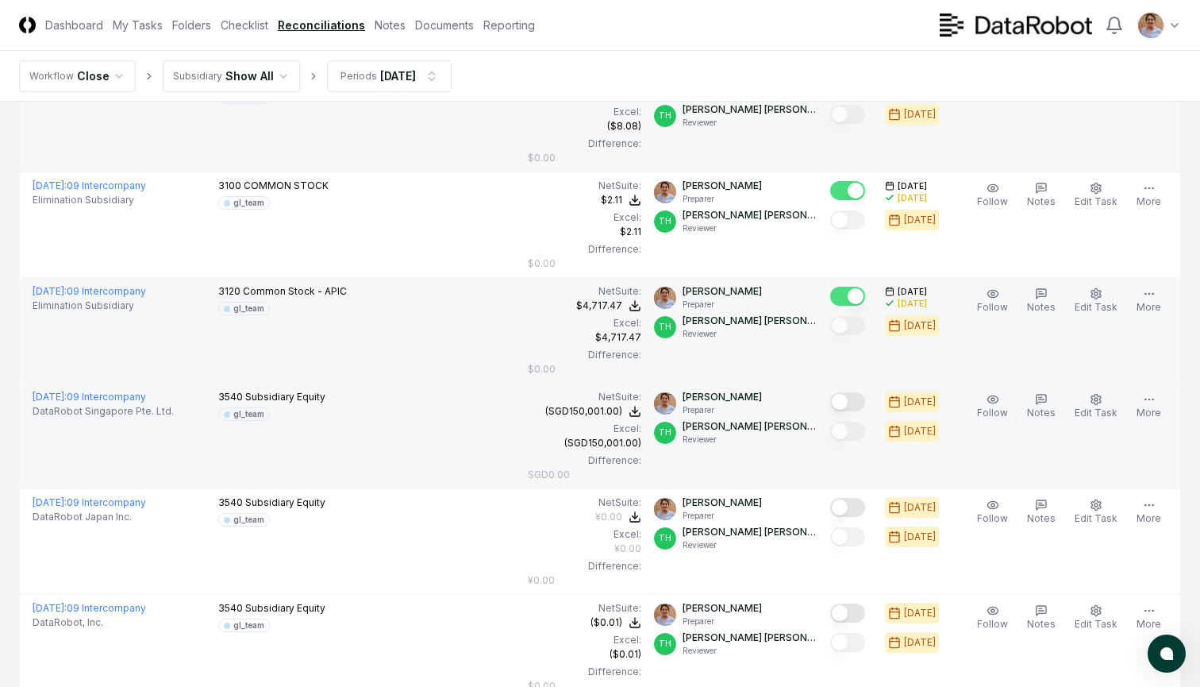
click at [852, 399] on button "Mark complete" at bounding box center [847, 401] width 35 height 19
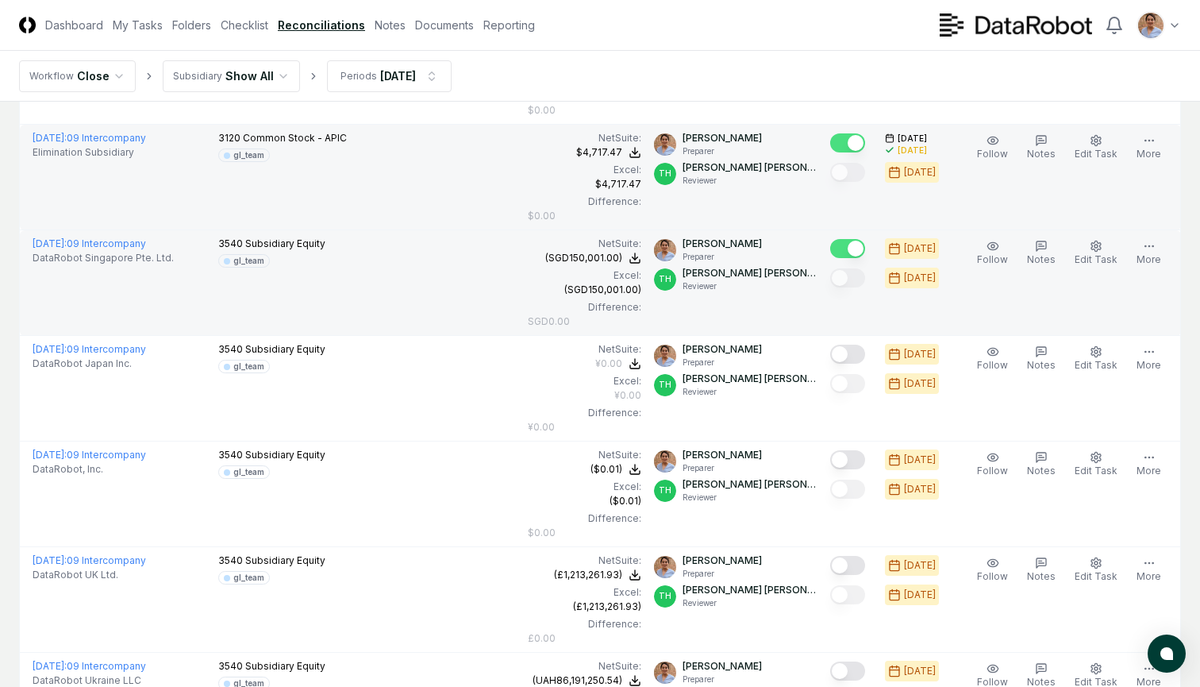
scroll to position [3216, 0]
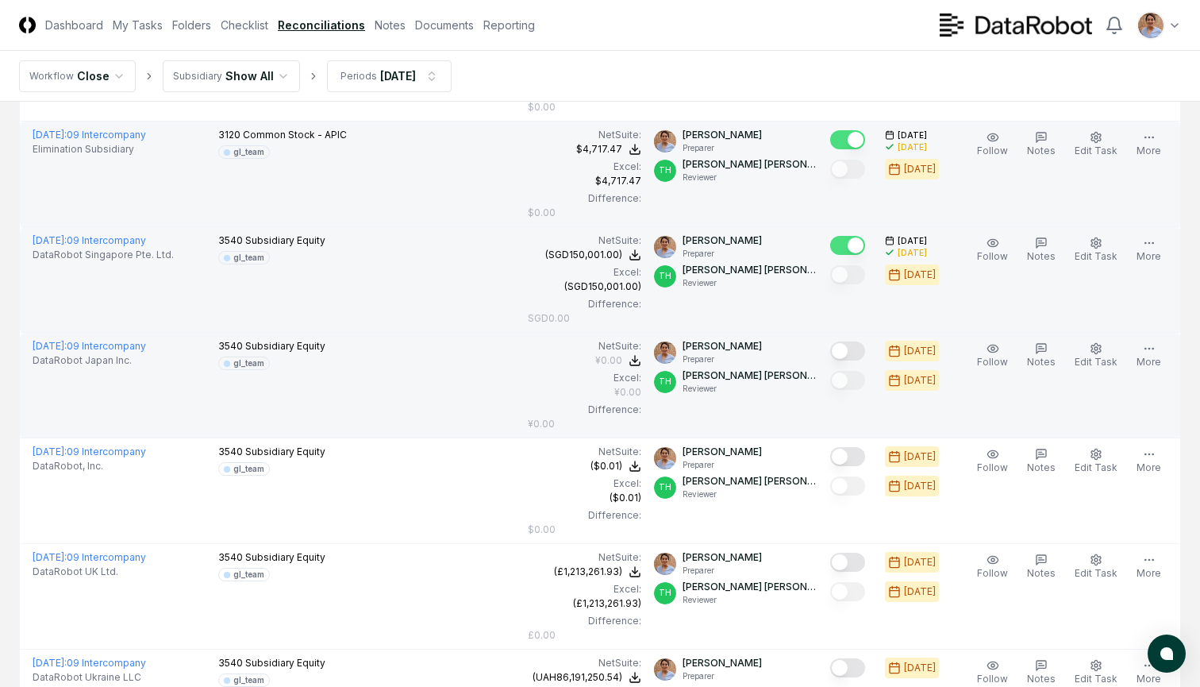
click at [852, 352] on button "Mark complete" at bounding box center [847, 350] width 35 height 19
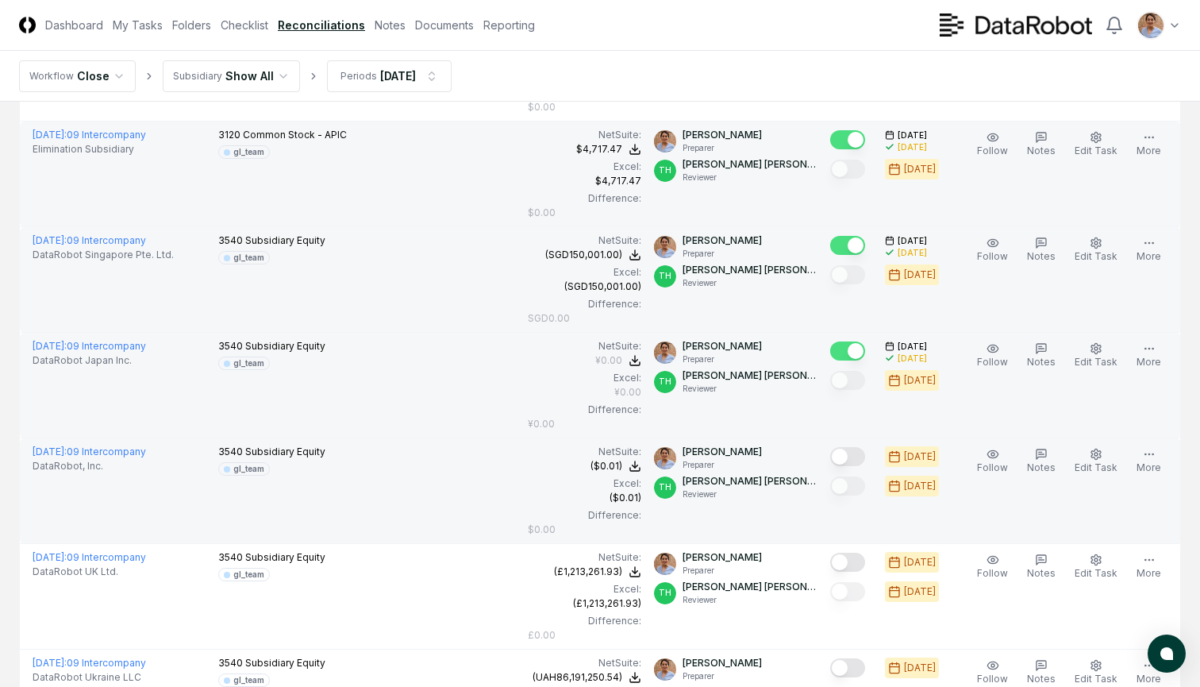
click at [855, 458] on button "Mark complete" at bounding box center [847, 456] width 35 height 19
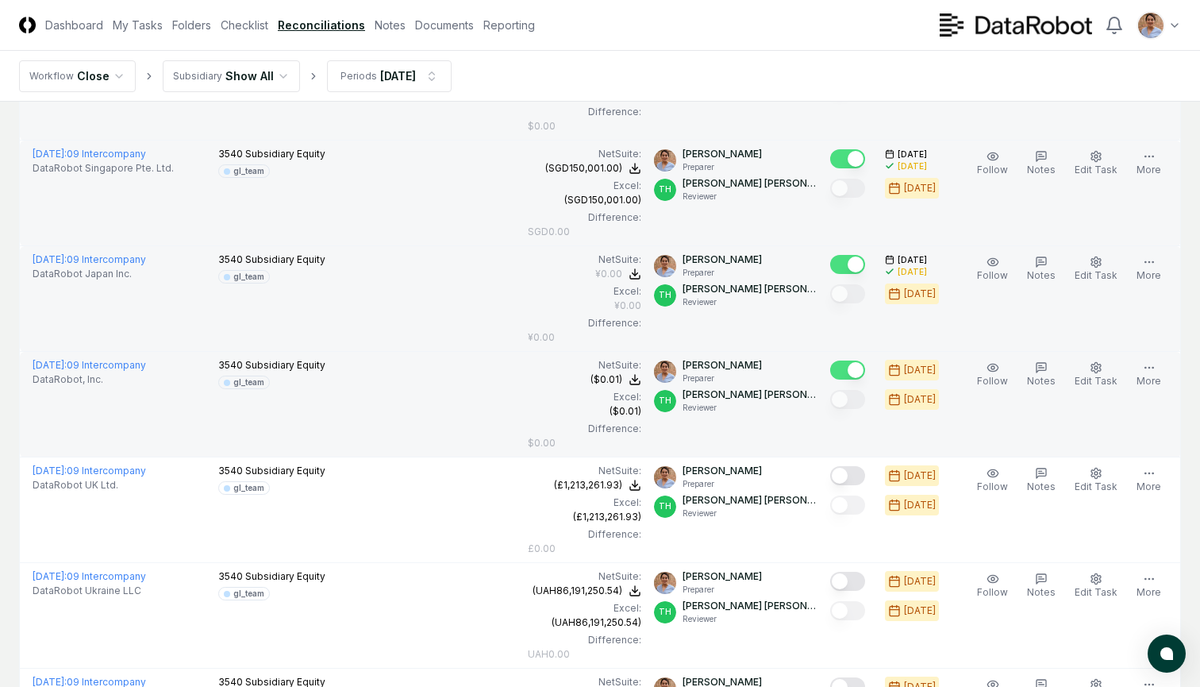
scroll to position [3388, 0]
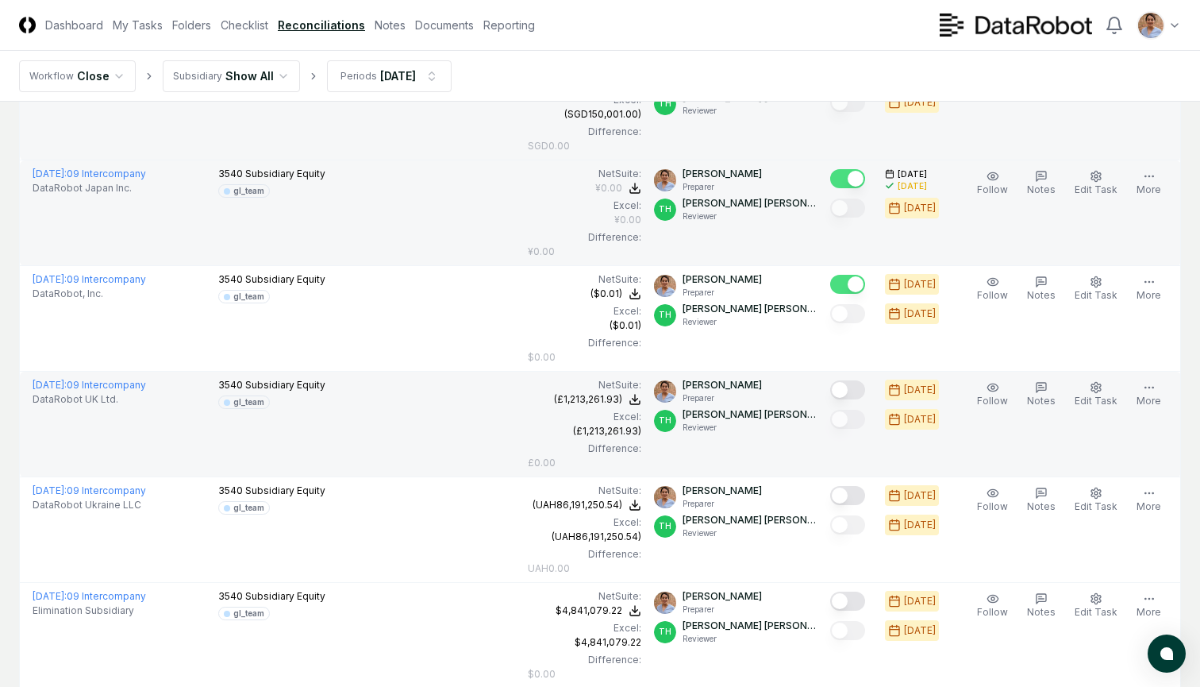
click at [855, 388] on button "Mark complete" at bounding box center [847, 389] width 35 height 19
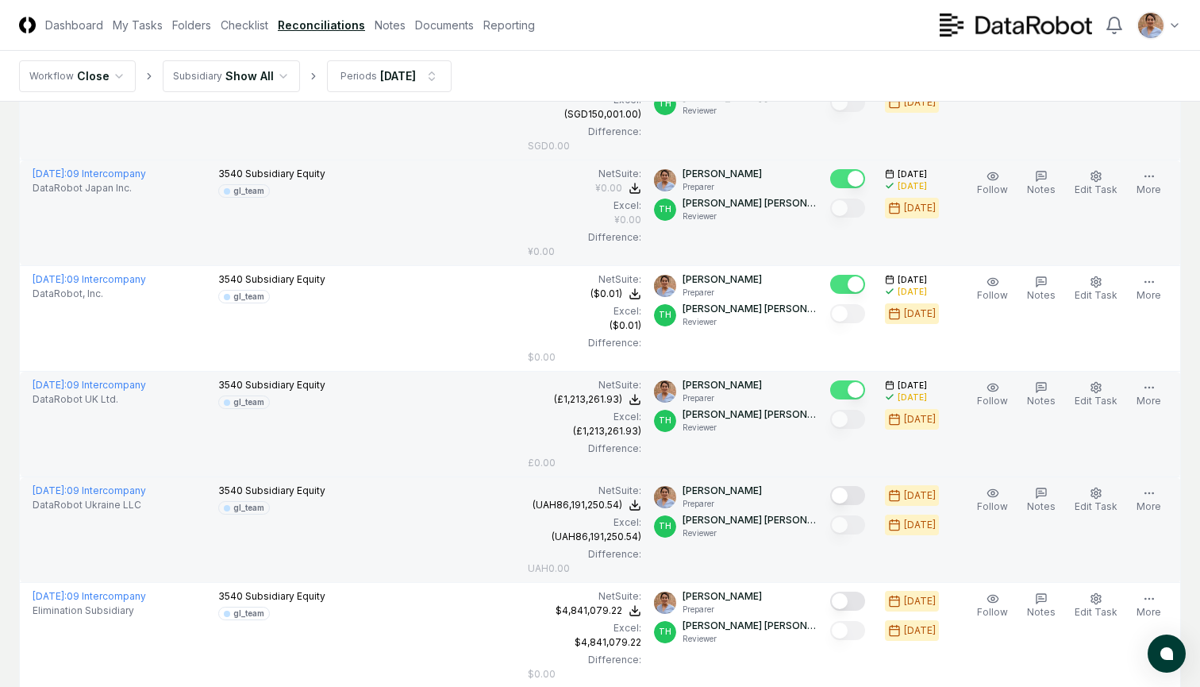
click at [851, 499] on button "Mark complete" at bounding box center [847, 495] width 35 height 19
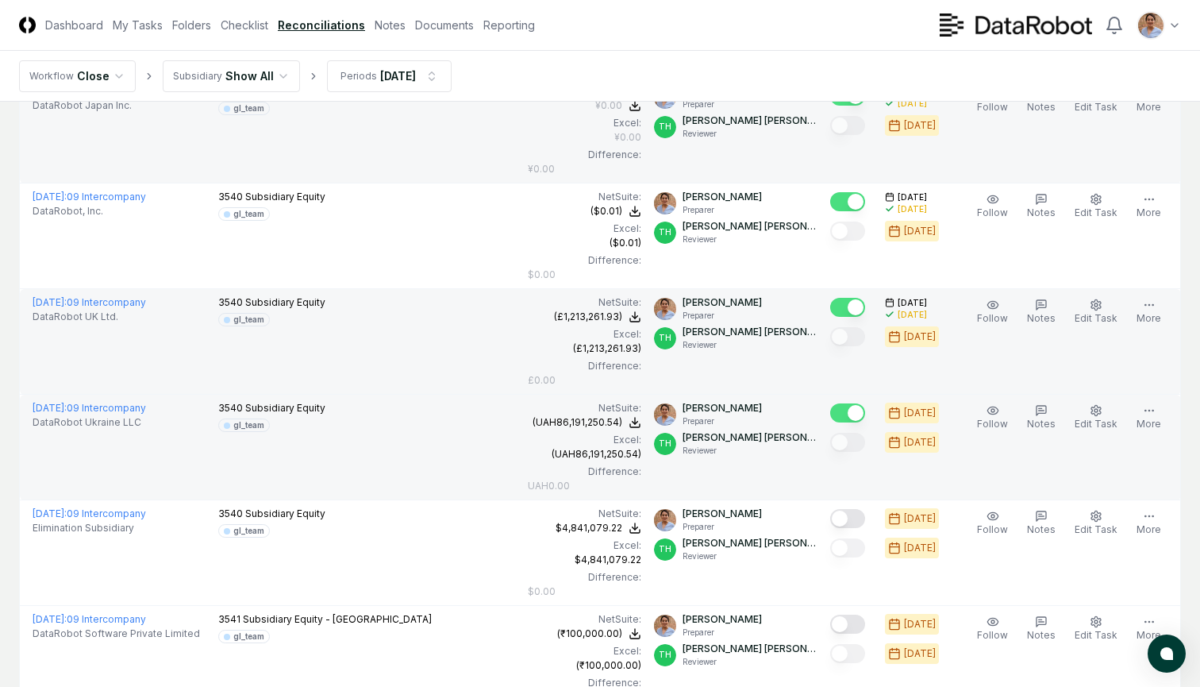
scroll to position [3576, 0]
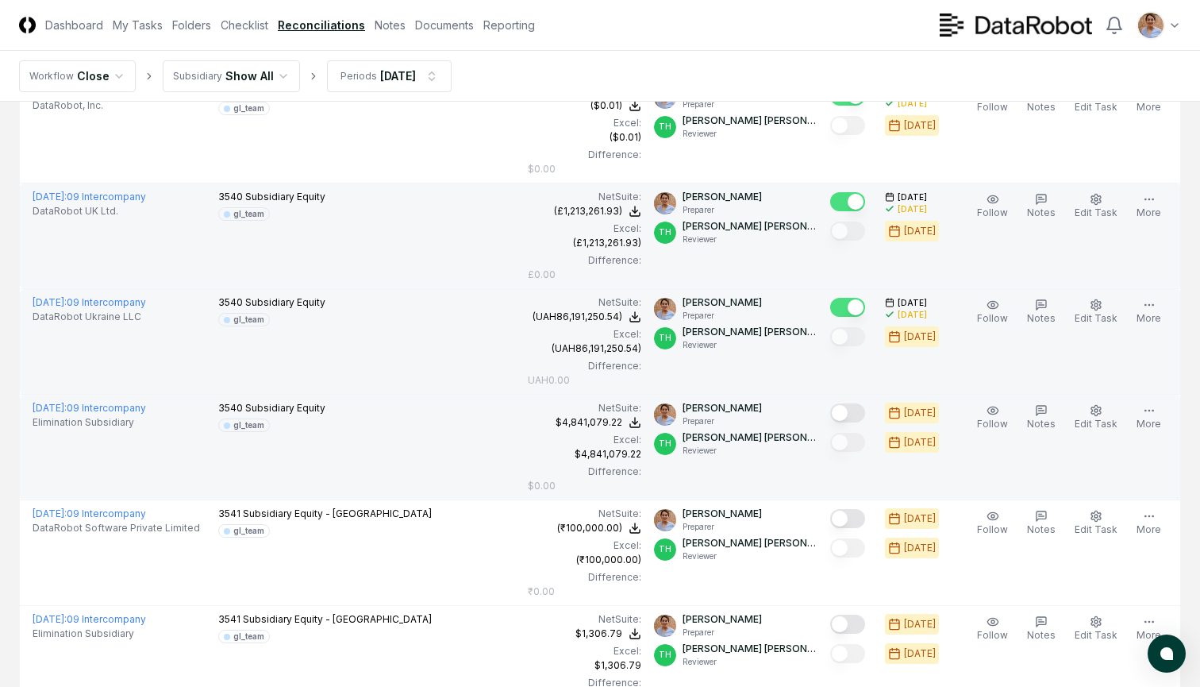
click at [850, 413] on button "Mark complete" at bounding box center [847, 412] width 35 height 19
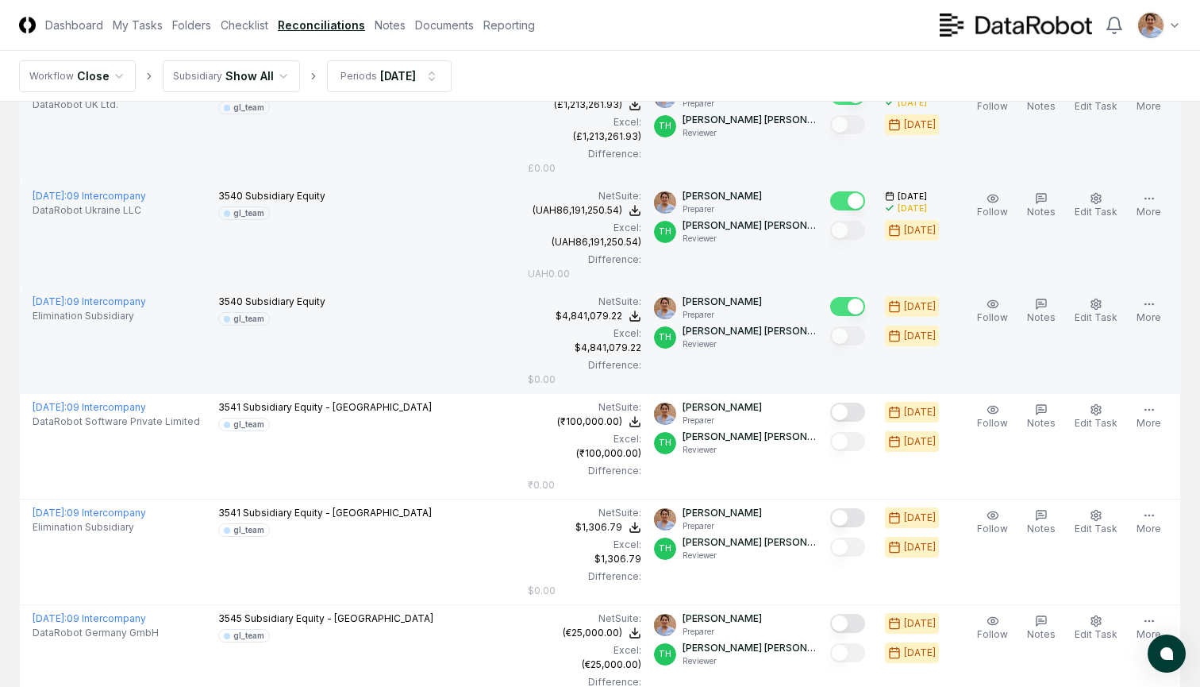
scroll to position [3725, 0]
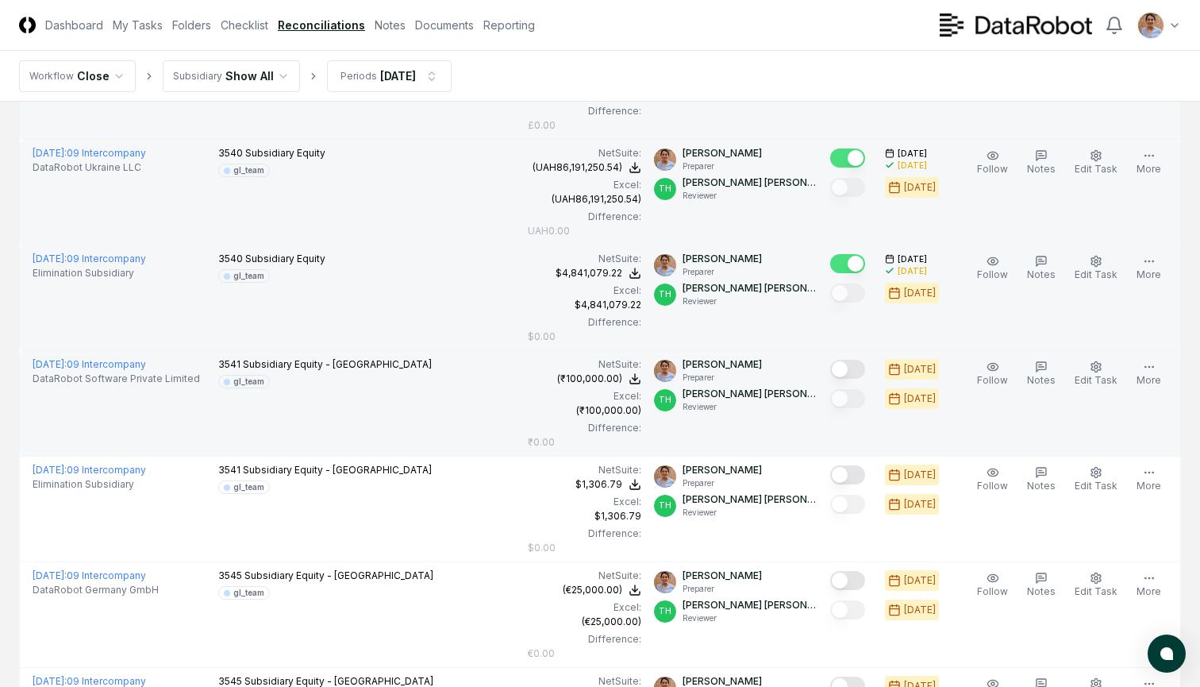
click at [851, 367] on button "Mark complete" at bounding box center [847, 369] width 35 height 19
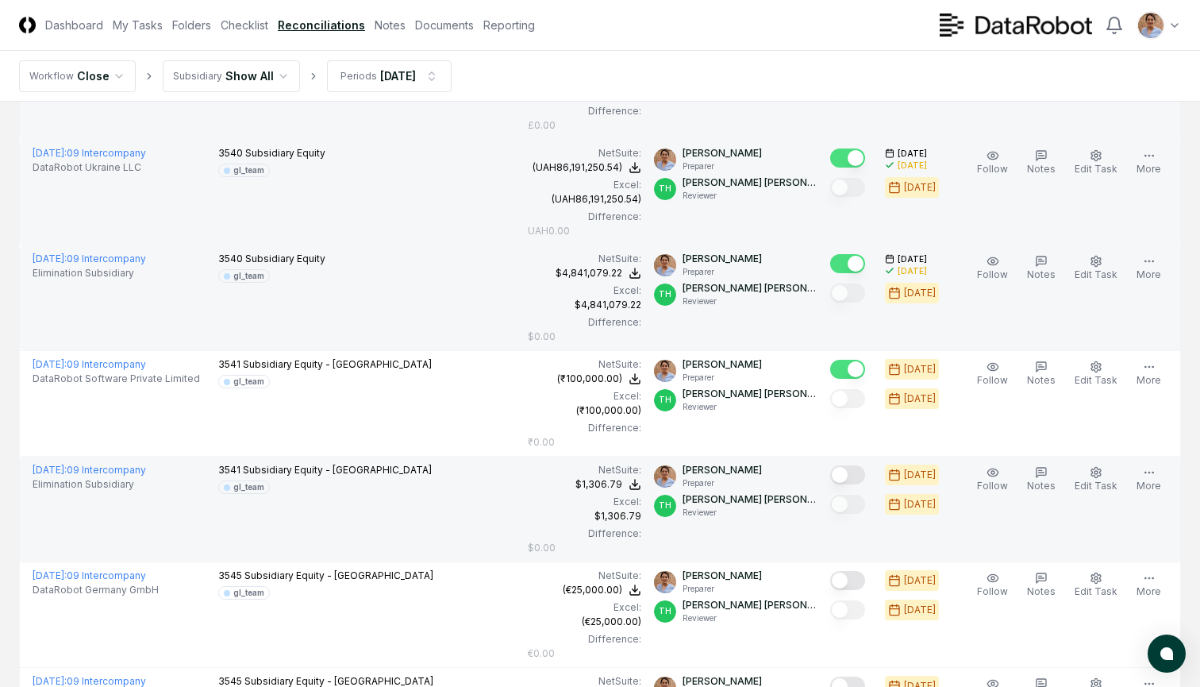
click at [851, 479] on button "Mark complete" at bounding box center [847, 474] width 35 height 19
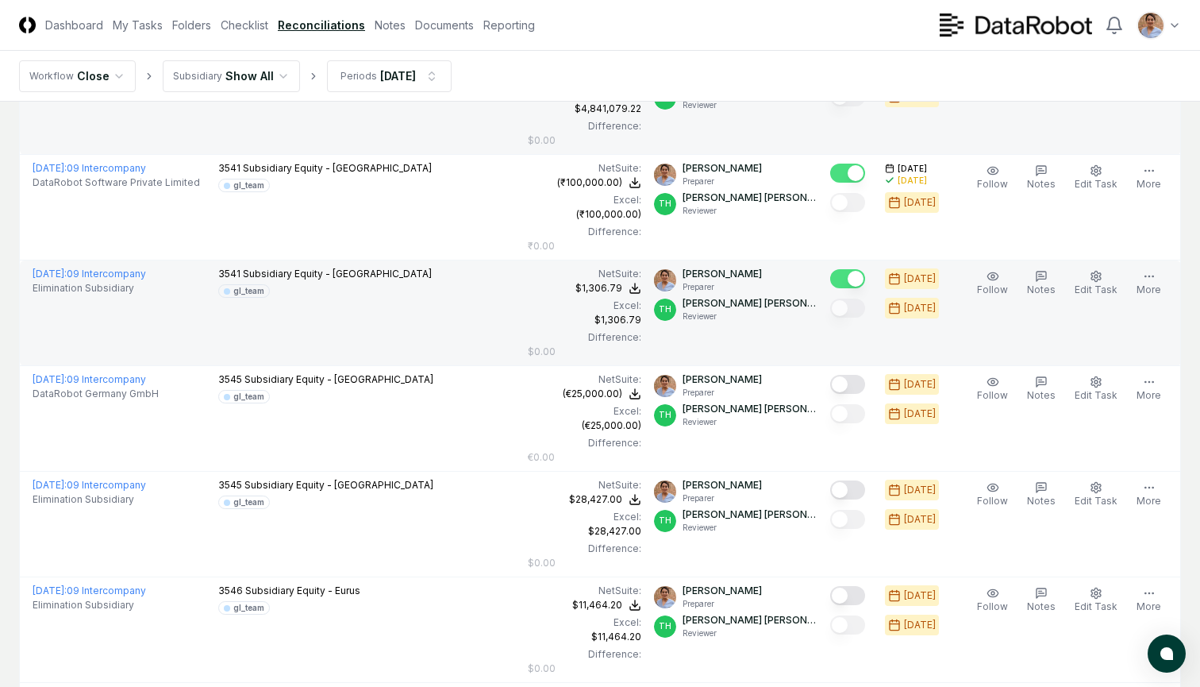
scroll to position [3936, 0]
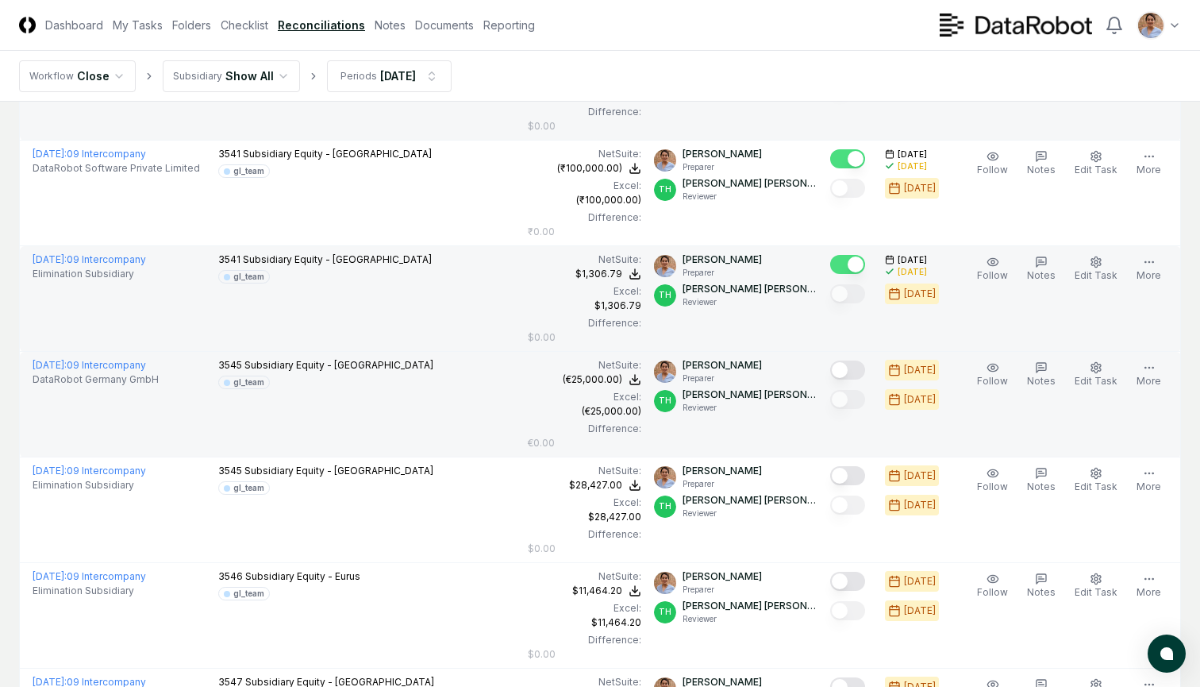
click at [850, 371] on button "Mark complete" at bounding box center [847, 369] width 35 height 19
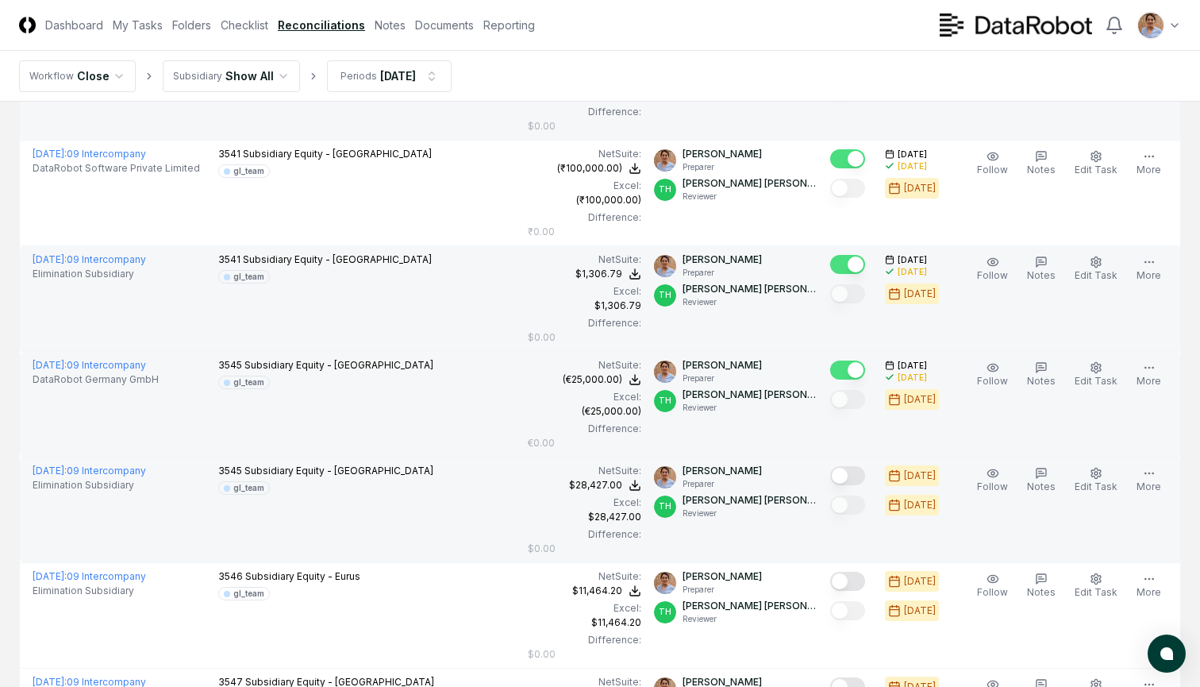
click at [856, 475] on button "Mark complete" at bounding box center [847, 475] width 35 height 19
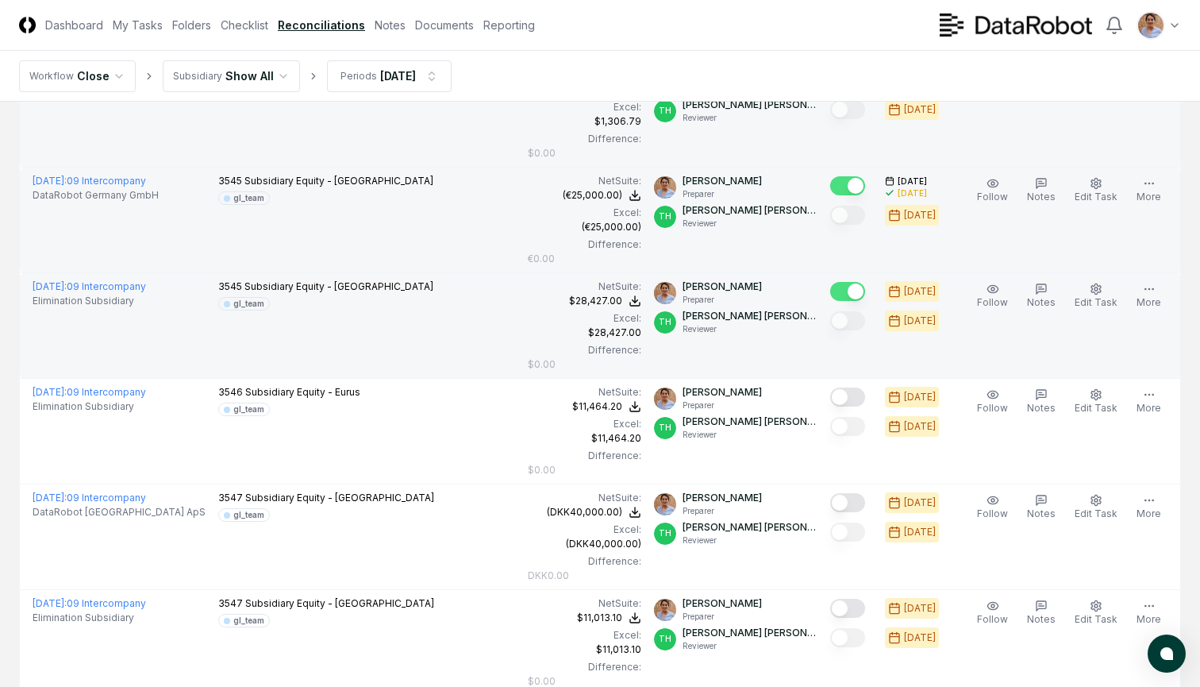
scroll to position [4121, 0]
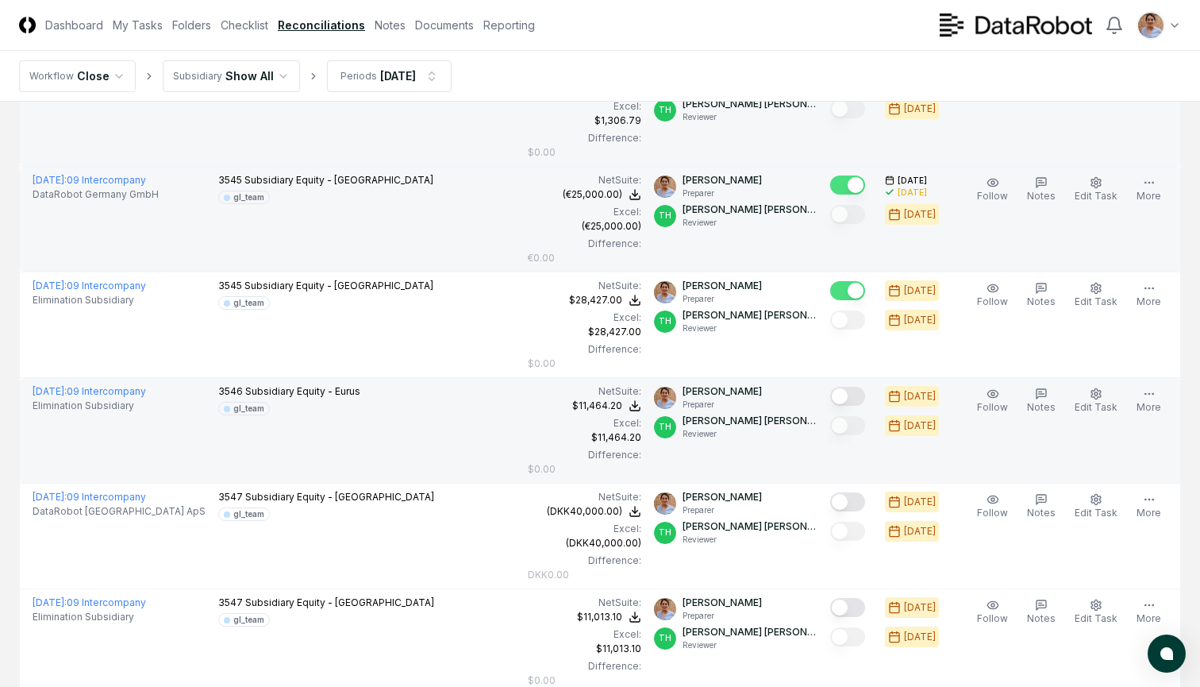
click at [851, 396] on button "Mark complete" at bounding box center [847, 396] width 35 height 19
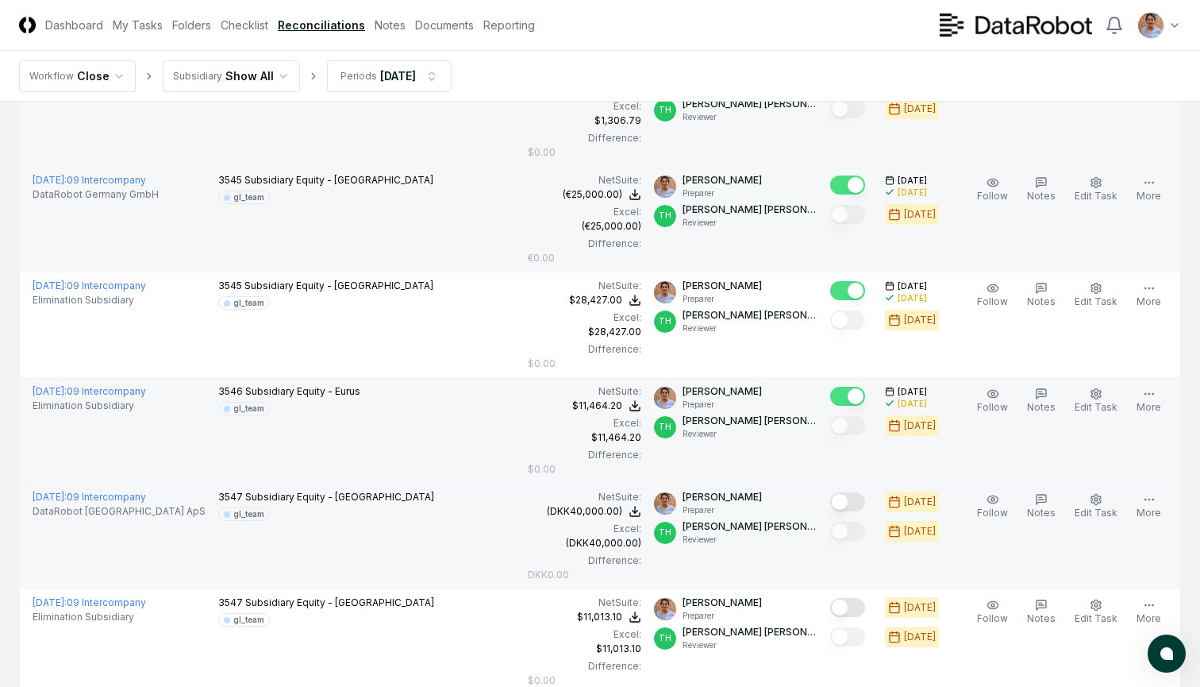
click at [851, 502] on button "Mark complete" at bounding box center [847, 501] width 35 height 19
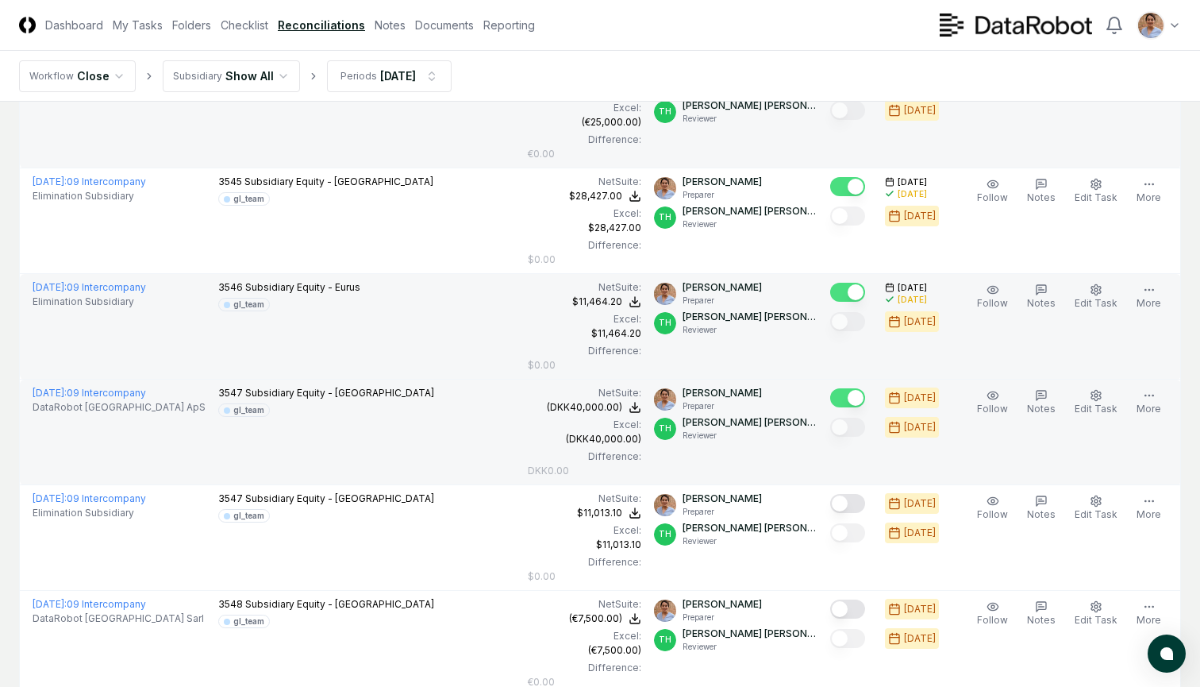
scroll to position [4324, 0]
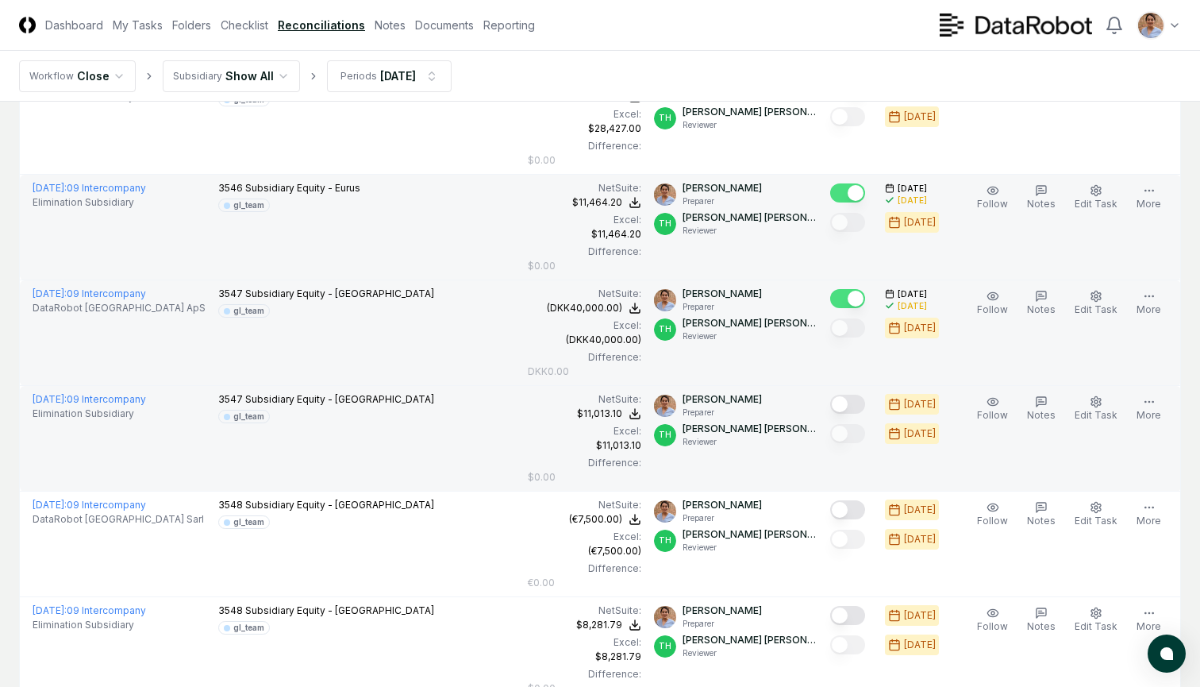
click at [850, 402] on button "Mark complete" at bounding box center [847, 403] width 35 height 19
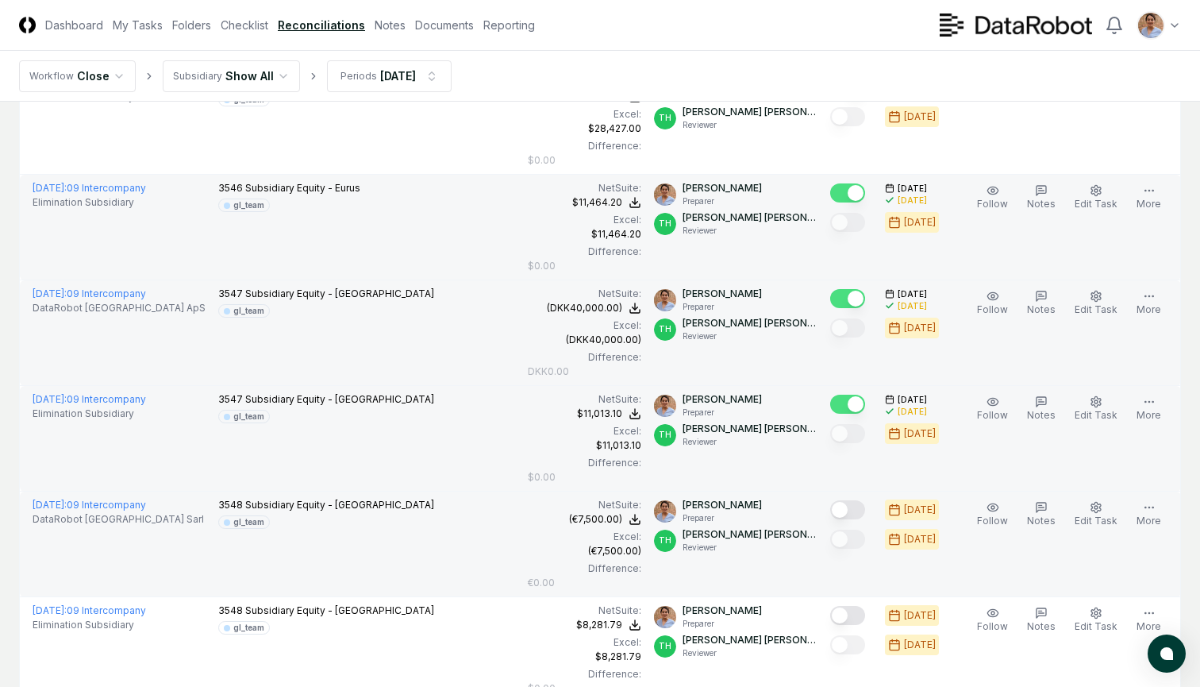
click at [850, 511] on button "Mark complete" at bounding box center [847, 509] width 35 height 19
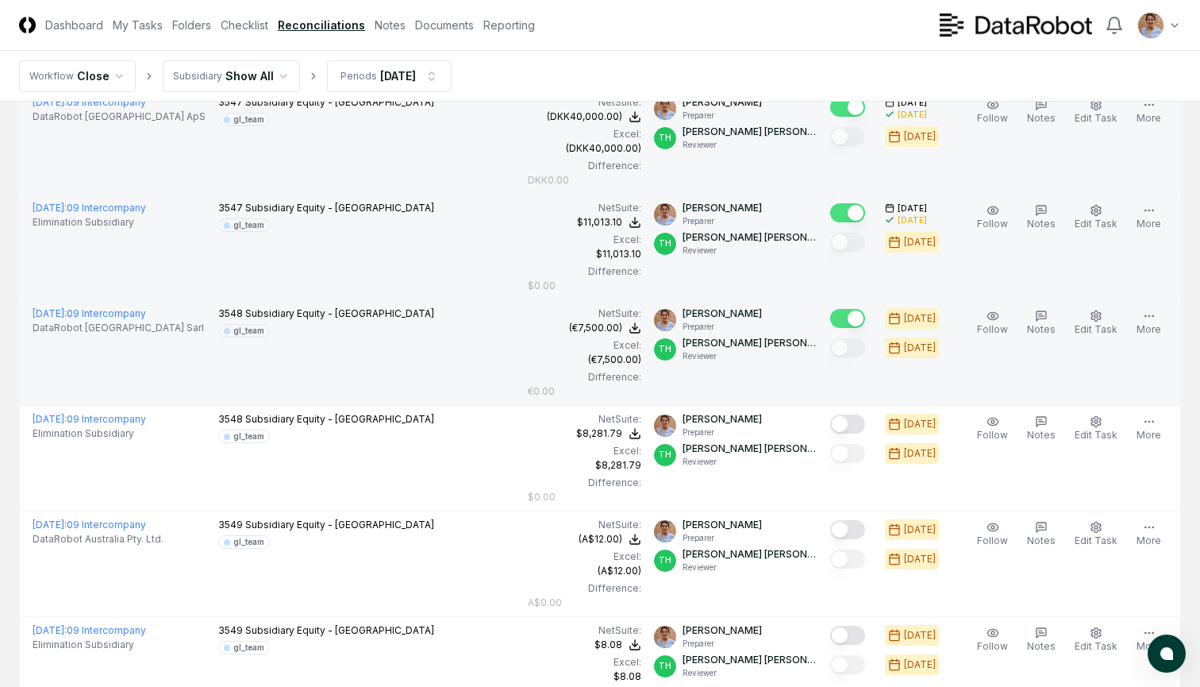
scroll to position [4535, 0]
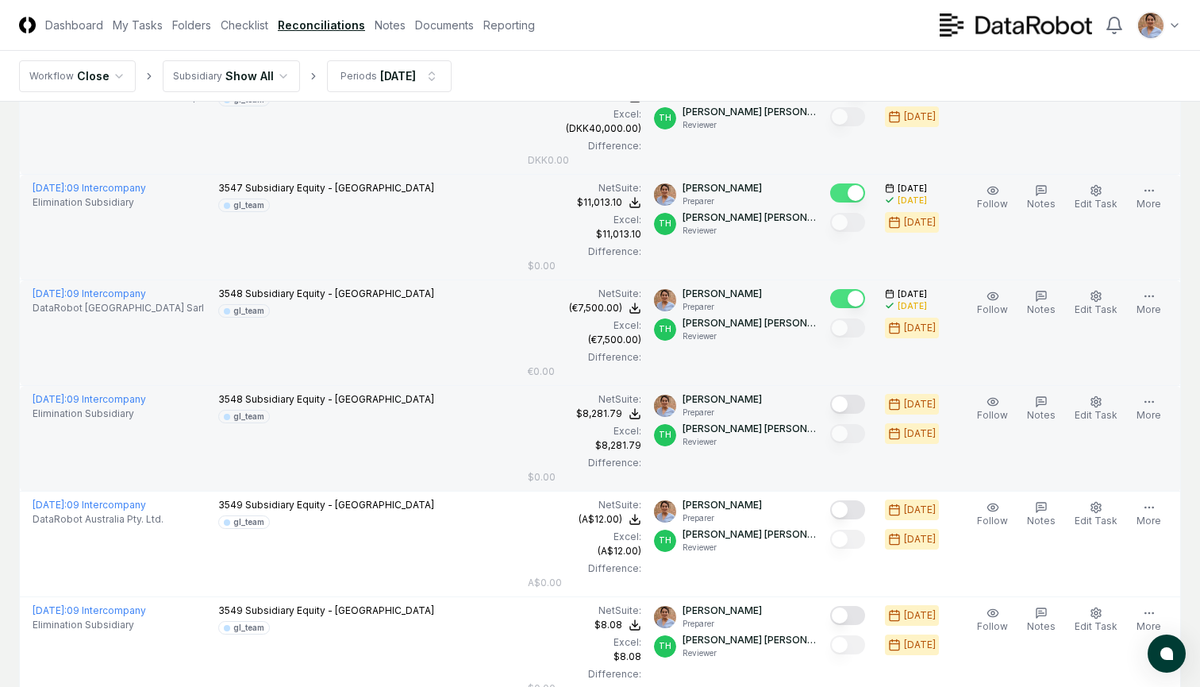
click at [849, 406] on button "Mark complete" at bounding box center [847, 403] width 35 height 19
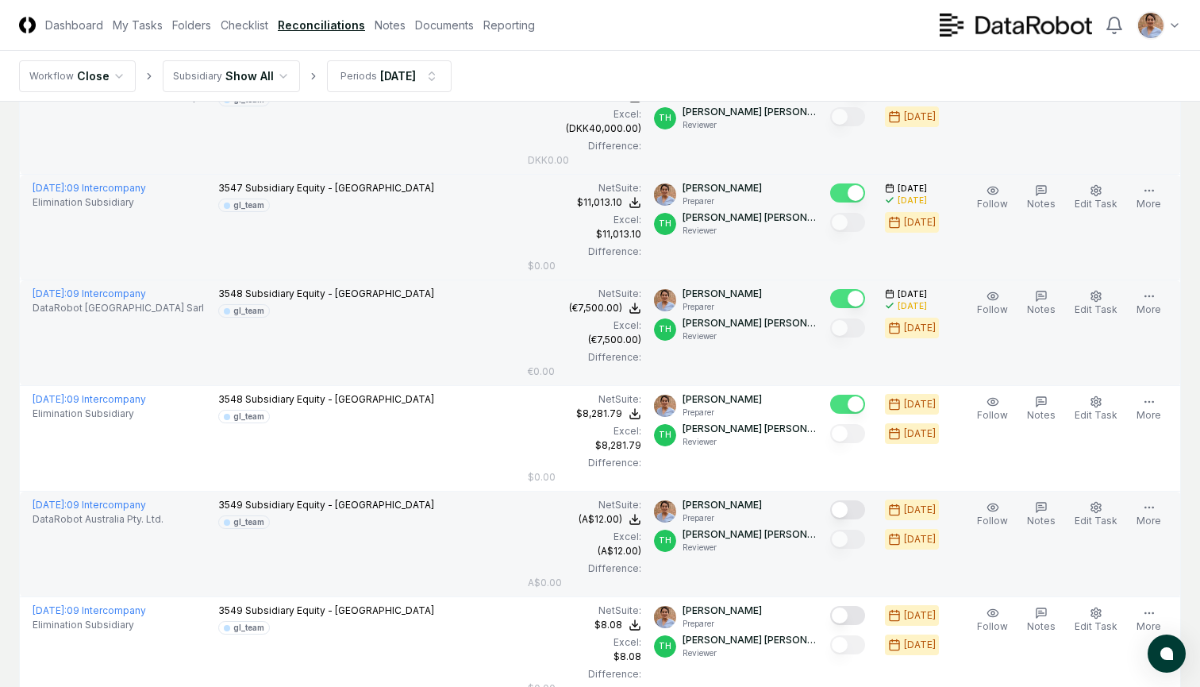
click at [850, 510] on button "Mark complete" at bounding box center [847, 509] width 35 height 19
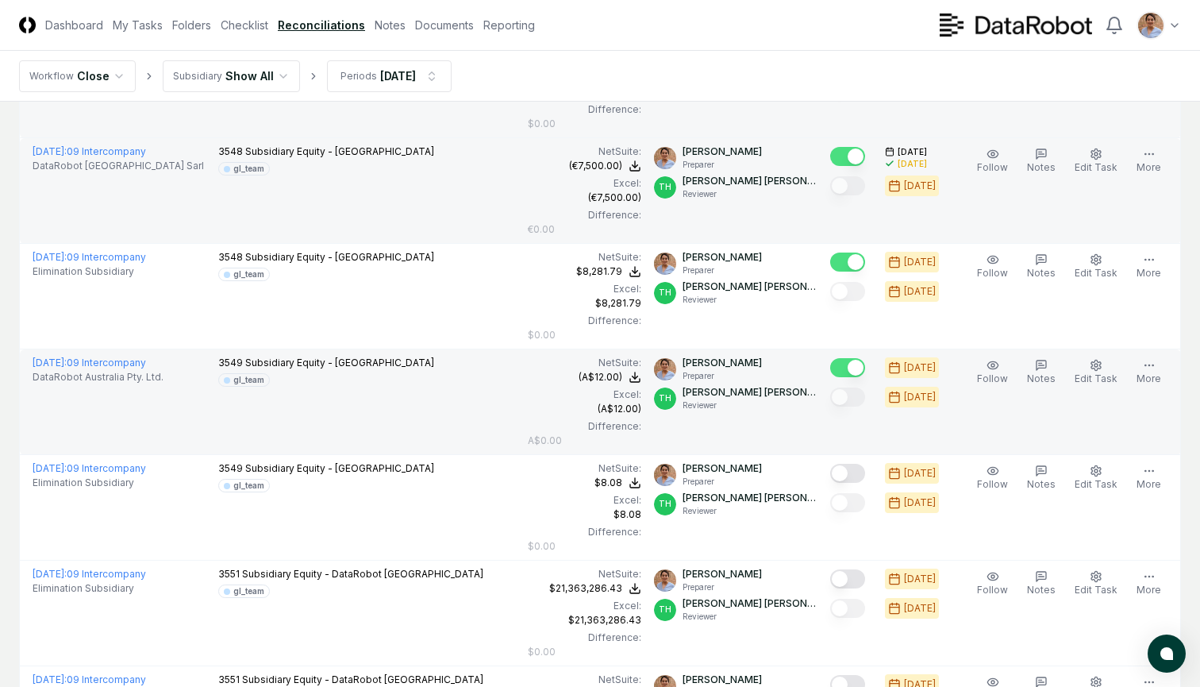
scroll to position [4707, 0]
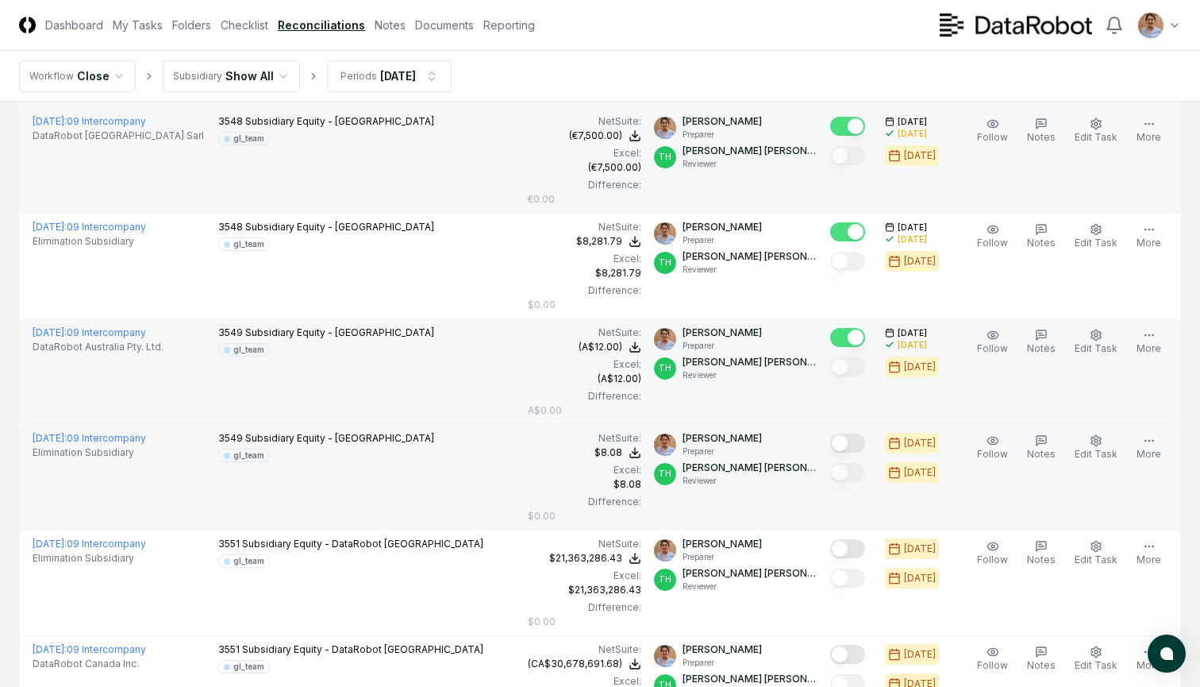
click at [850, 443] on button "Mark complete" at bounding box center [847, 442] width 35 height 19
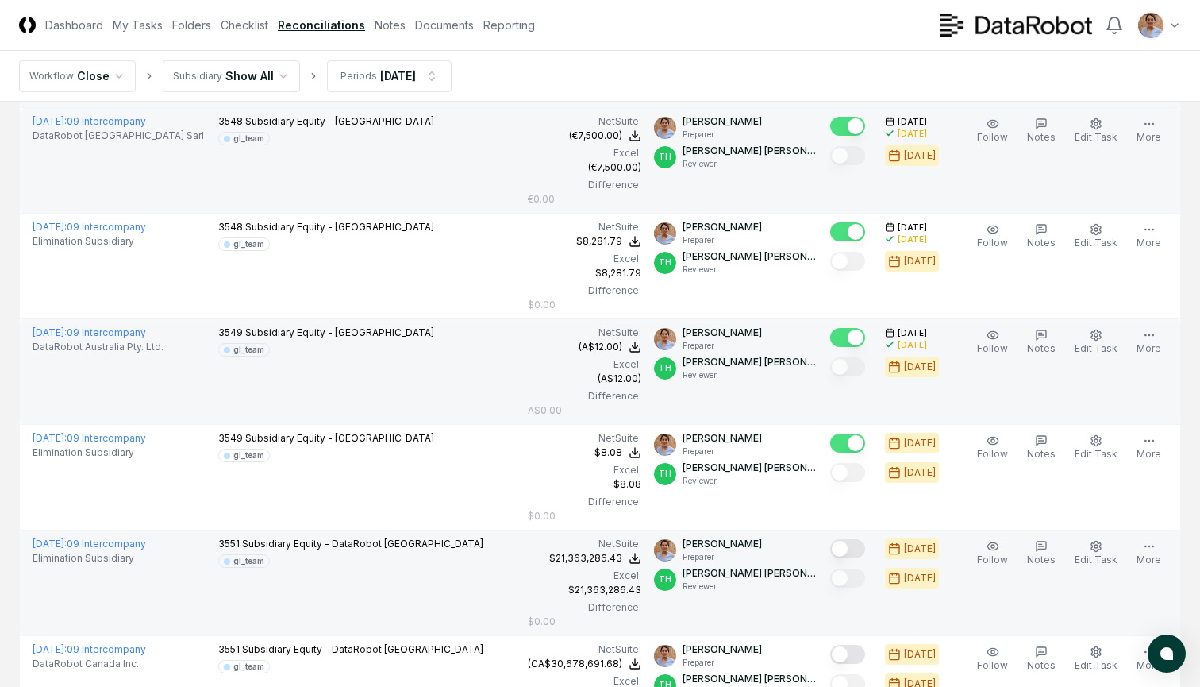
click at [854, 551] on button "Mark complete" at bounding box center [847, 548] width 35 height 19
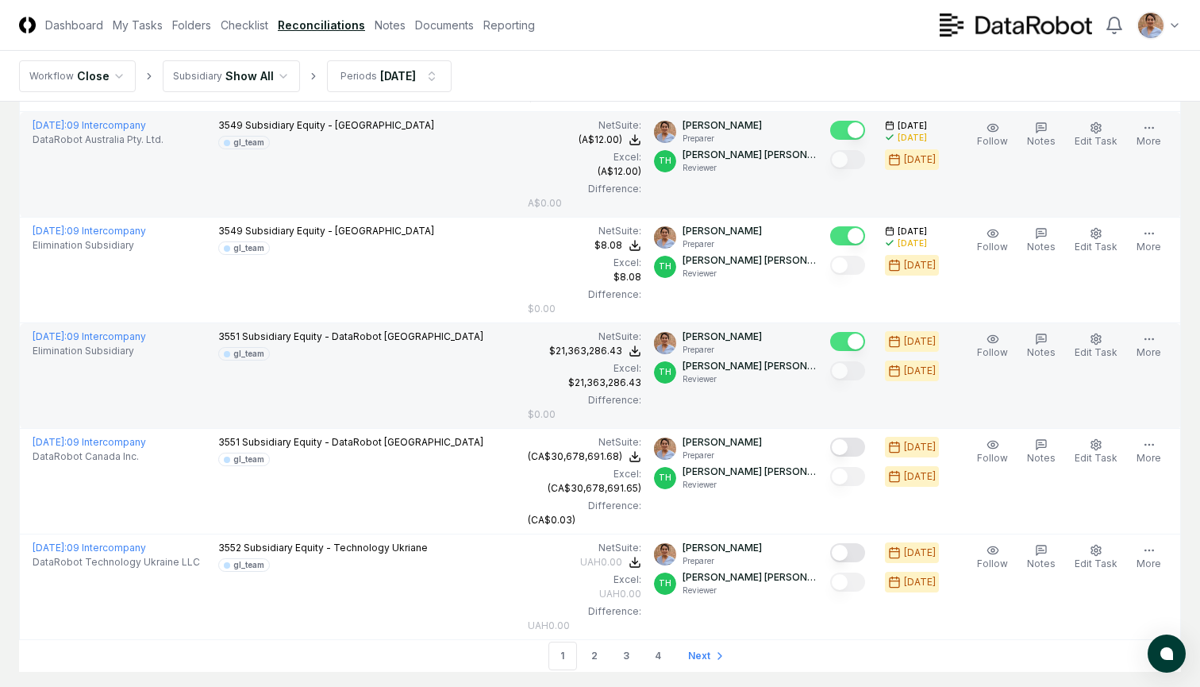
scroll to position [4918, 0]
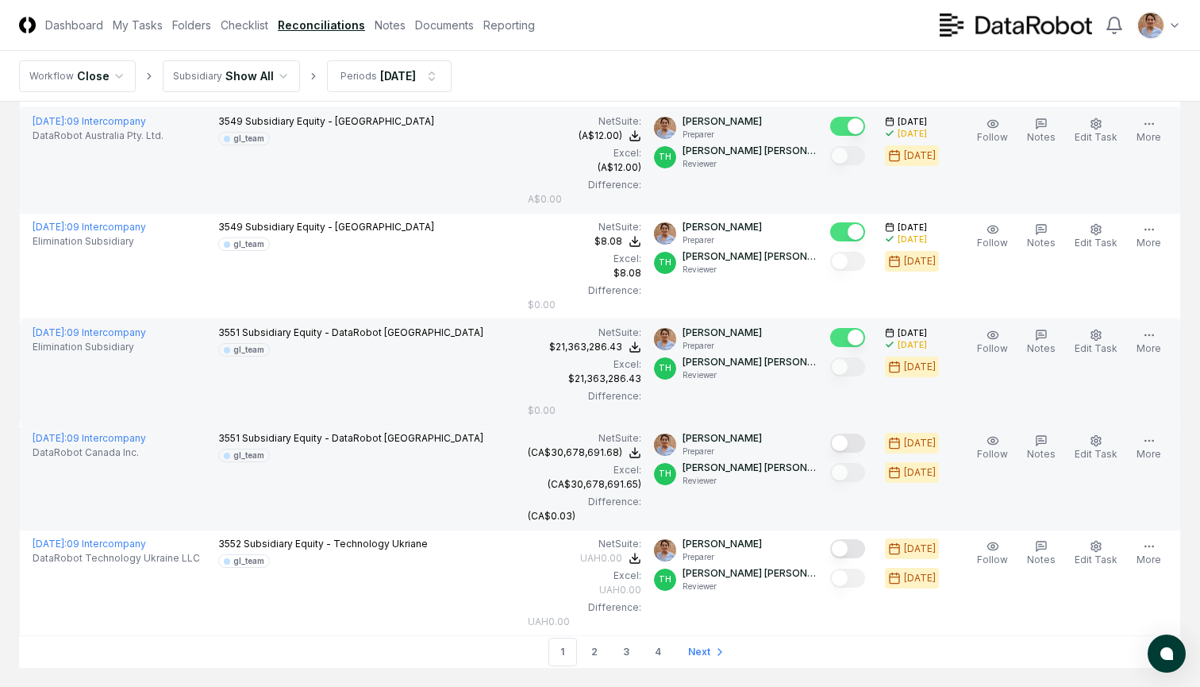
click at [851, 444] on button "Mark complete" at bounding box center [847, 442] width 35 height 19
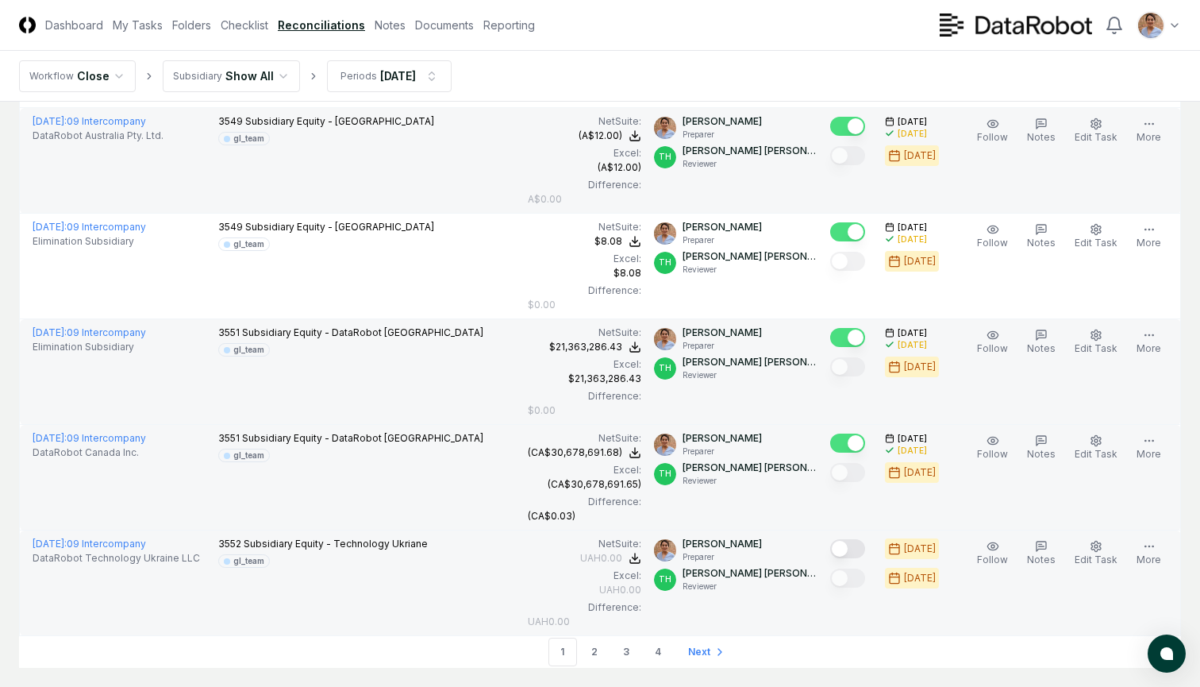
click at [851, 549] on button "Mark complete" at bounding box center [847, 548] width 35 height 19
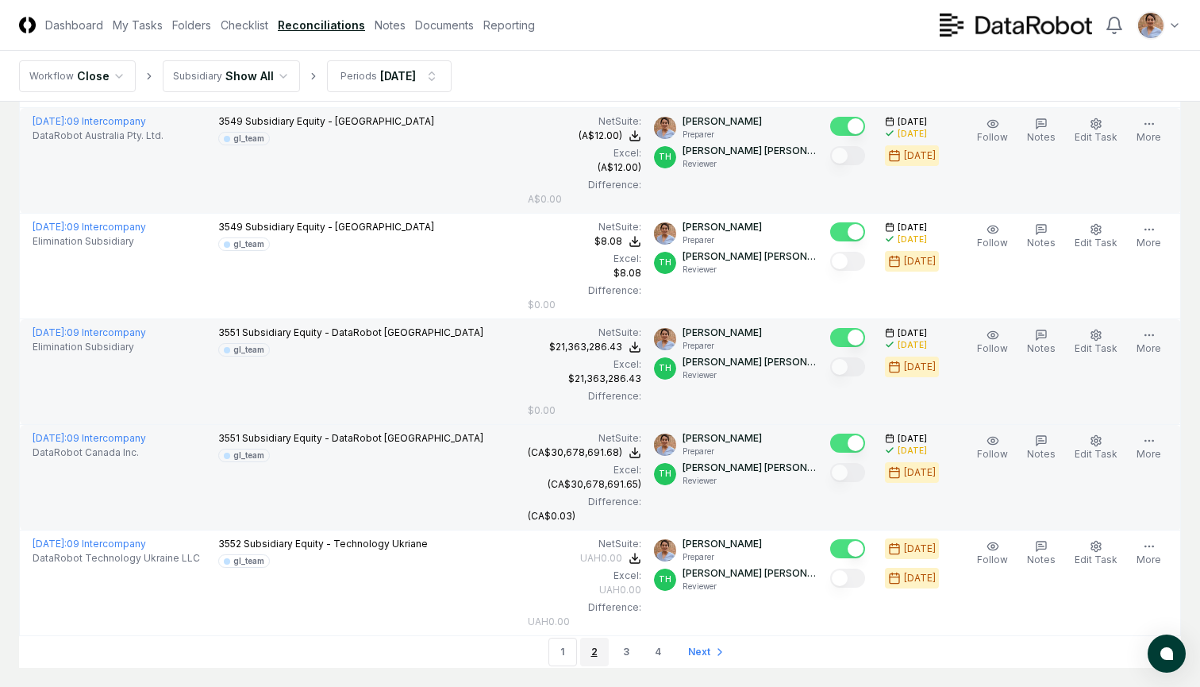
click at [594, 649] on link "2" at bounding box center [594, 651] width 29 height 29
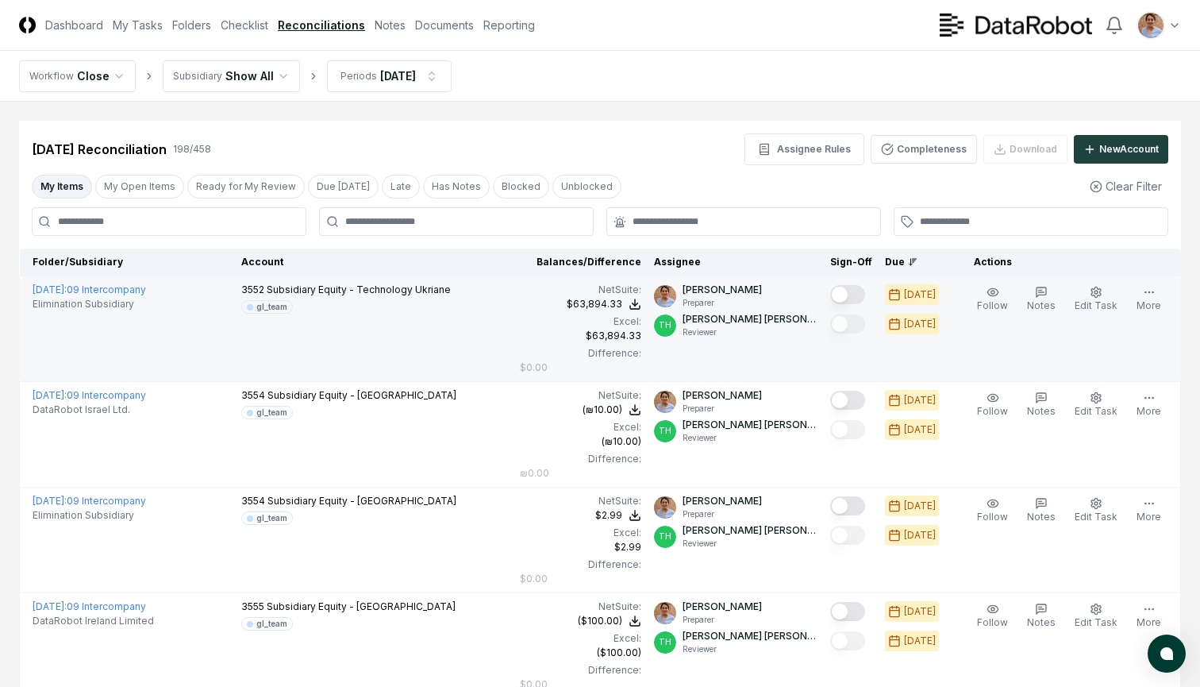
click at [851, 293] on button "Mark complete" at bounding box center [847, 294] width 35 height 19
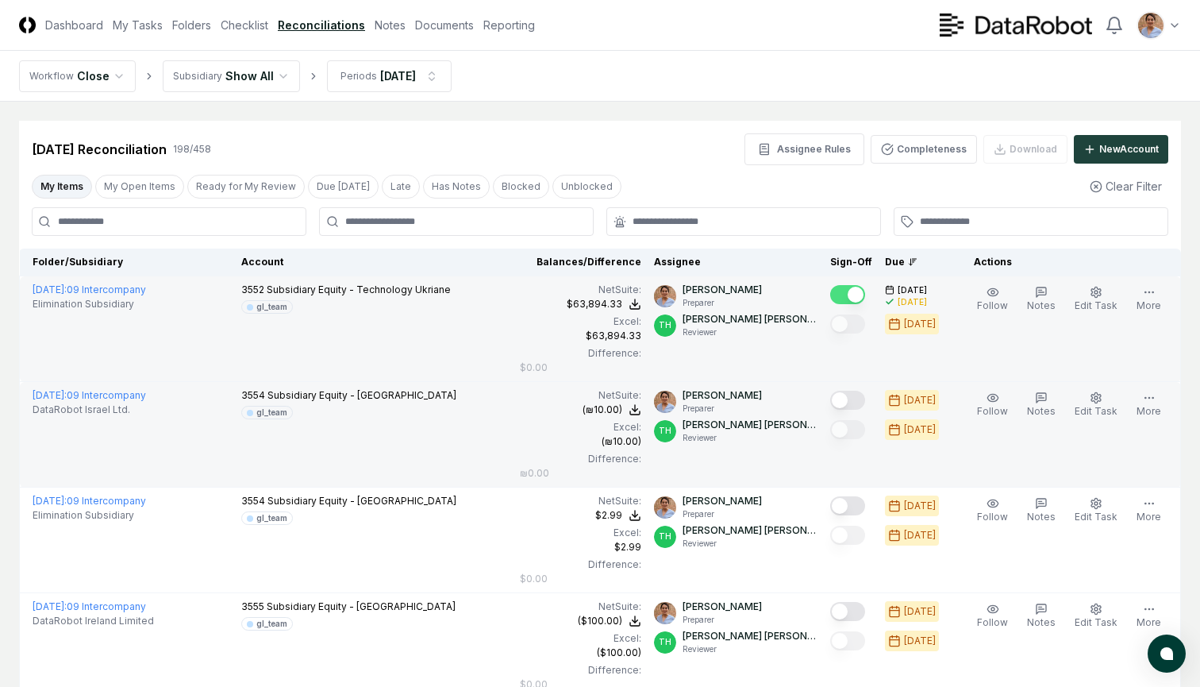
click at [850, 399] on button "Mark complete" at bounding box center [847, 399] width 35 height 19
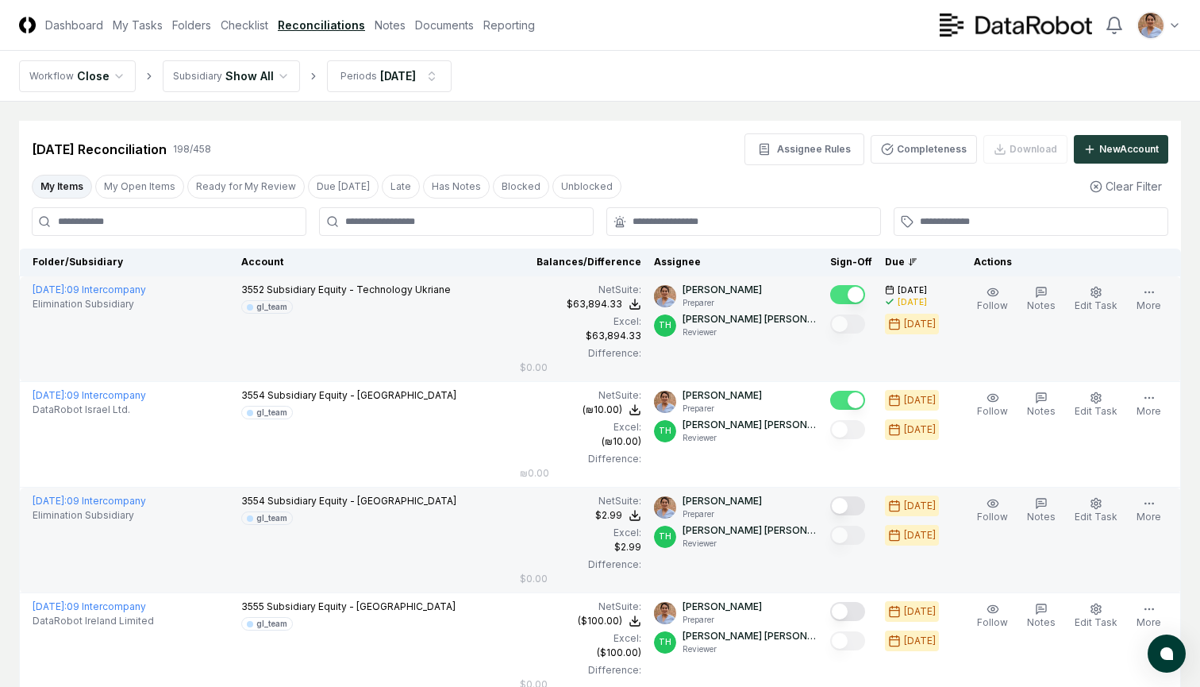
click at [849, 503] on button "Mark complete" at bounding box center [847, 505] width 35 height 19
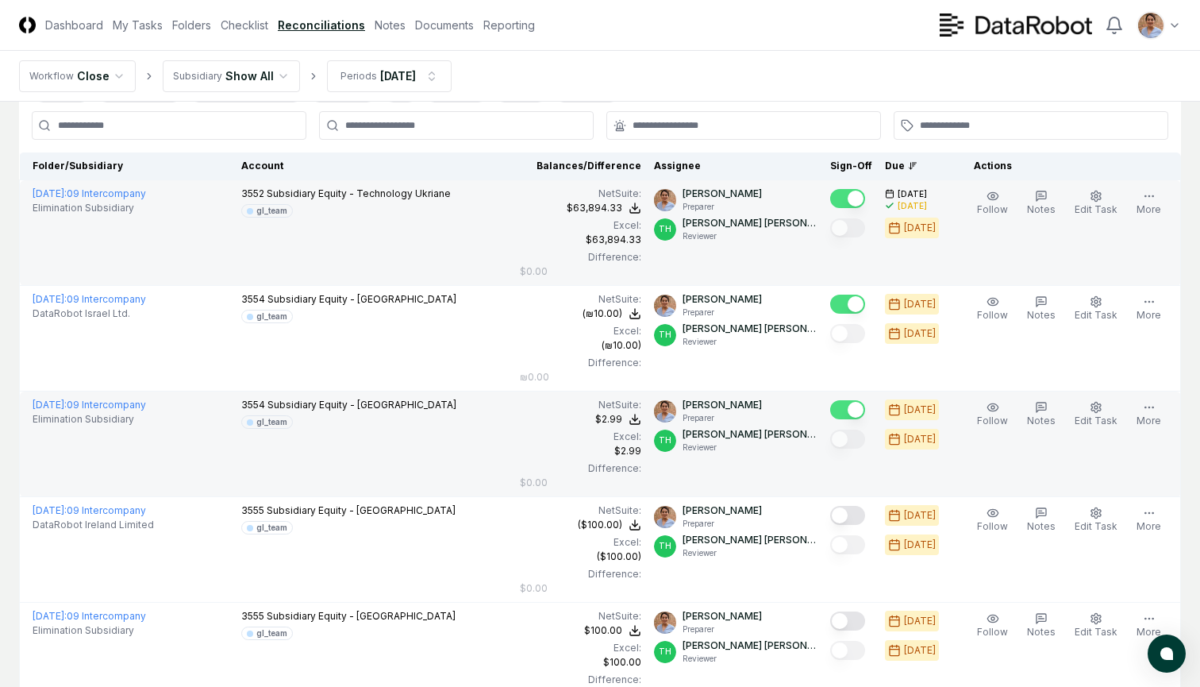
scroll to position [244, 0]
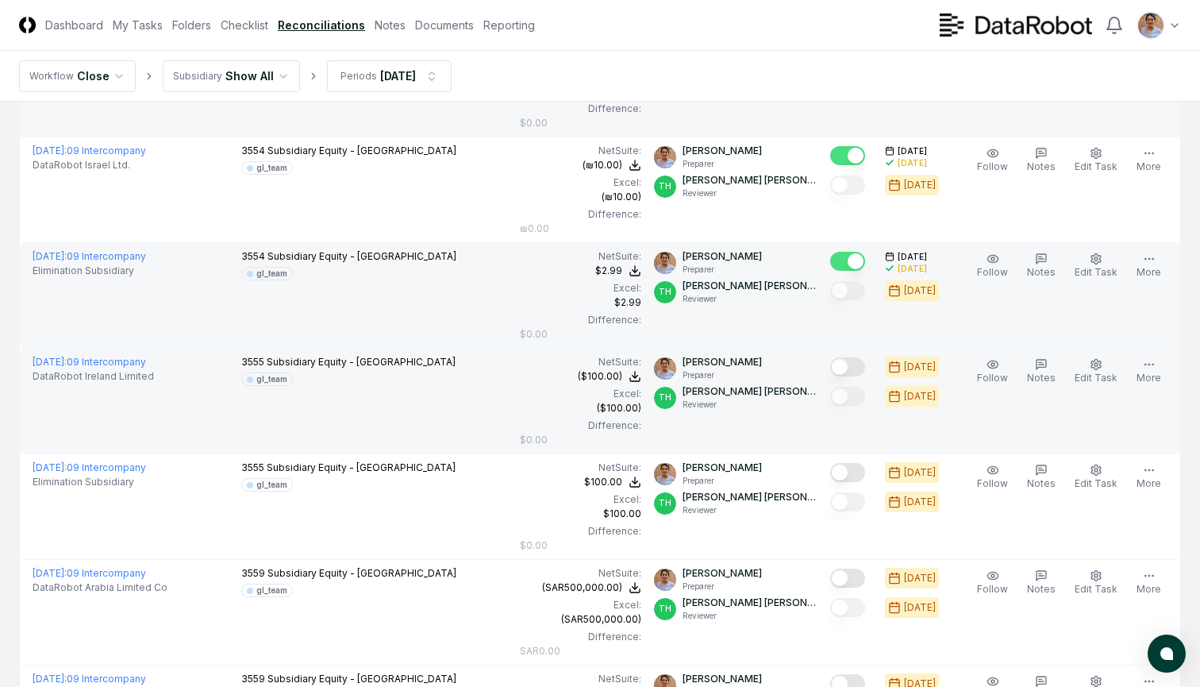
click at [855, 368] on button "Mark complete" at bounding box center [847, 366] width 35 height 19
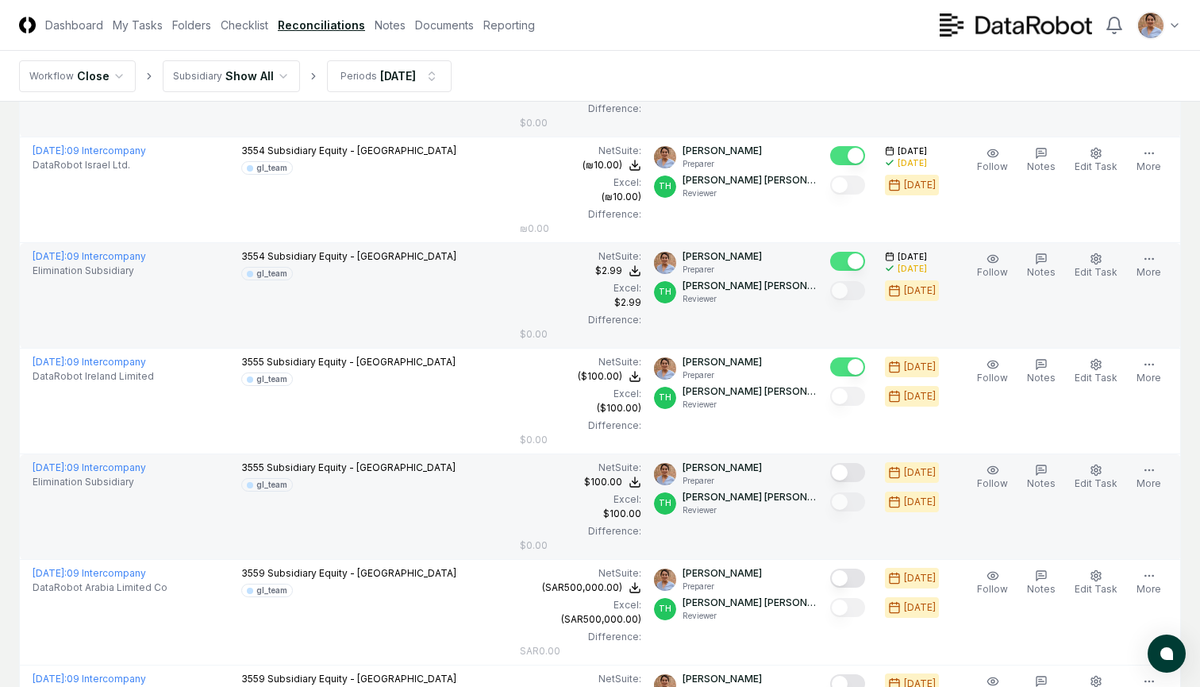
click at [852, 476] on button "Mark complete" at bounding box center [847, 472] width 35 height 19
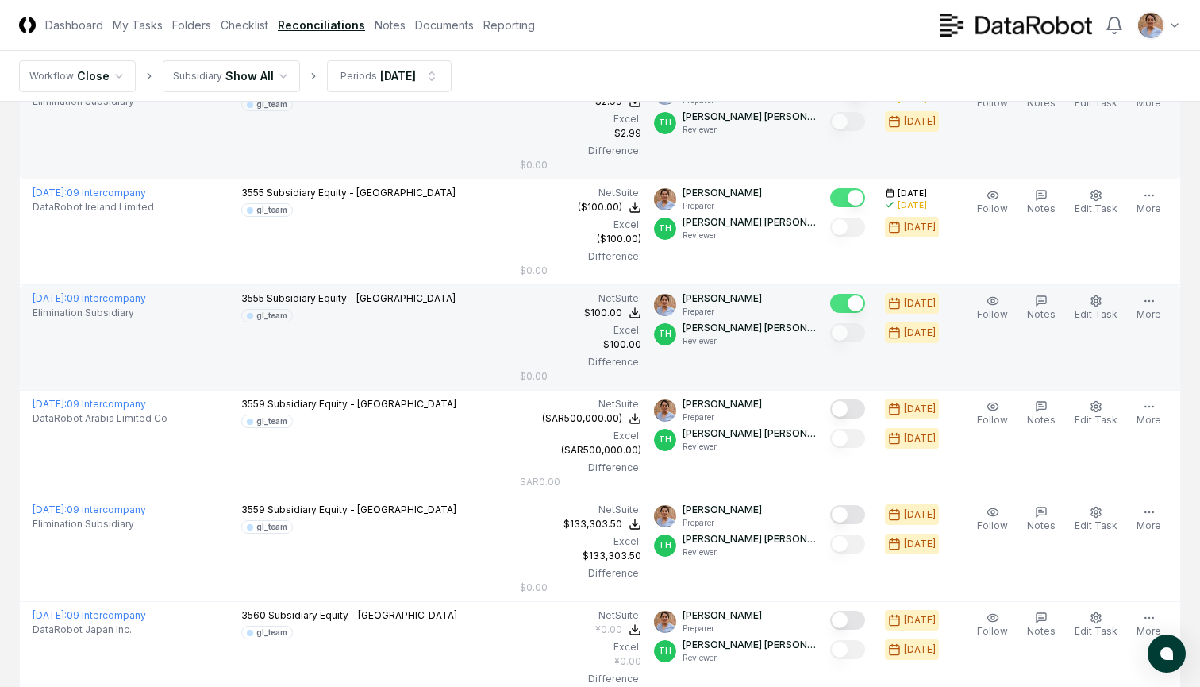
scroll to position [454, 0]
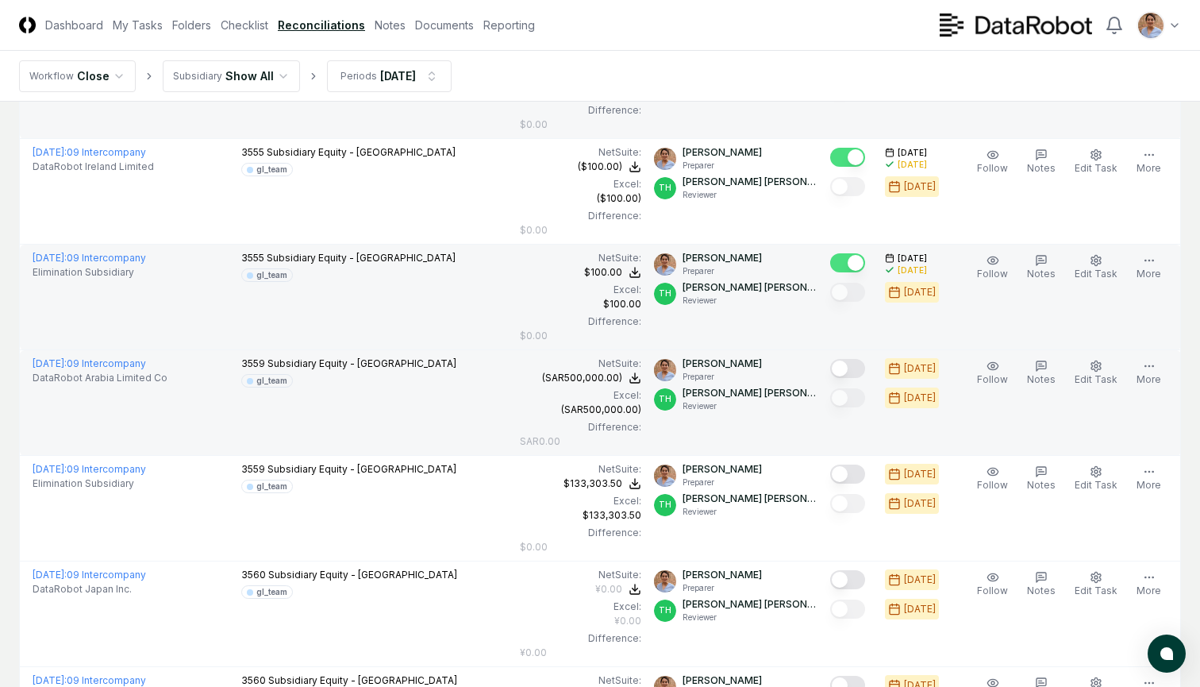
click at [853, 371] on button "Mark complete" at bounding box center [847, 368] width 35 height 19
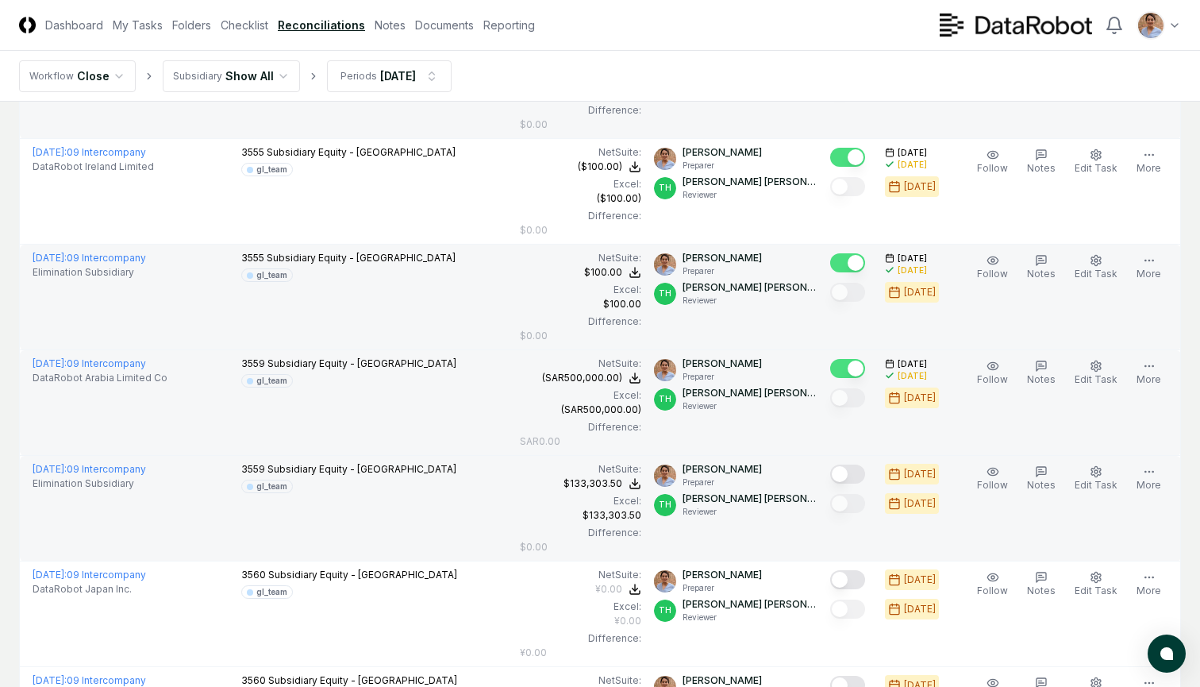
click at [850, 473] on button "Mark complete" at bounding box center [847, 473] width 35 height 19
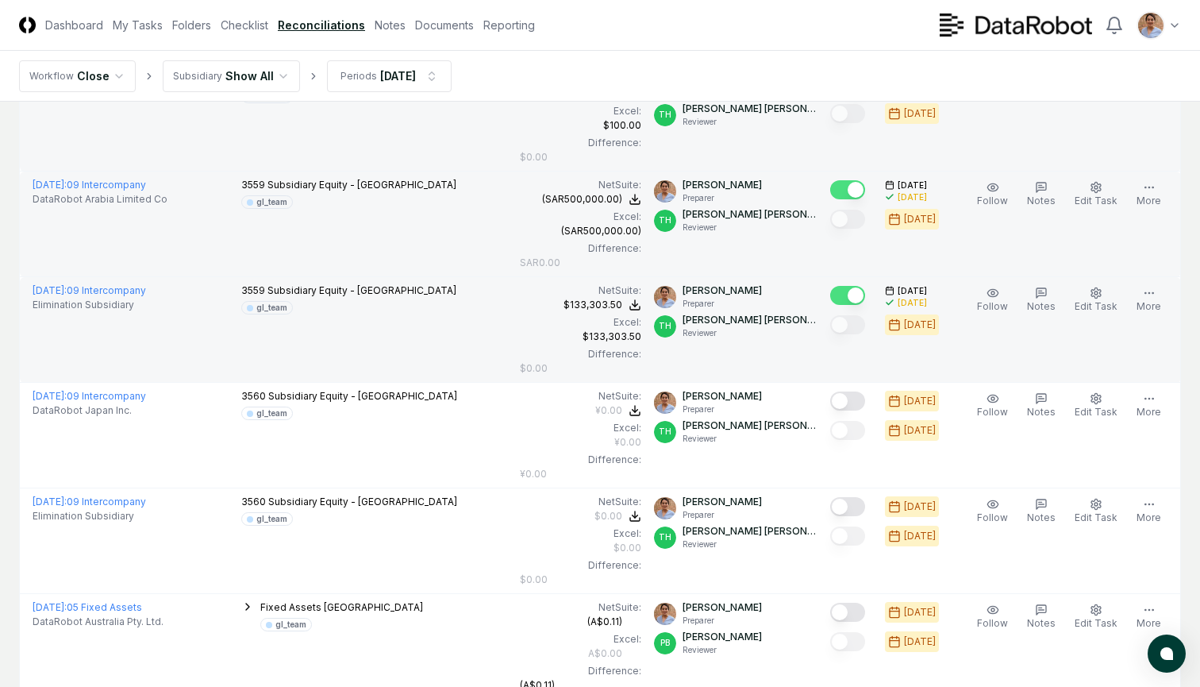
scroll to position [640, 0]
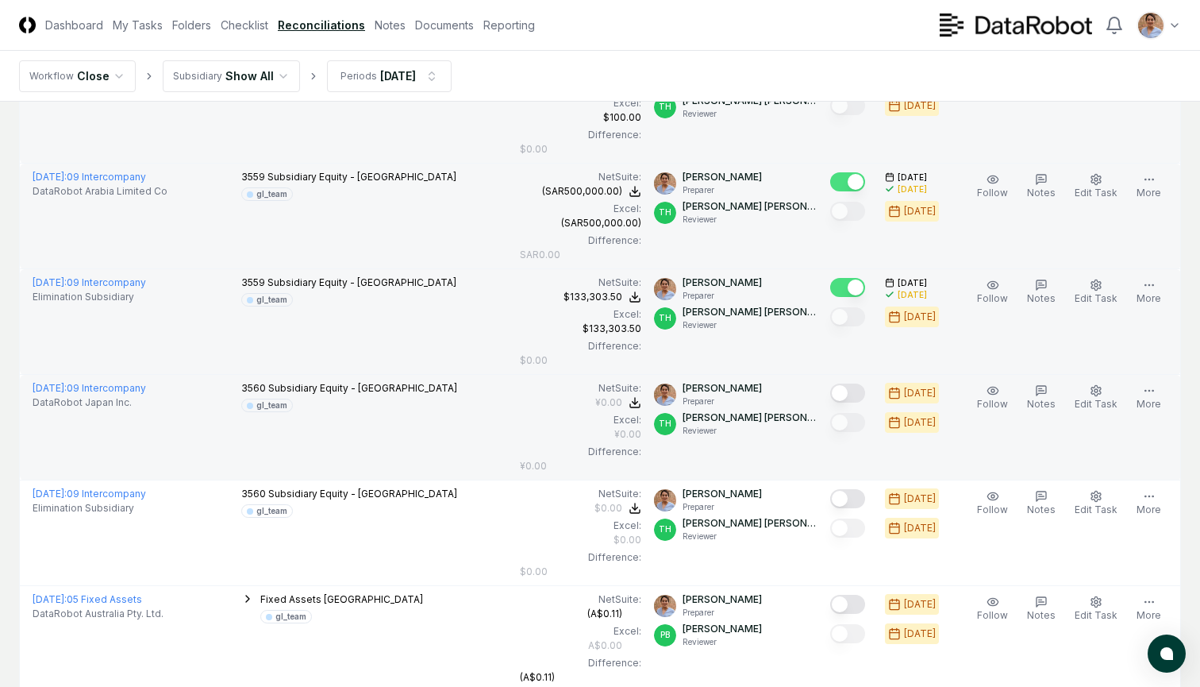
click at [848, 390] on button "Mark complete" at bounding box center [847, 392] width 35 height 19
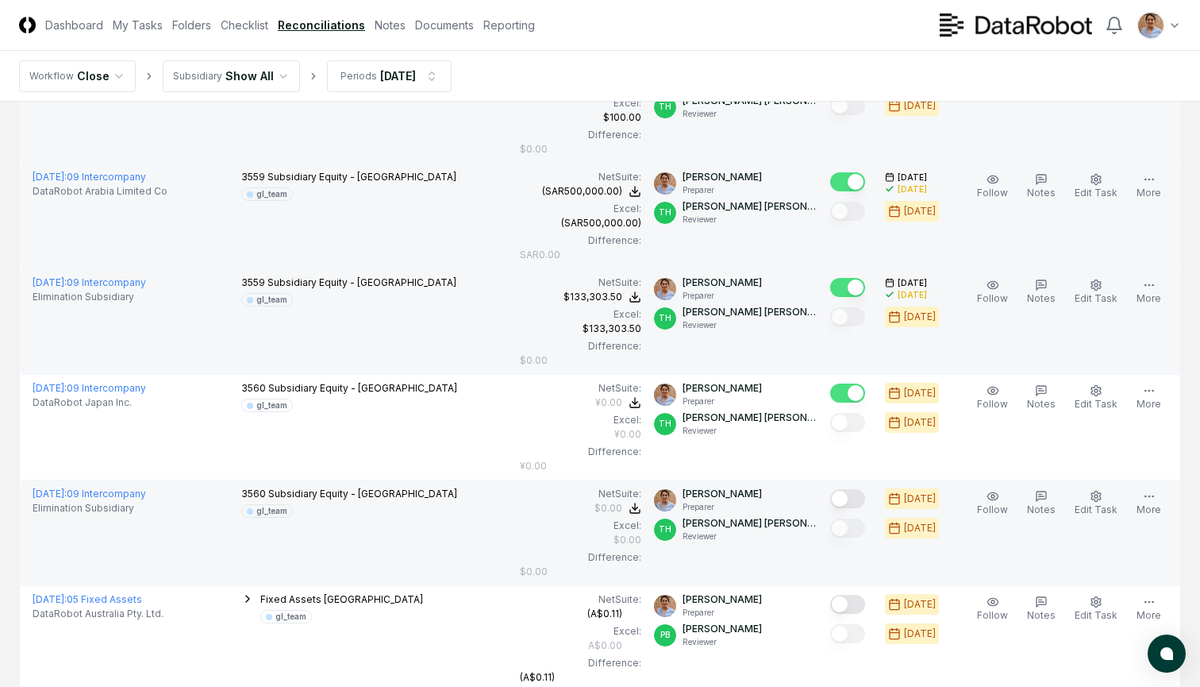
click at [852, 494] on button "Mark complete" at bounding box center [847, 498] width 35 height 19
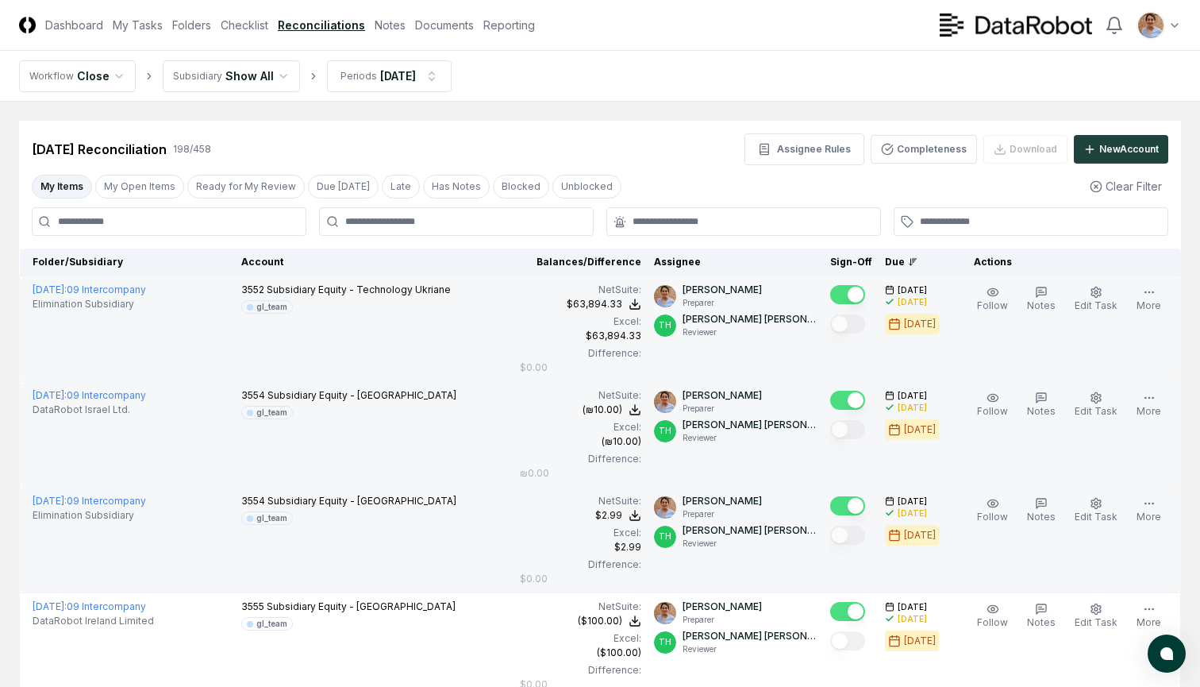
scroll to position [0, 0]
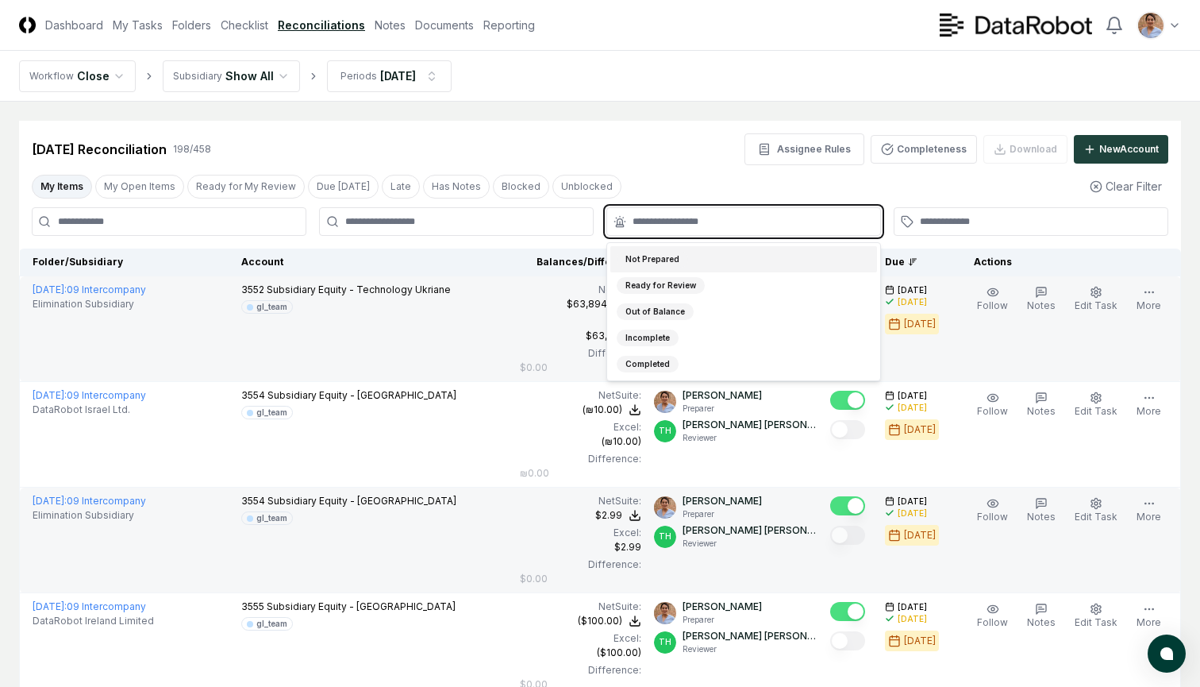
click at [660, 219] on input "text" at bounding box center [752, 221] width 238 height 14
click at [657, 312] on div "Out of Balance" at bounding box center [655, 311] width 77 height 17
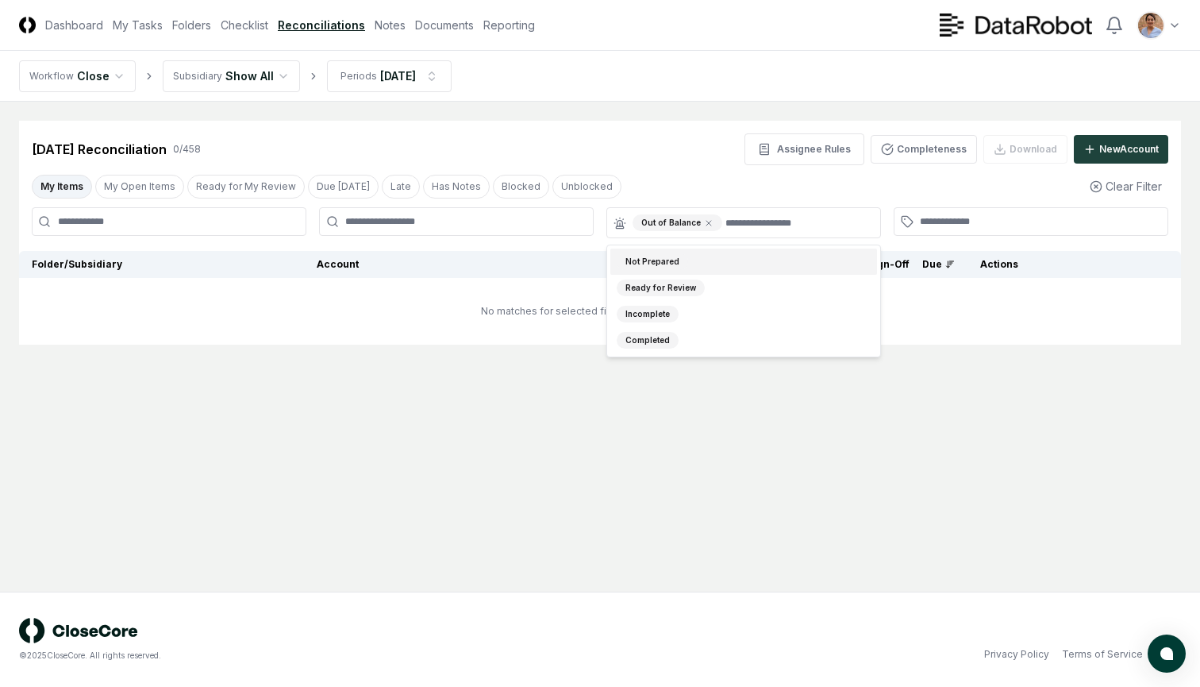
click at [669, 105] on main "Cancel Reassign [DATE] Reconciliation 0 / 458 Assignee Rules Completeness Downl…" at bounding box center [600, 347] width 1200 height 490
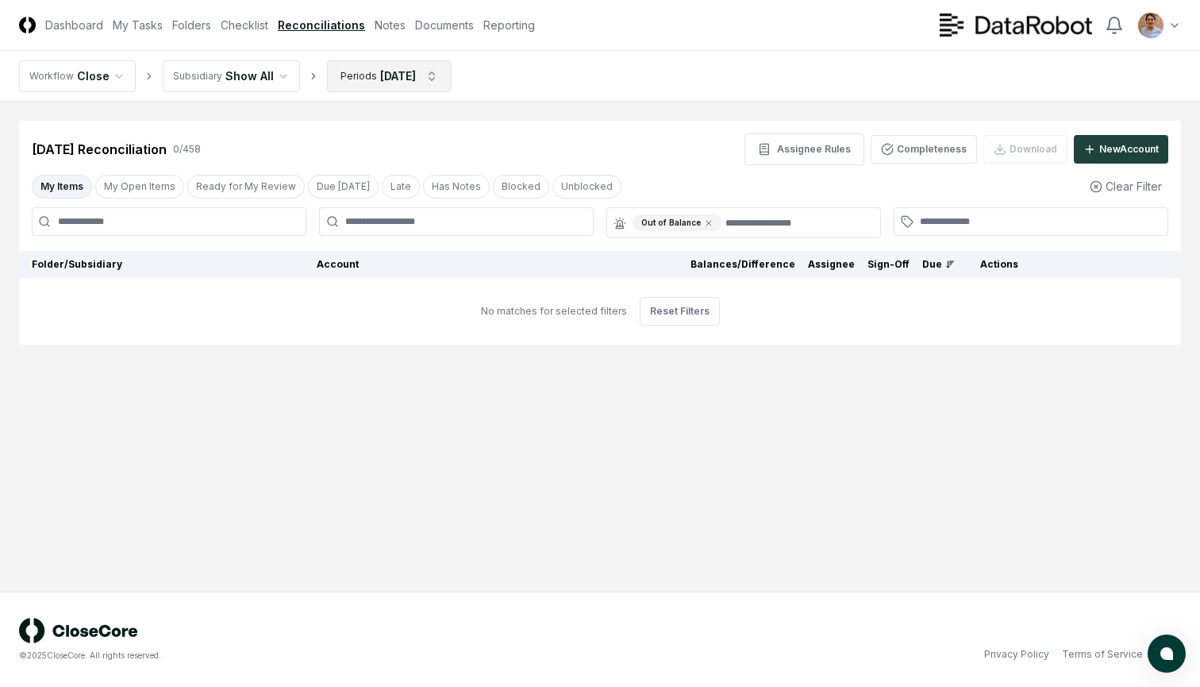
click at [431, 79] on html "CloseCore Dashboard My Tasks Folders Checklist Reconciliations Notes Documents …" at bounding box center [600, 343] width 1200 height 687
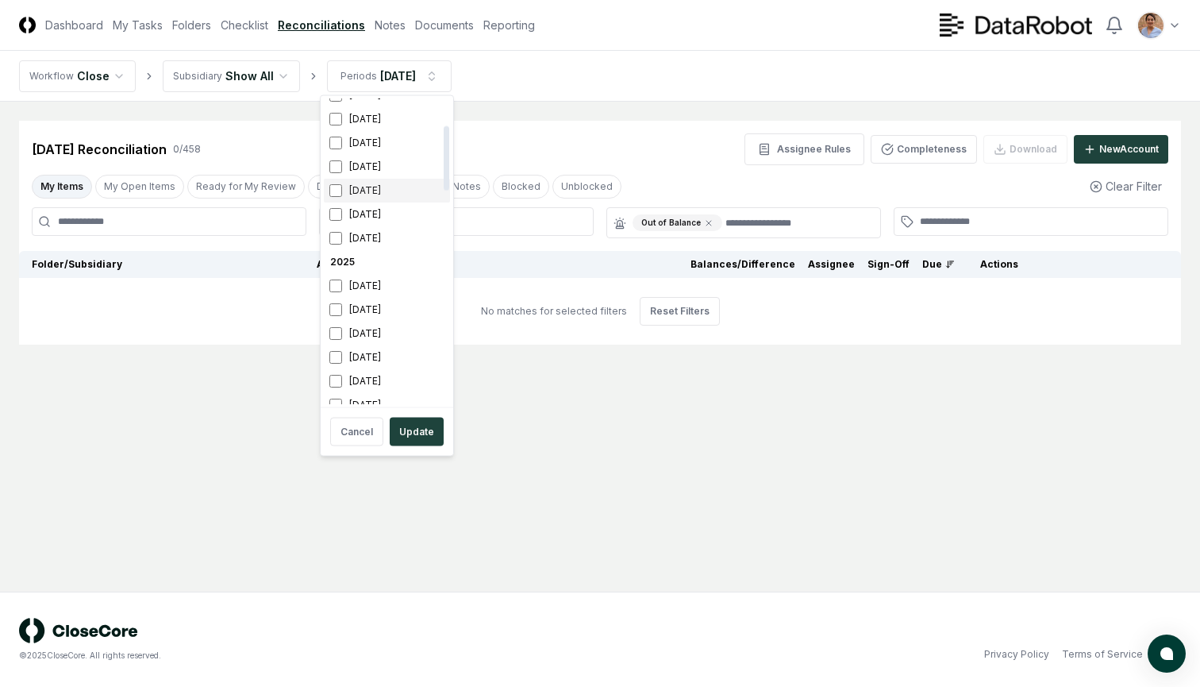
scroll to position [148, 0]
click at [370, 369] on div "[DATE]" at bounding box center [387, 368] width 126 height 24
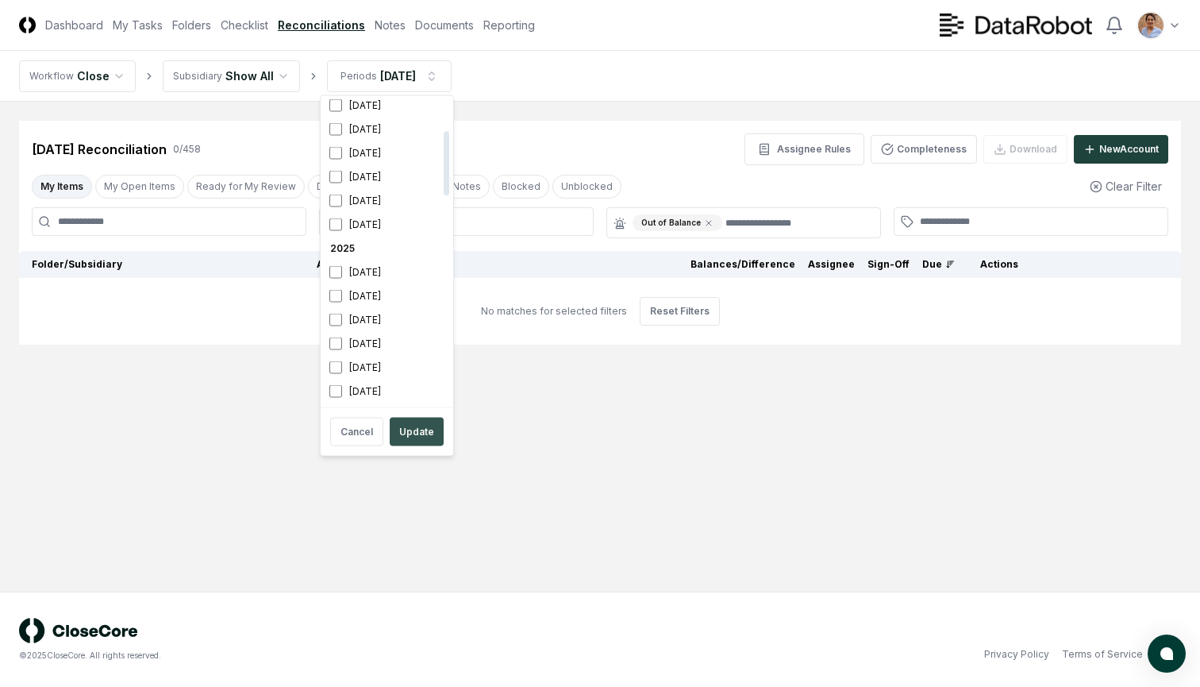
click at [406, 430] on button "Update" at bounding box center [417, 431] width 54 height 29
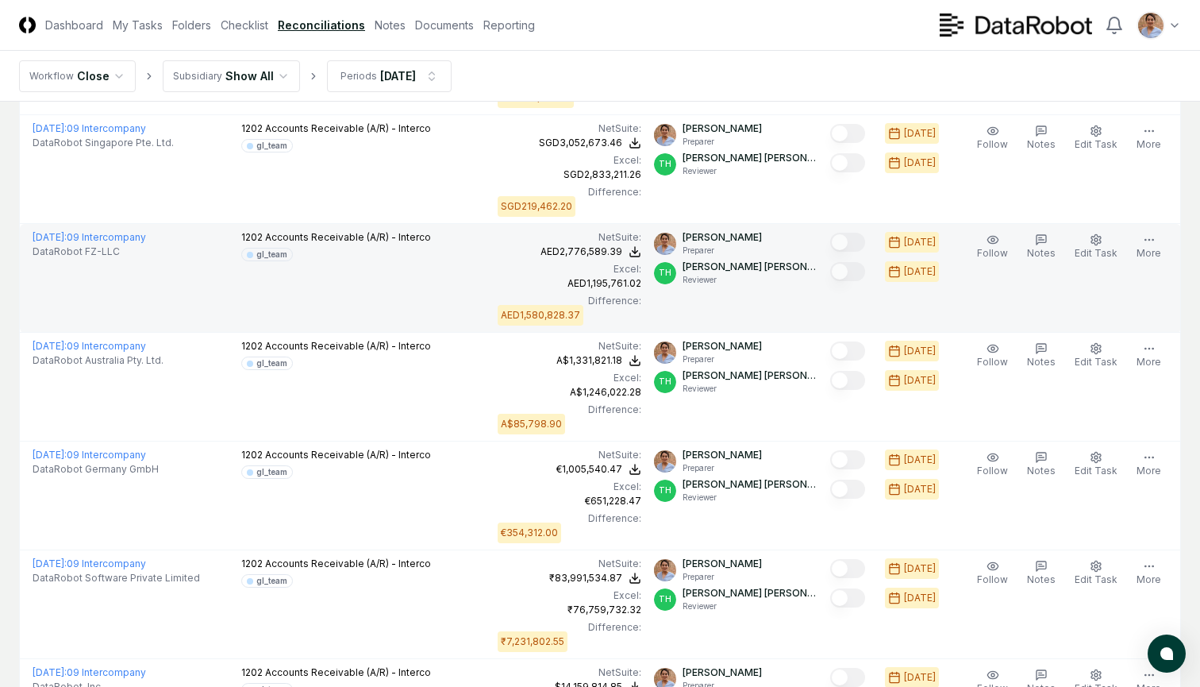
scroll to position [596, 0]
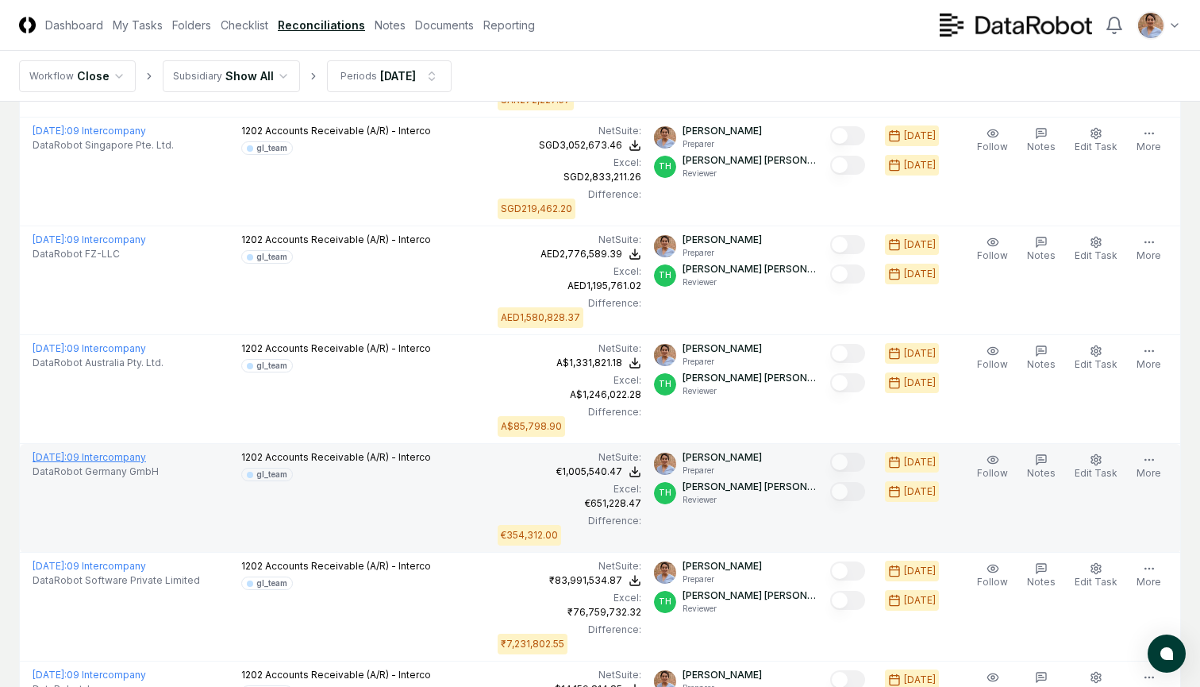
click at [141, 454] on link "[DATE] : 09 Intercompany" at bounding box center [89, 457] width 113 height 12
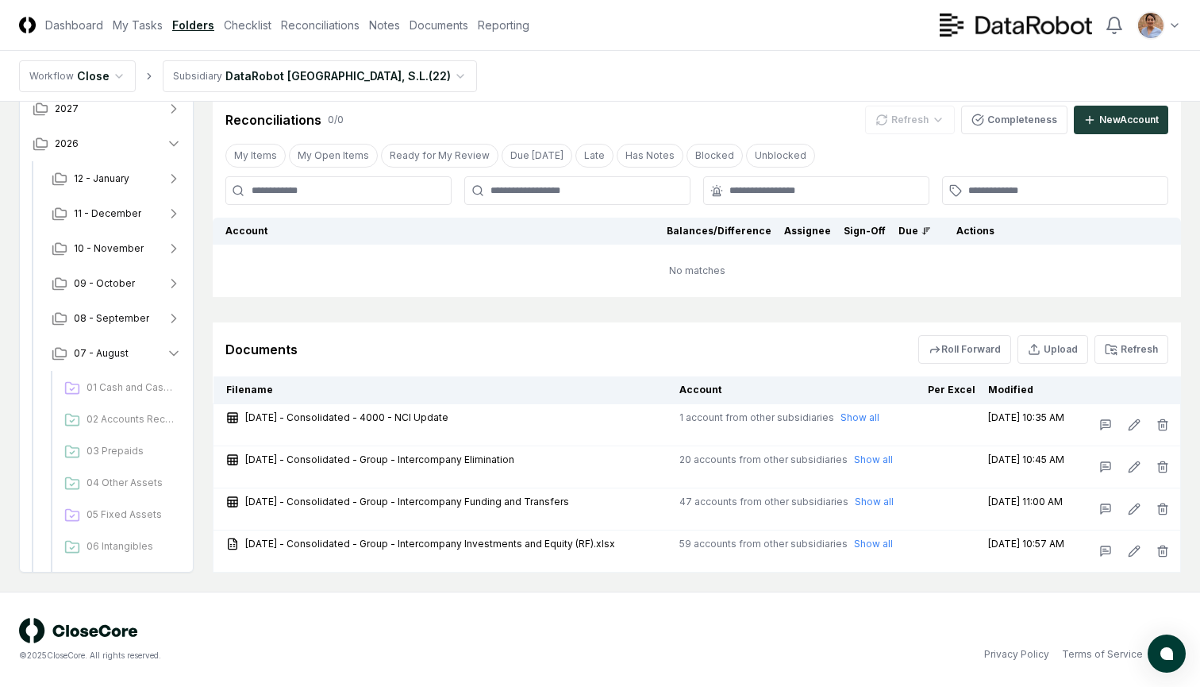
scroll to position [283, 0]
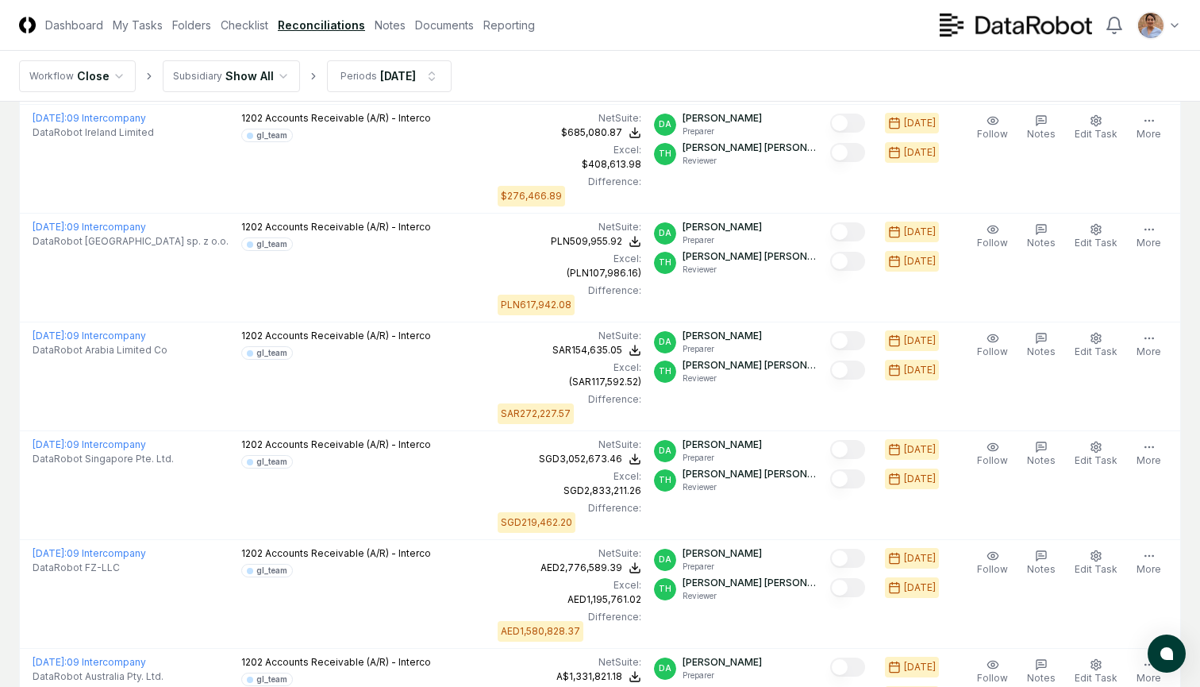
scroll to position [596, 0]
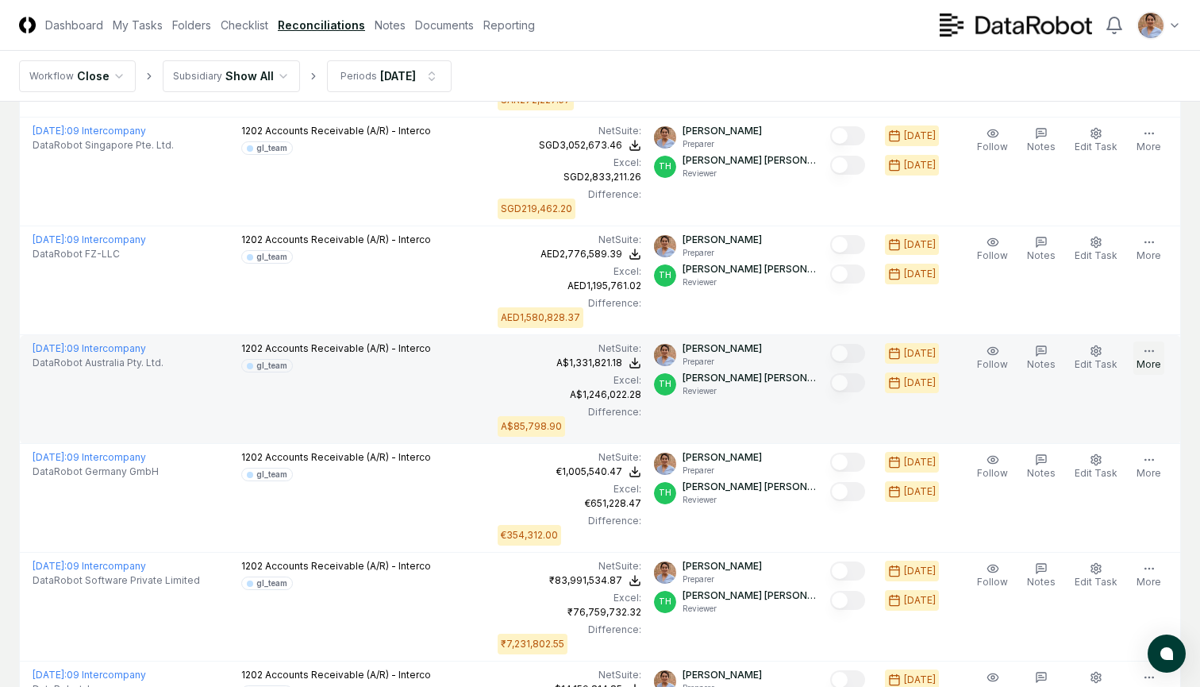
click at [1148, 349] on icon "button" at bounding box center [1149, 350] width 13 height 13
click at [1099, 353] on icon "button" at bounding box center [1096, 350] width 13 height 13
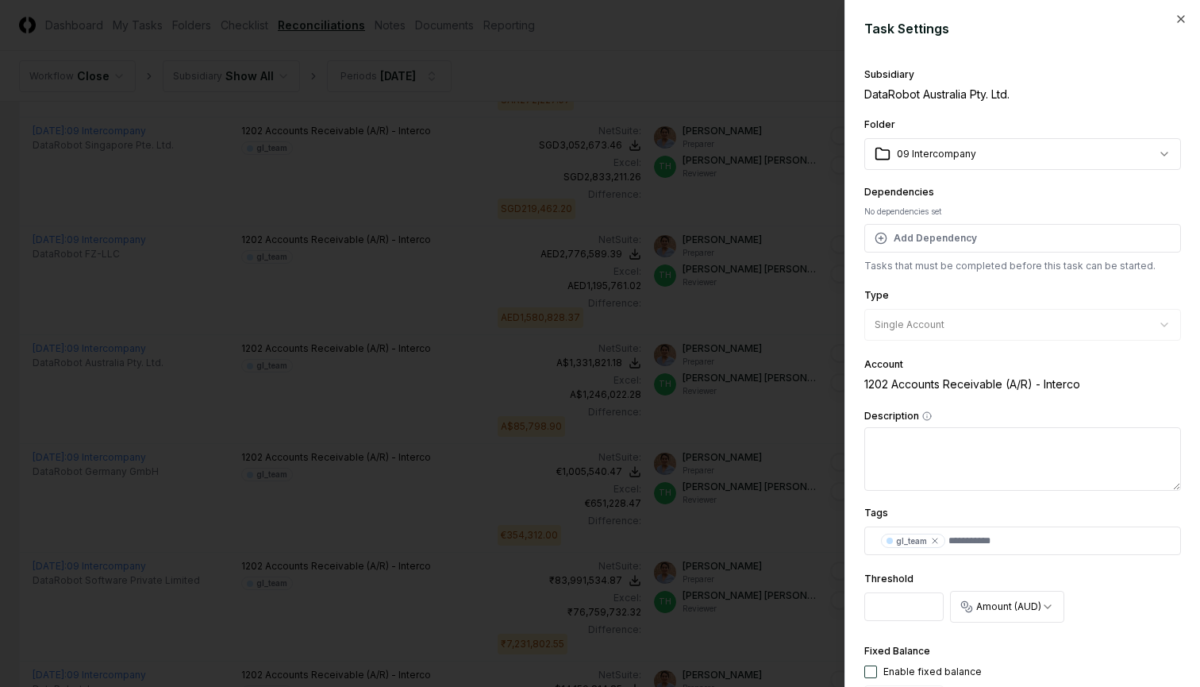
scroll to position [0, 0]
click at [1180, 19] on icon "button" at bounding box center [1181, 19] width 13 height 13
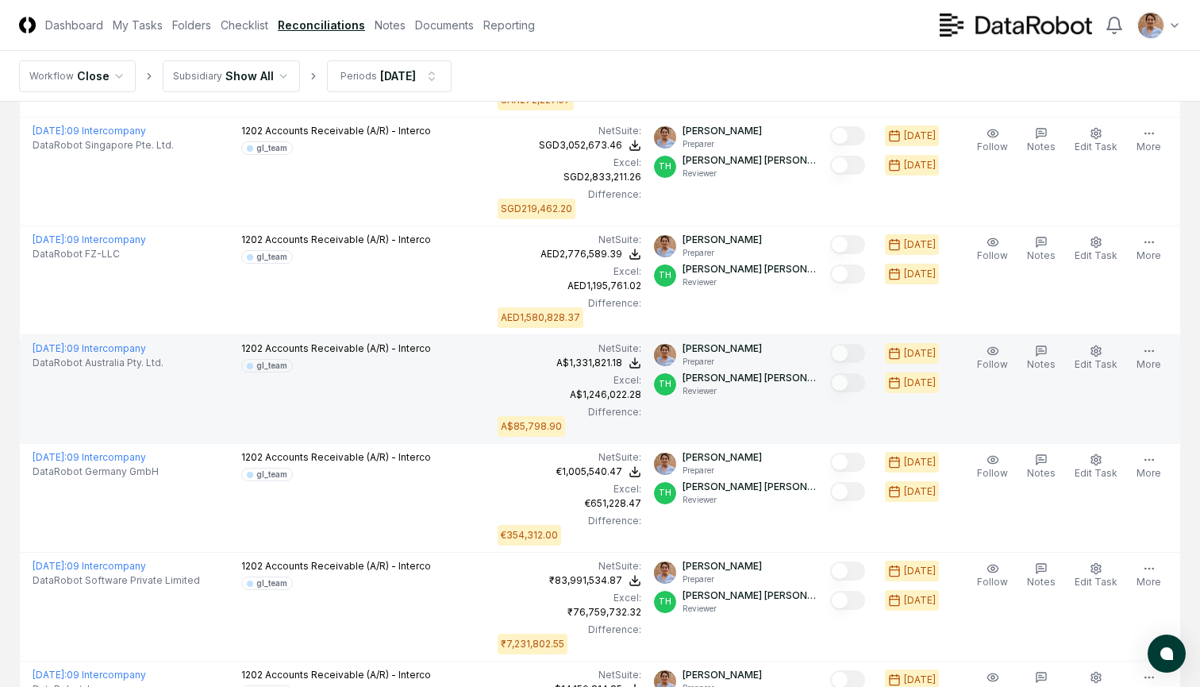
click at [487, 386] on td "1202 Accounts Receivable (A/R) - Interco gl_team" at bounding box center [363, 389] width 256 height 109
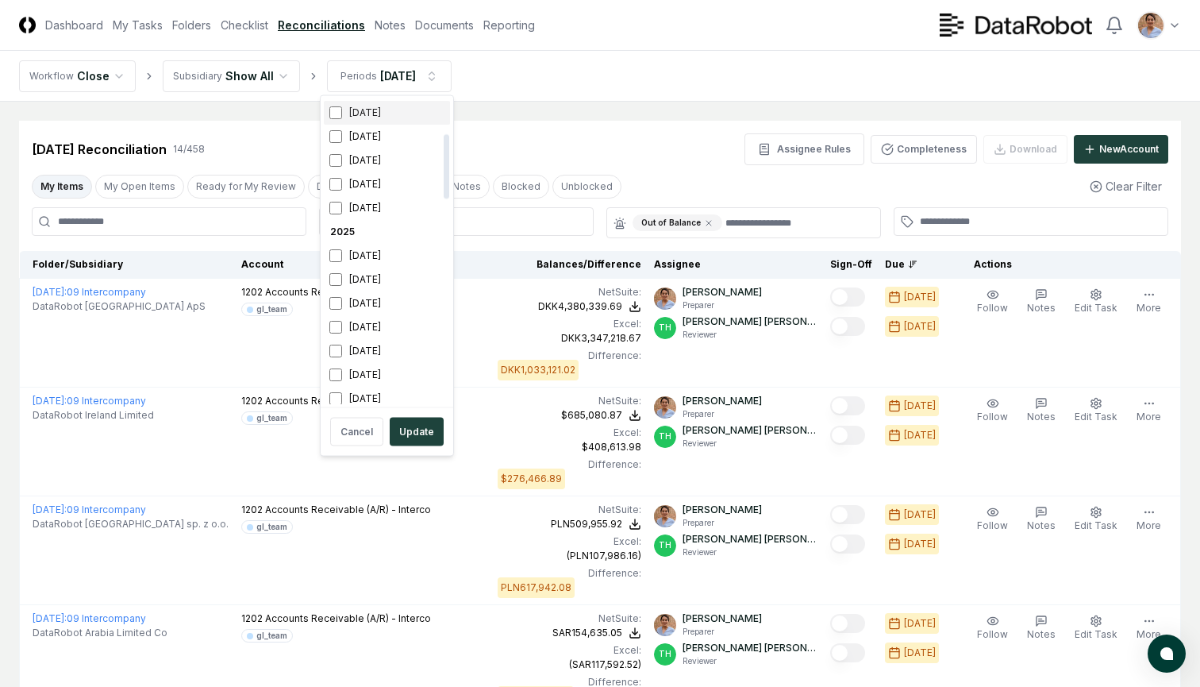
scroll to position [163, 0]
click at [335, 345] on div "[DATE]" at bounding box center [387, 352] width 126 height 24
click at [408, 431] on button "Update" at bounding box center [417, 431] width 54 height 29
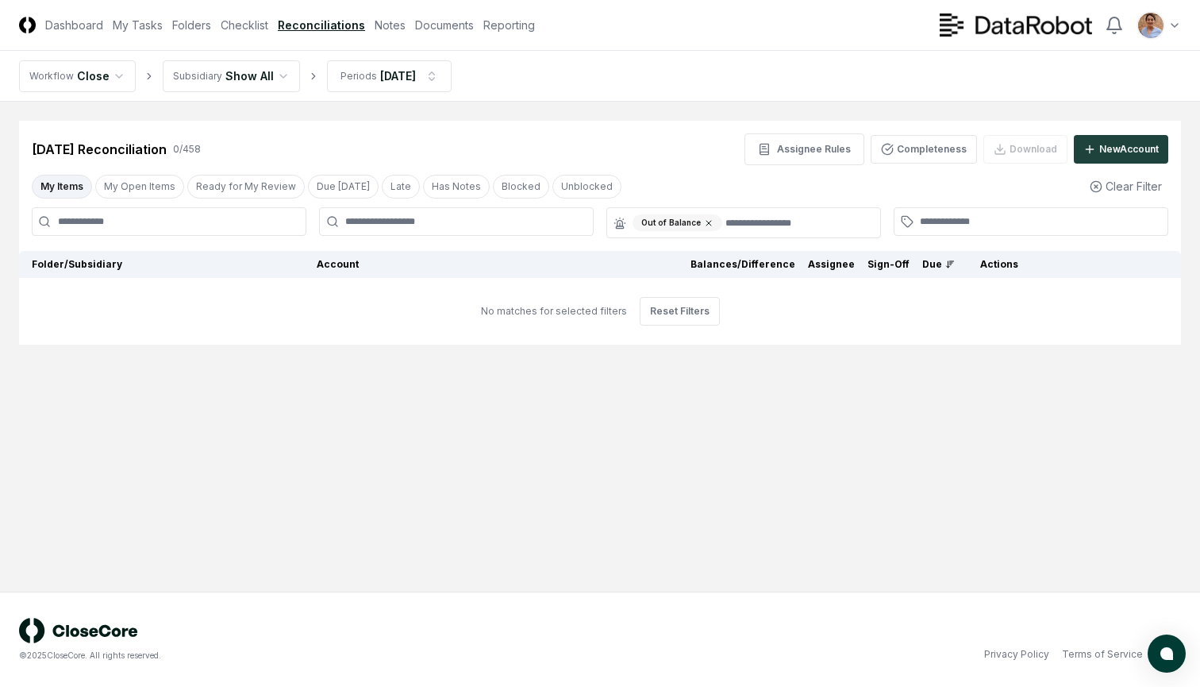
click at [707, 222] on icon at bounding box center [709, 223] width 10 height 10
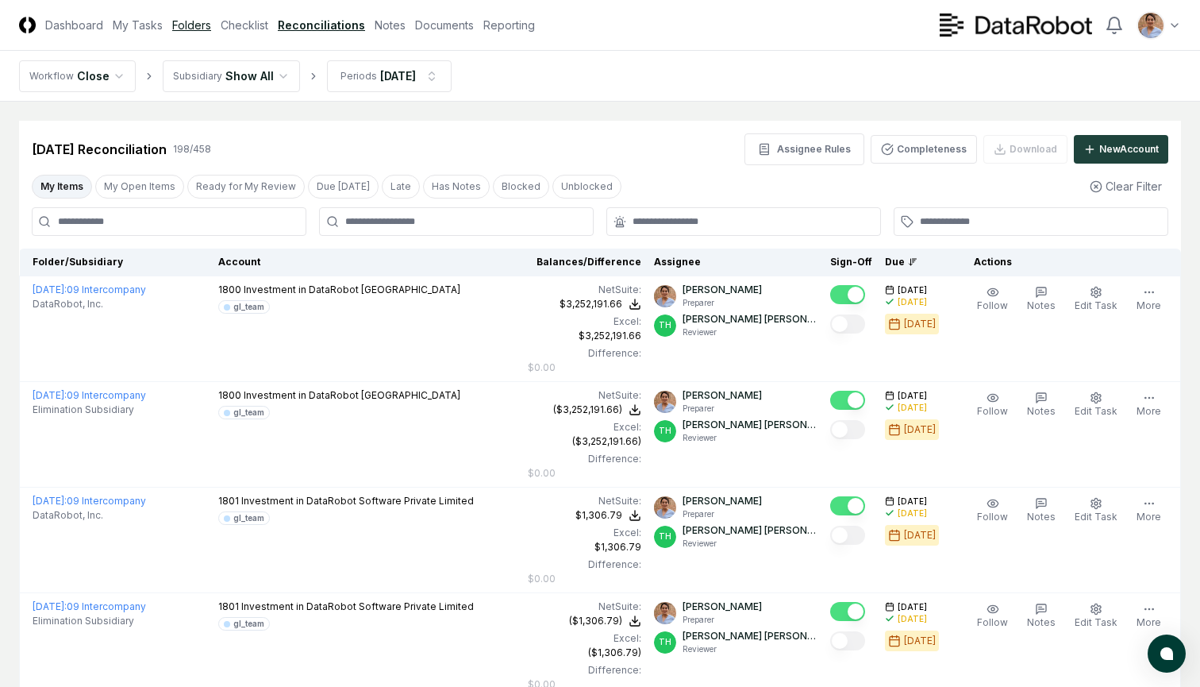
click at [199, 29] on link "Folders" at bounding box center [191, 25] width 39 height 17
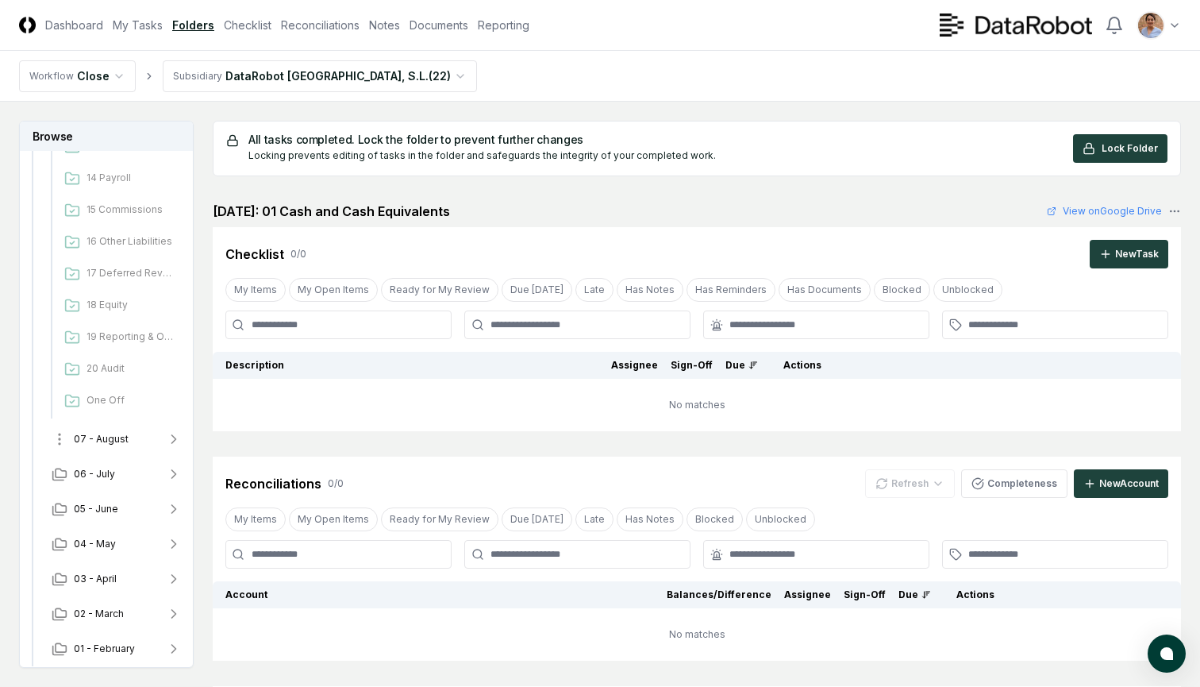
scroll to position [539, 0]
click at [152, 406] on button "07 - August" at bounding box center [117, 407] width 156 height 35
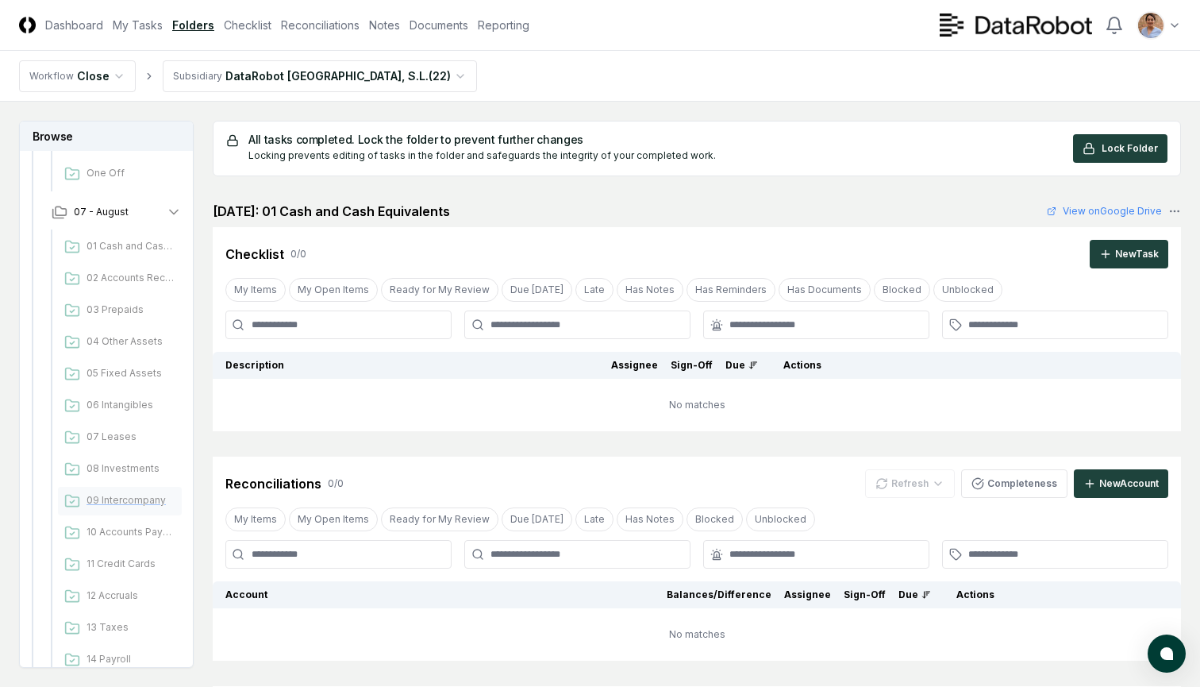
scroll to position [735, 0]
click at [134, 501] on span "09 Intercompany" at bounding box center [131, 500] width 89 height 14
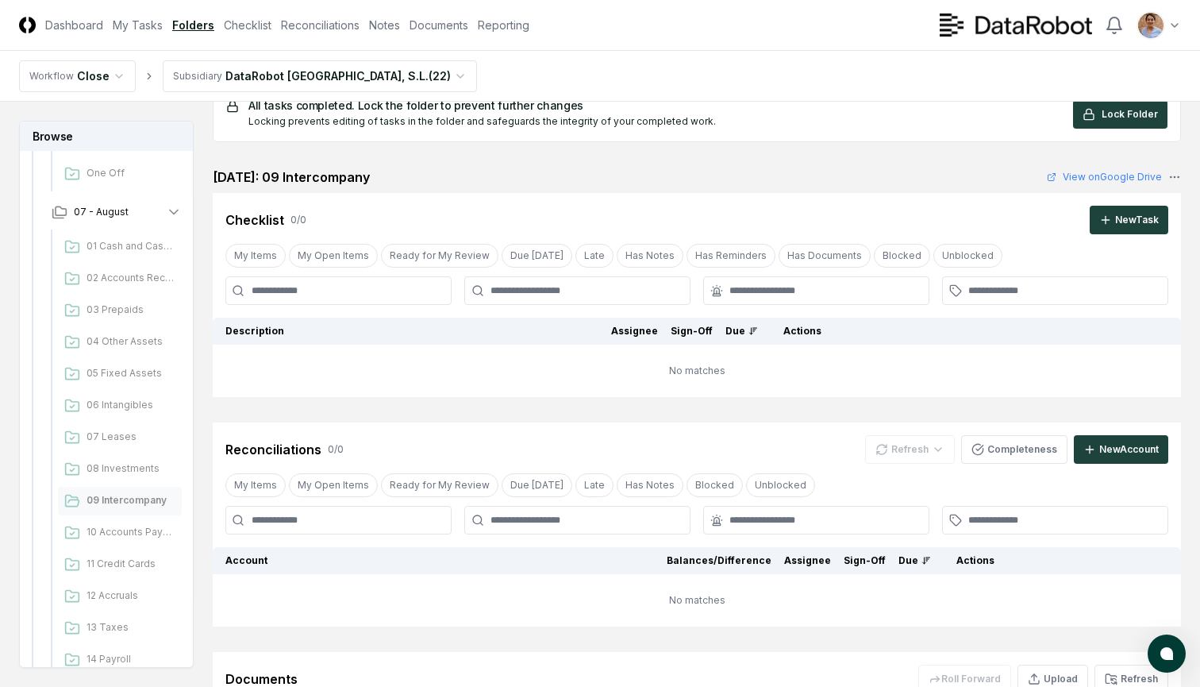
scroll to position [53, 0]
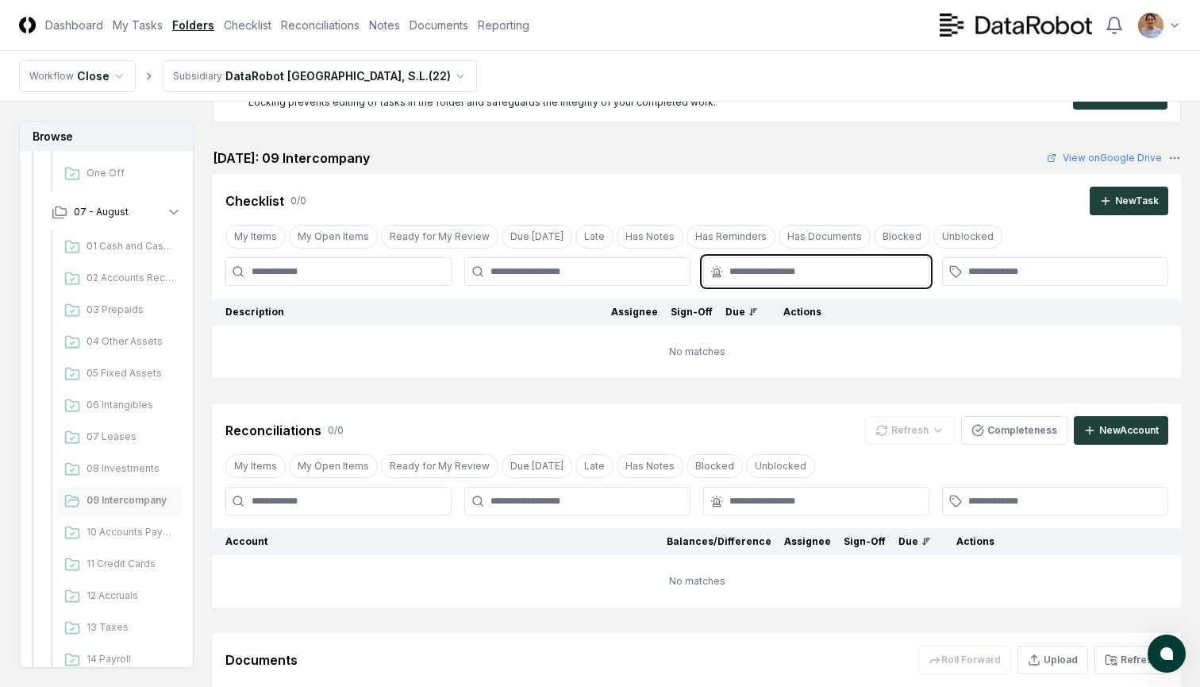
click at [779, 268] on input "text" at bounding box center [824, 271] width 190 height 14
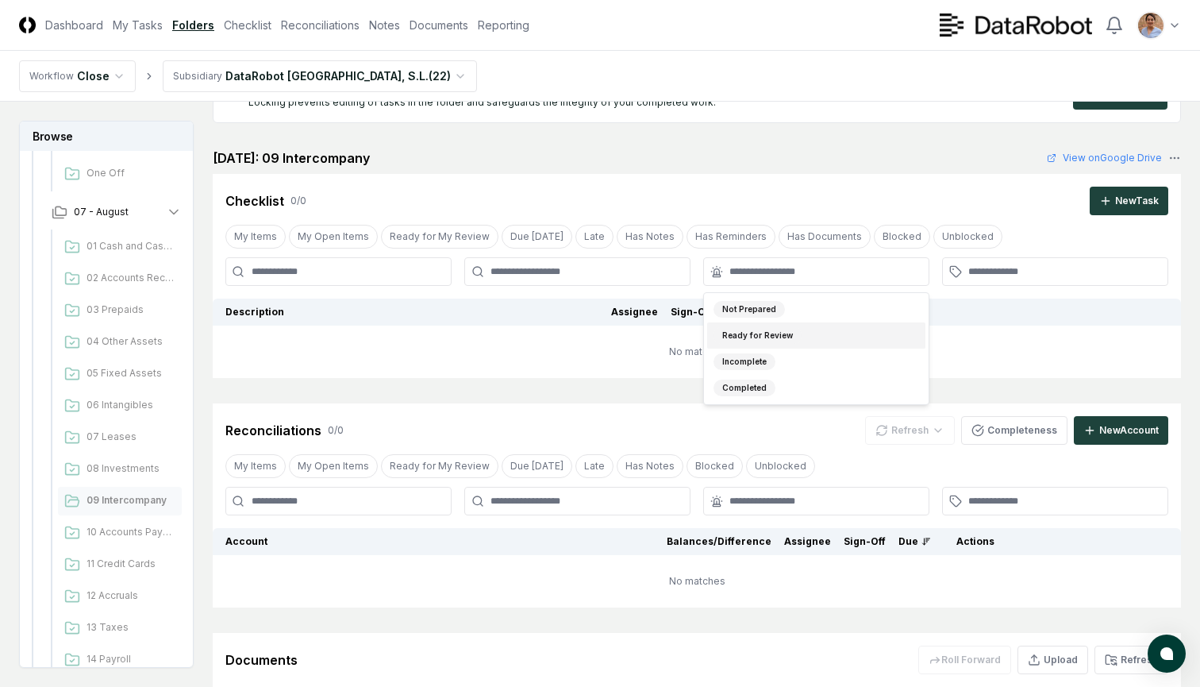
click at [640, 351] on td "No matches" at bounding box center [697, 351] width 968 height 52
click at [823, 268] on input "text" at bounding box center [824, 271] width 190 height 14
click at [825, 421] on div "Reconciliations 0 / 0 Refresh Completeness New Account" at bounding box center [696, 430] width 943 height 29
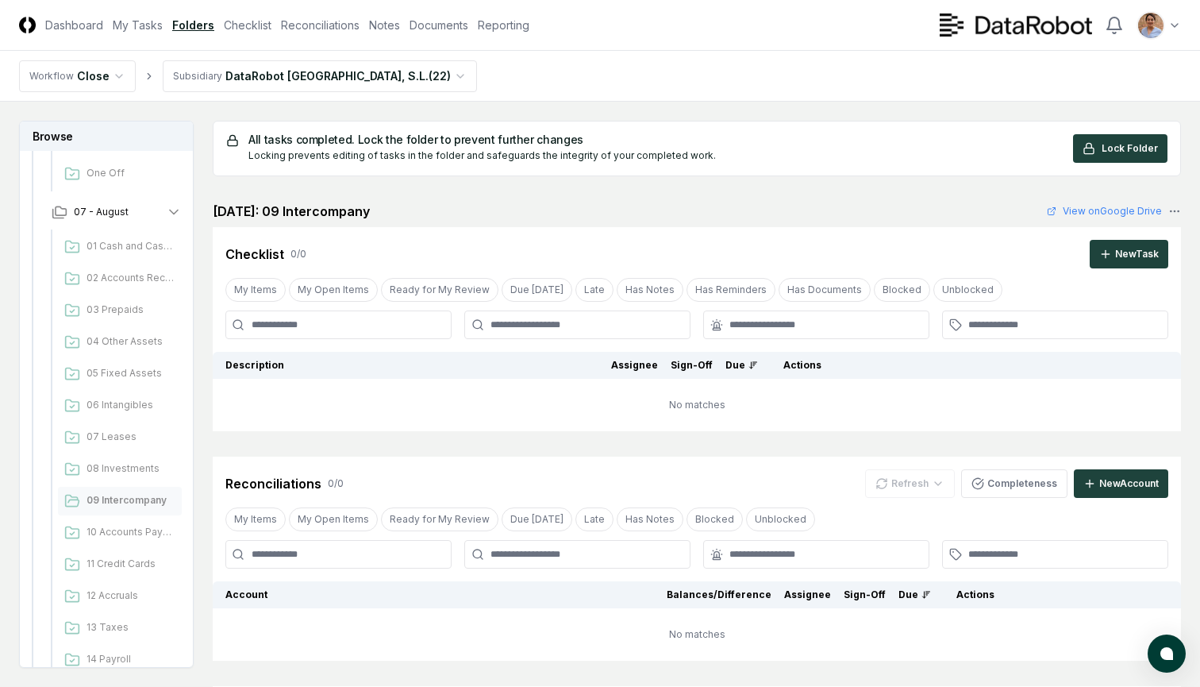
scroll to position [0, 0]
click at [310, 24] on link "Reconciliations" at bounding box center [320, 25] width 79 height 17
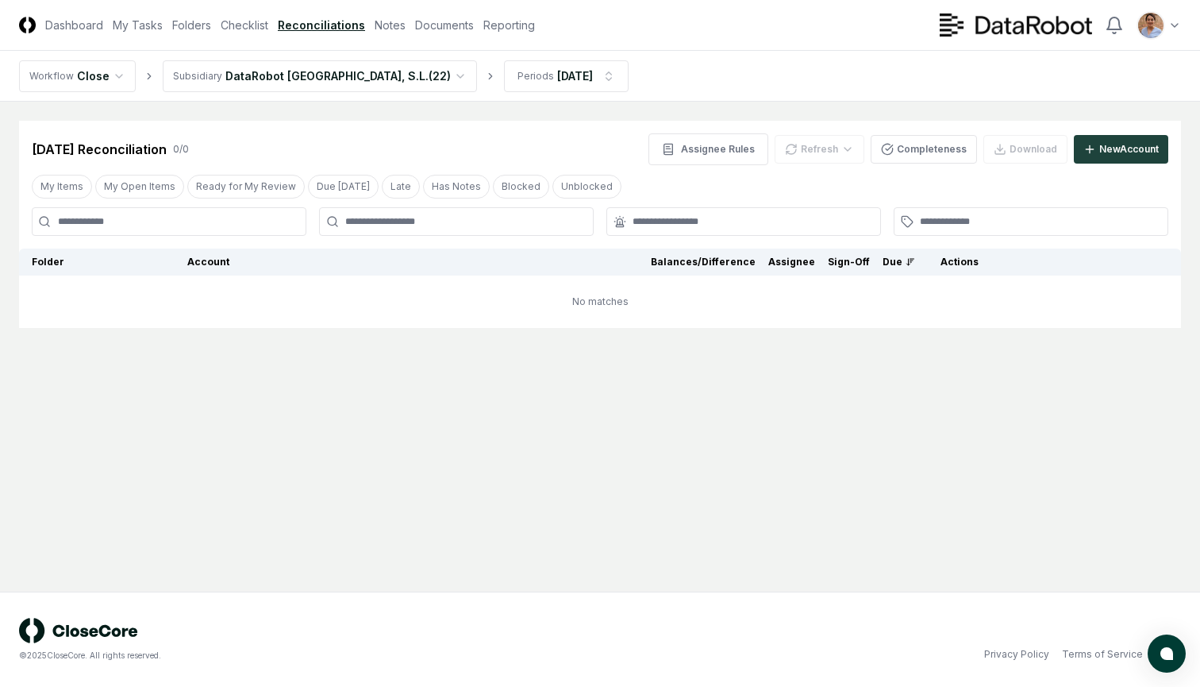
click at [348, 70] on html "CloseCore Dashboard My Tasks Folders Checklist Reconciliations Notes Documents …" at bounding box center [600, 343] width 1200 height 687
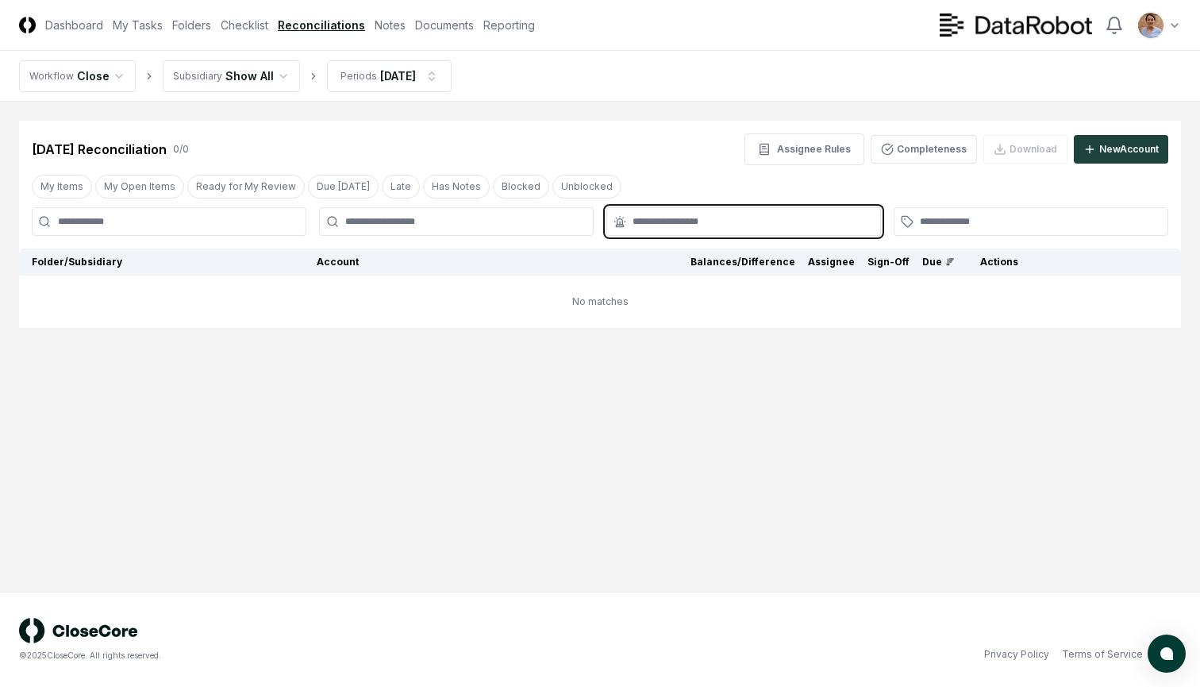
click at [752, 215] on input "text" at bounding box center [752, 221] width 238 height 14
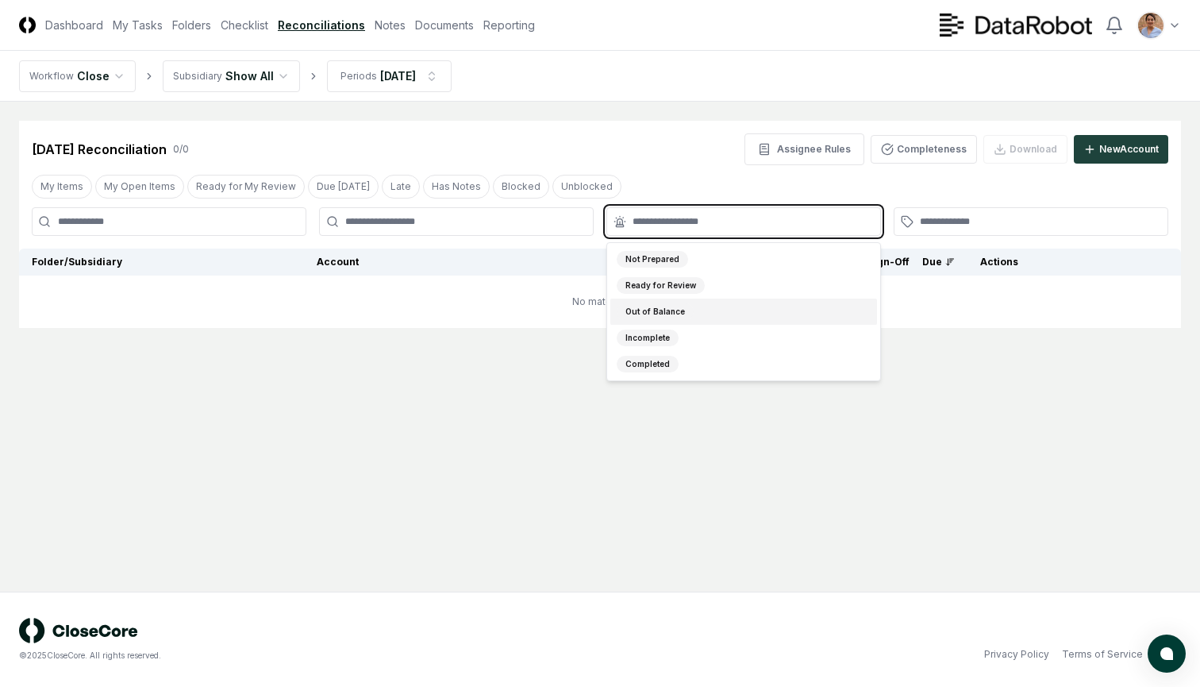
click at [666, 306] on div "Out of Balance" at bounding box center [655, 311] width 77 height 17
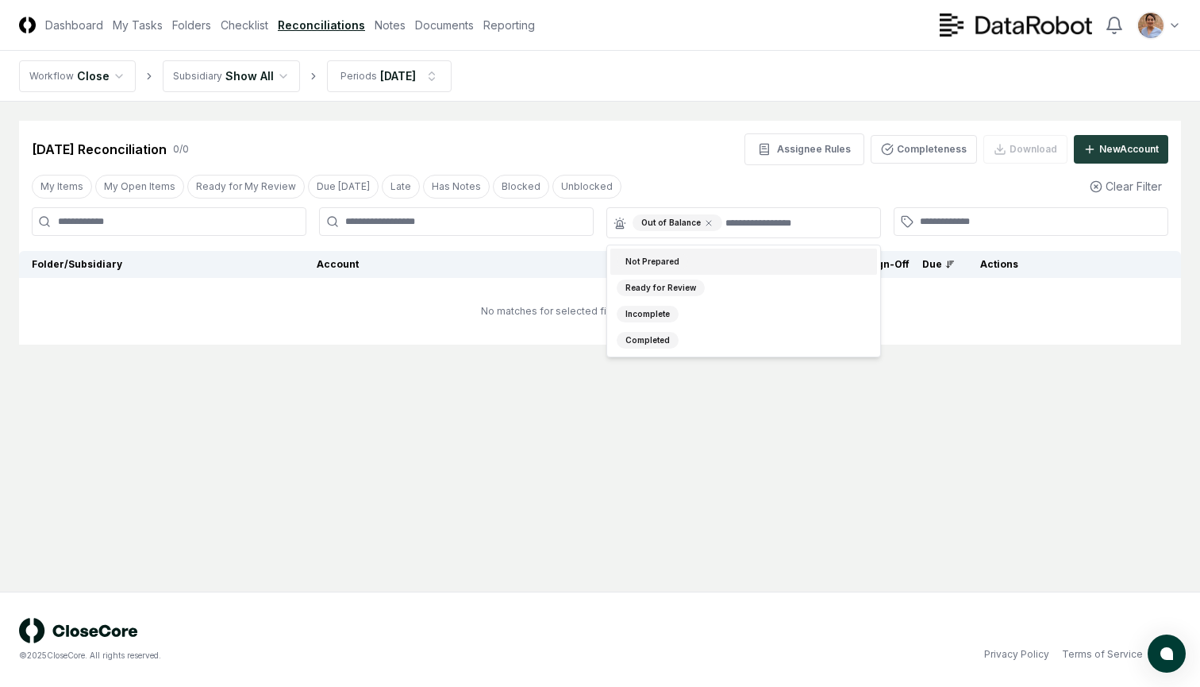
click at [599, 144] on div "[DATE] Reconciliation 0 / 0 Assignee Rules Completeness Download New Account" at bounding box center [600, 149] width 1137 height 32
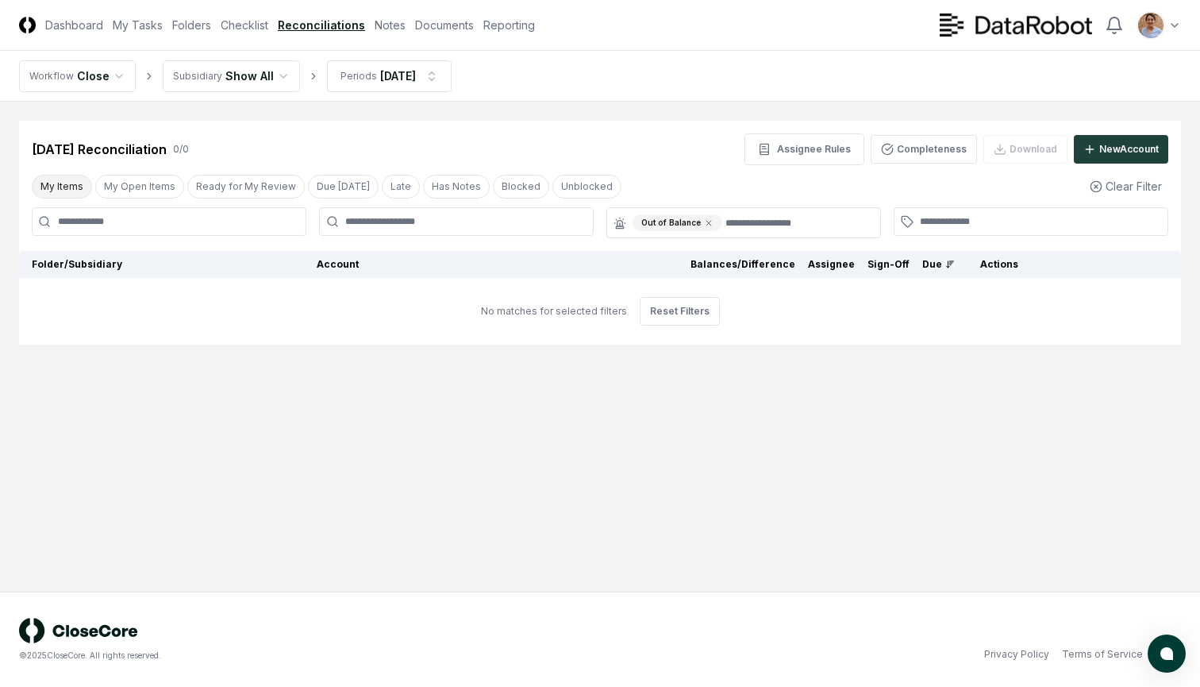
click at [57, 187] on button "My Items" at bounding box center [62, 187] width 60 height 24
click at [430, 79] on html "CloseCore Dashboard My Tasks Folders Checklist Reconciliations Notes Documents …" at bounding box center [600, 343] width 1200 height 687
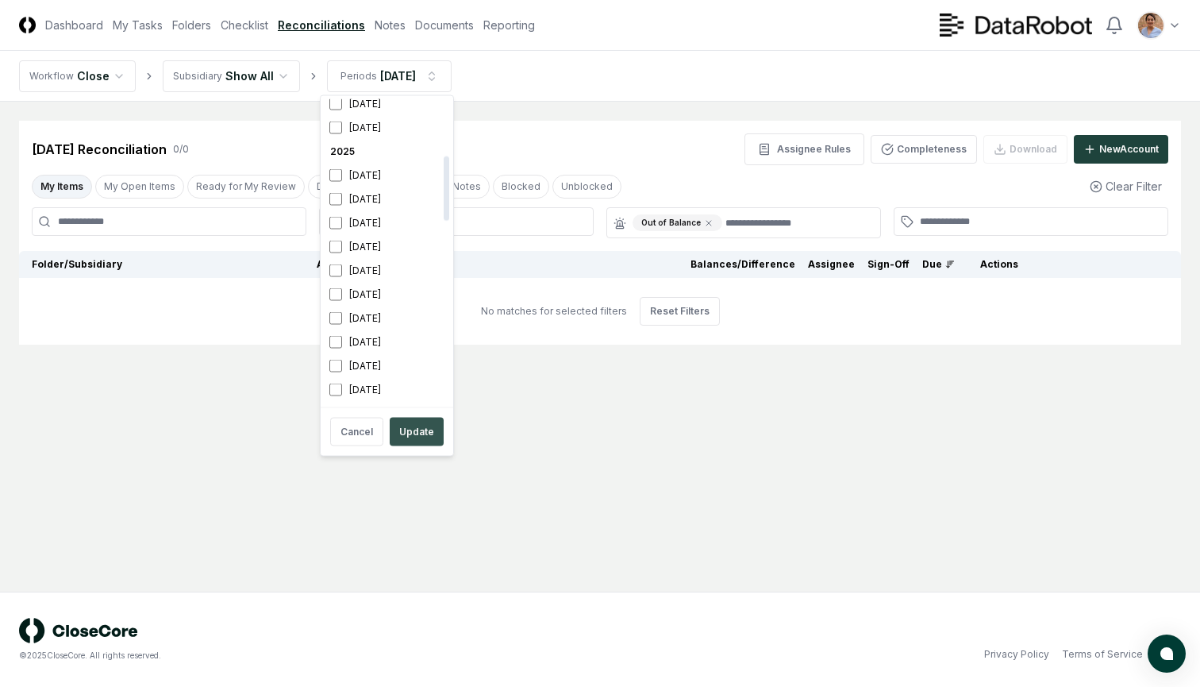
scroll to position [267, 0]
click at [406, 433] on button "Update" at bounding box center [417, 431] width 54 height 29
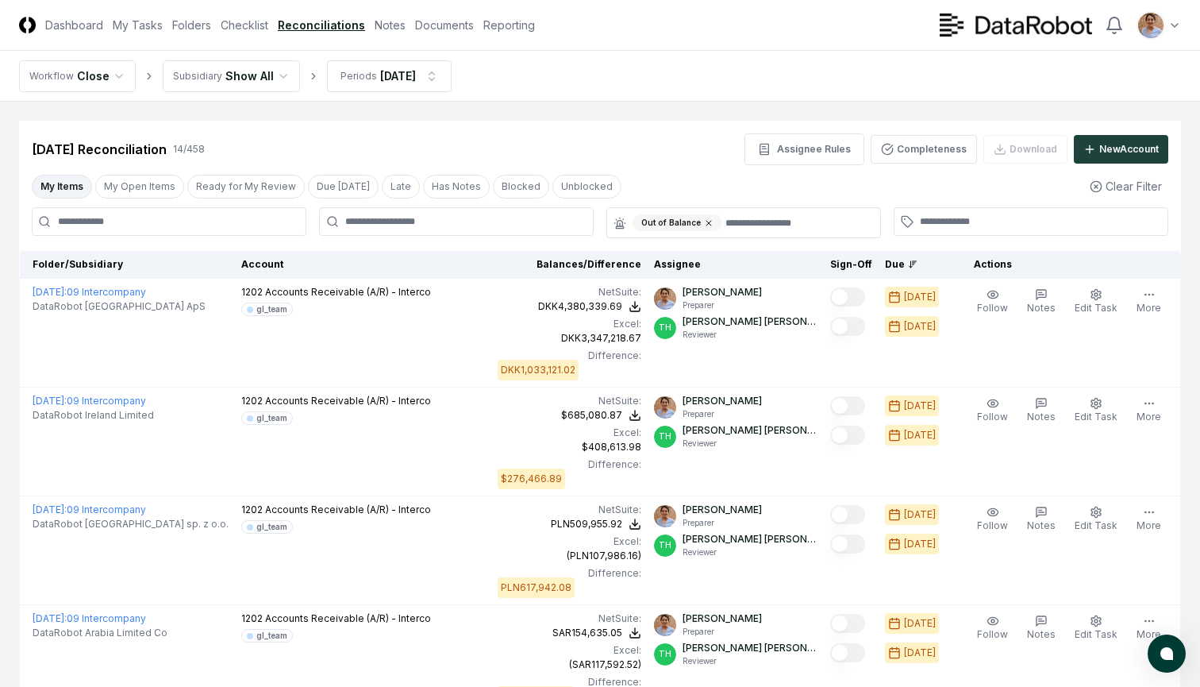
click at [706, 223] on icon at bounding box center [708, 223] width 5 height 5
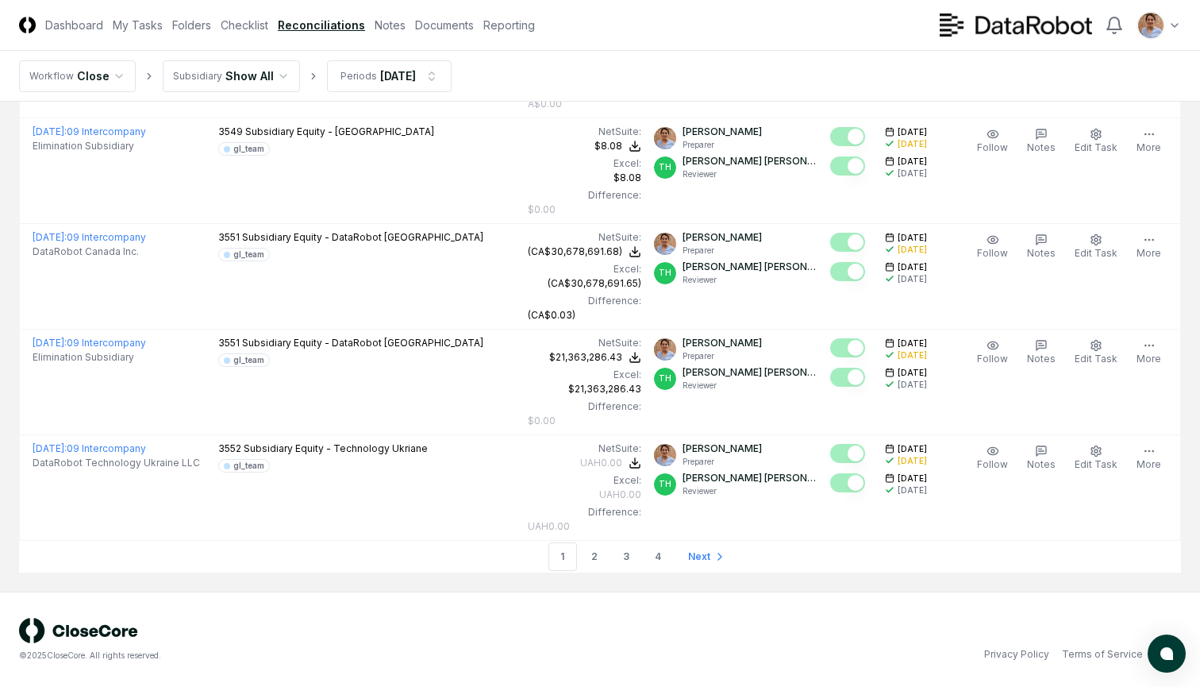
scroll to position [5013, 0]
click at [594, 552] on link "2" at bounding box center [594, 556] width 29 height 29
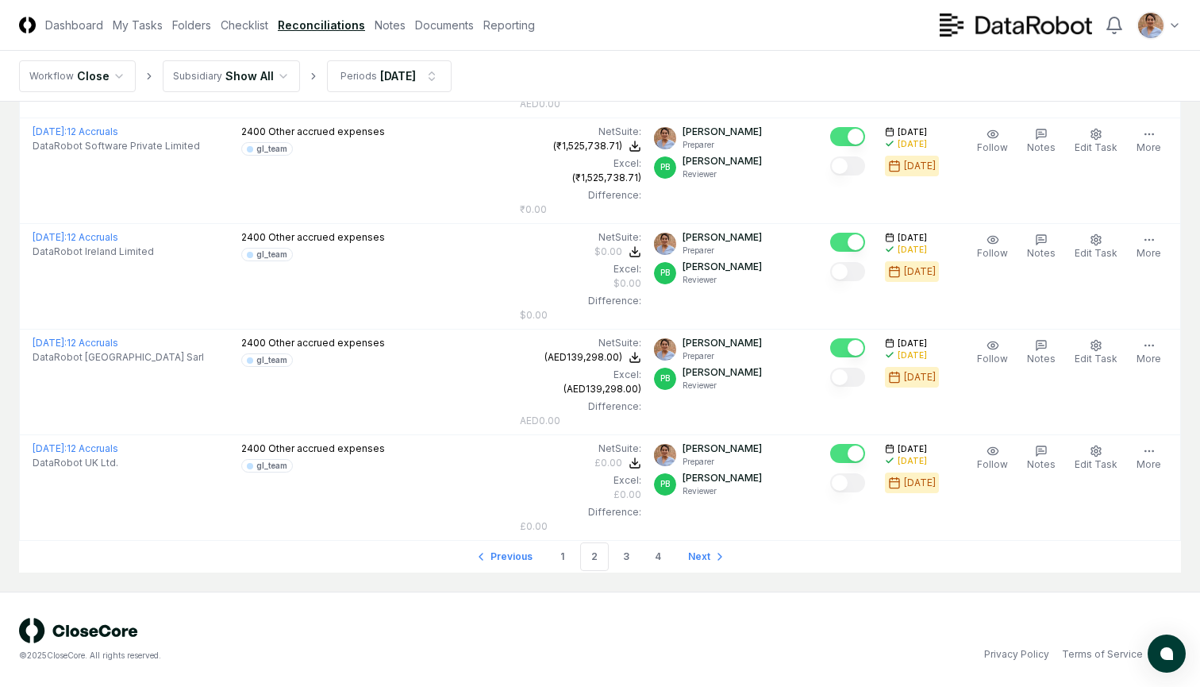
scroll to position [5013, 0]
click at [623, 554] on link "3" at bounding box center [626, 556] width 29 height 29
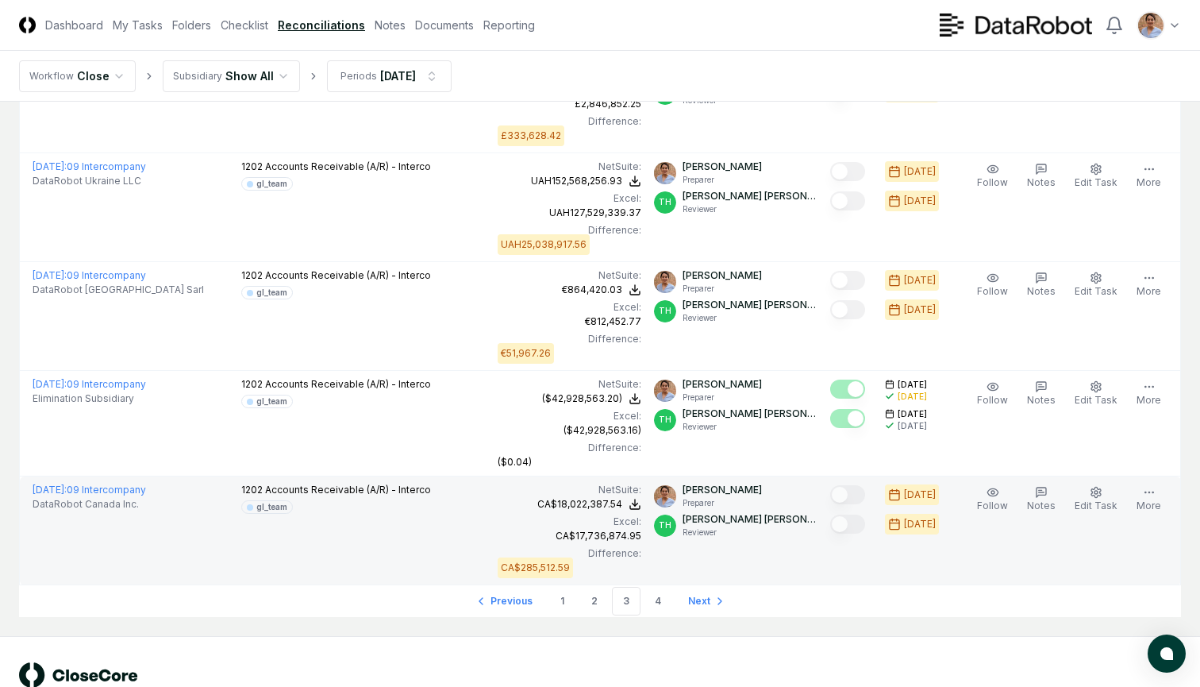
click at [407, 525] on td "1202 Accounts Receivable (A/R) - Interco gl_team" at bounding box center [363, 530] width 256 height 109
click at [98, 490] on link "[DATE] : 09 Intercompany" at bounding box center [89, 489] width 113 height 12
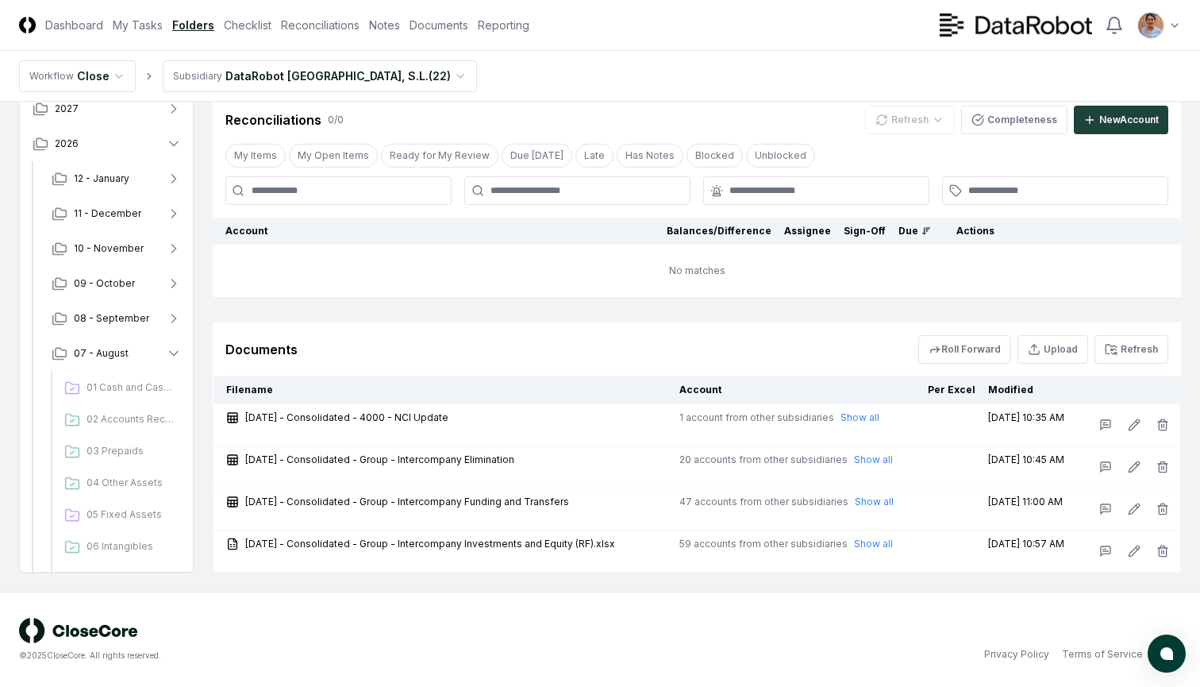
scroll to position [283, 0]
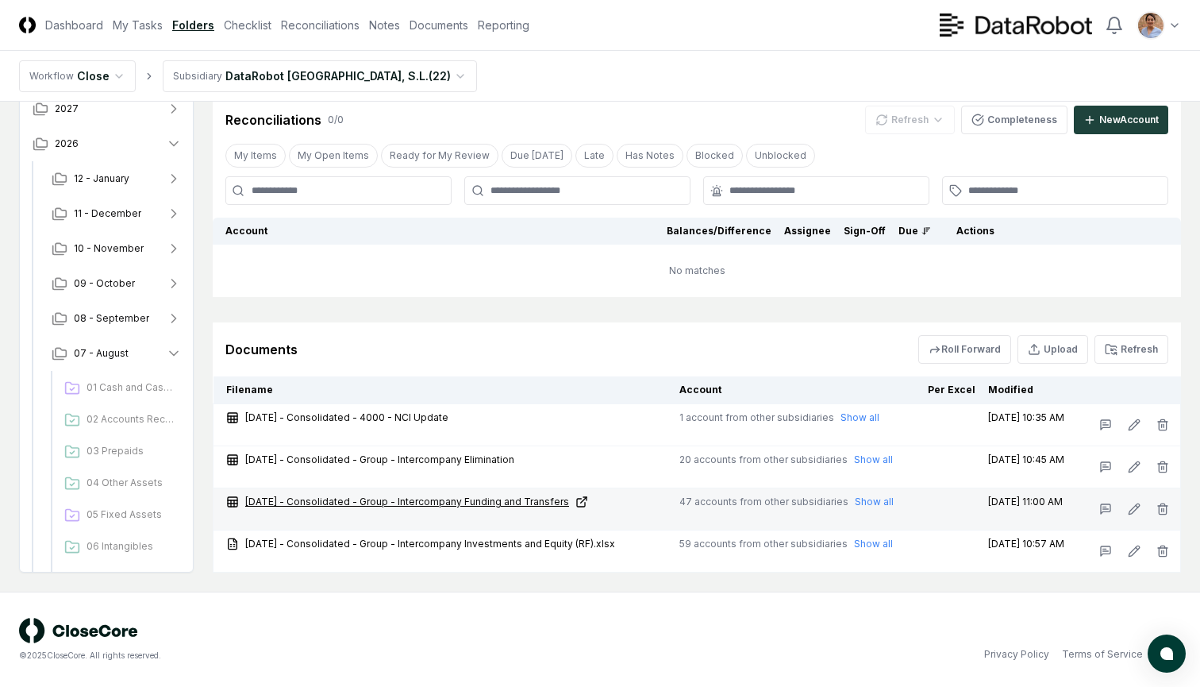
click at [372, 498] on link "[DATE] - Consolidated - Group - Intercompany Funding and Transfers" at bounding box center [446, 501] width 440 height 14
drag, startPoint x: 386, startPoint y: 544, endPoint x: 403, endPoint y: 527, distance: 24.7
click at [403, 527] on tbody "[DATE] - Consolidated - 4000 - NCI Update 1 account from other subsidiaries Sho…" at bounding box center [696, 488] width 967 height 168
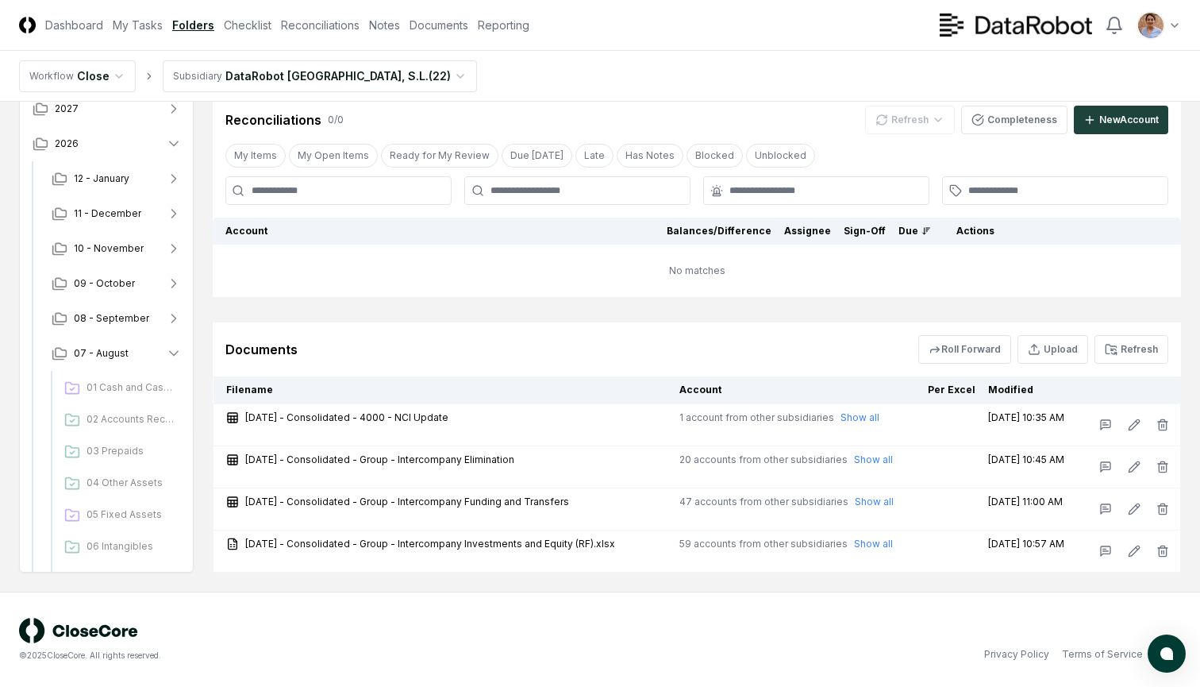
click at [581, 79] on nav "Workflow Close Subsidiary DataRobot [GEOGRAPHIC_DATA], S.L. ( 22 )" at bounding box center [600, 76] width 1200 height 51
